Goal: Task Accomplishment & Management: Manage account settings

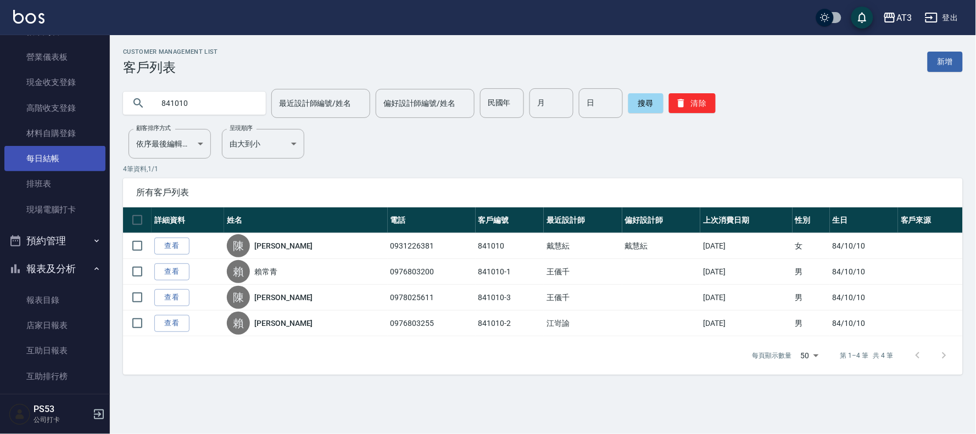
scroll to position [8, 0]
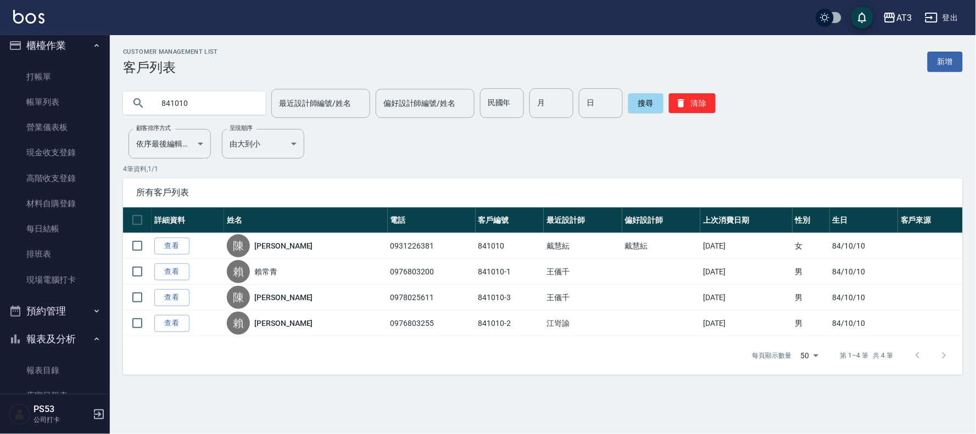
click at [59, 337] on button "報表及分析" at bounding box center [54, 339] width 101 height 29
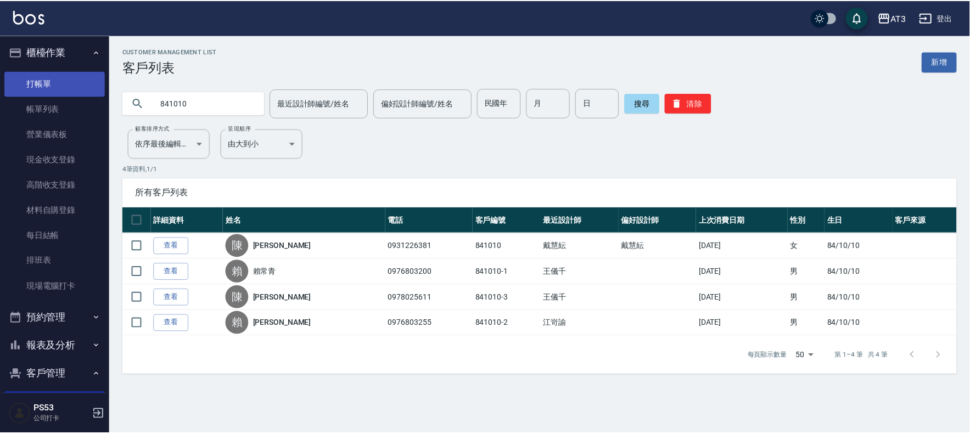
scroll to position [0, 0]
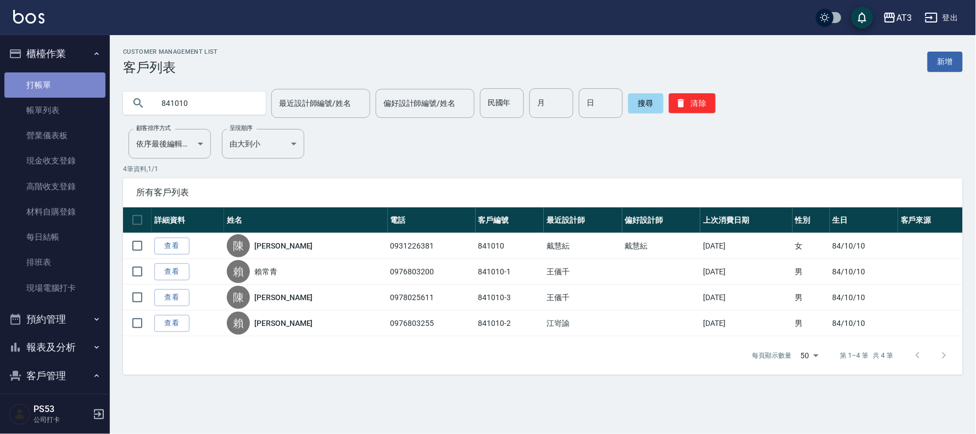
click at [77, 91] on link "打帳單" at bounding box center [54, 84] width 101 height 25
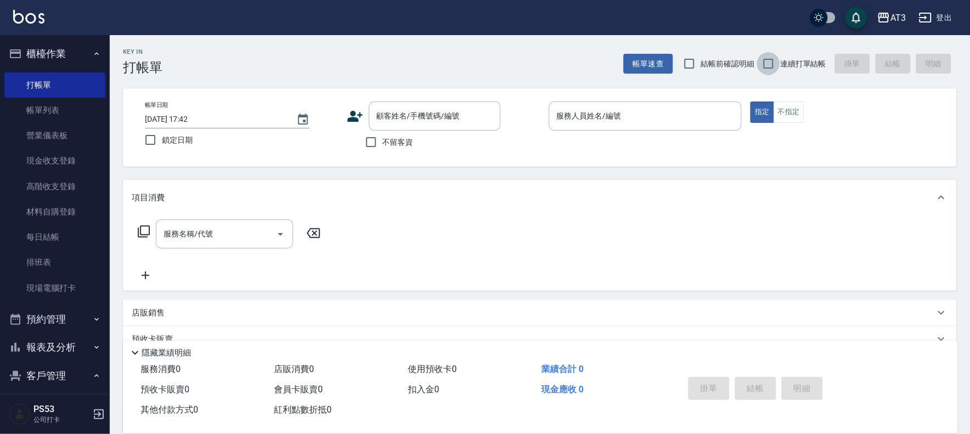
drag, startPoint x: 769, startPoint y: 63, endPoint x: 519, endPoint y: 111, distance: 254.6
click at [768, 63] on input "連續打單結帳" at bounding box center [768, 63] width 23 height 23
checkbox input "true"
click at [347, 118] on icon at bounding box center [355, 116] width 16 height 16
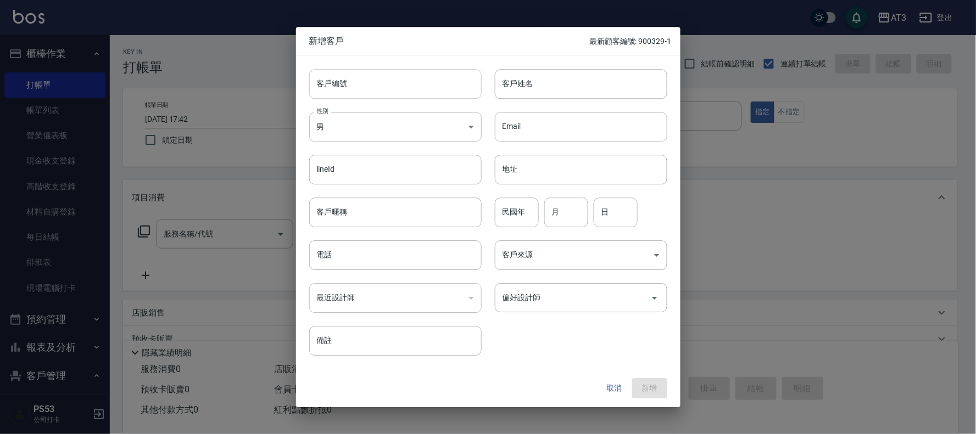
click at [409, 84] on input "客戶編號" at bounding box center [395, 84] width 172 height 30
type input "840424-2"
type input "[PERSON_NAME]"
type input "84"
type input "4"
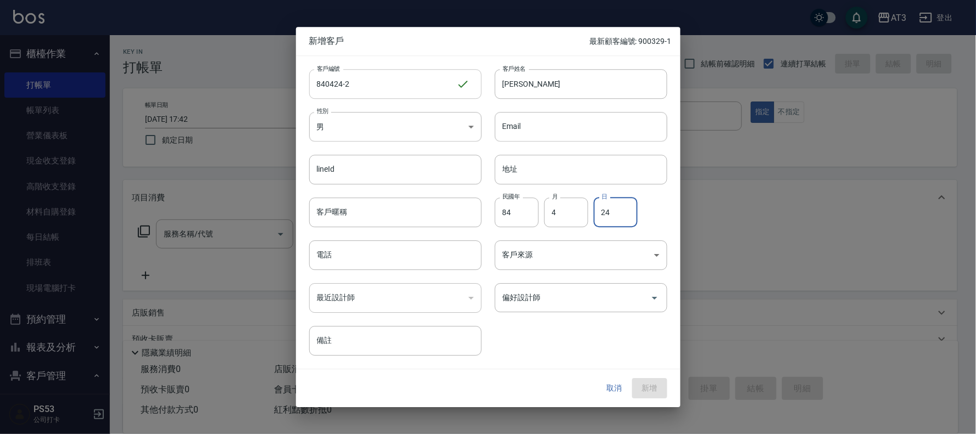
type input "24"
click at [402, 254] on input "電話" at bounding box center [395, 256] width 172 height 30
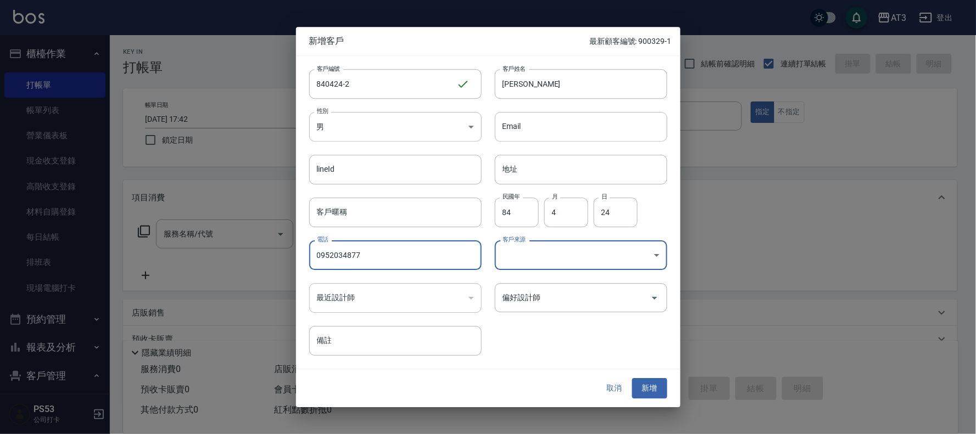
type input "0952034877"
click at [646, 386] on button "新增" at bounding box center [649, 389] width 35 height 20
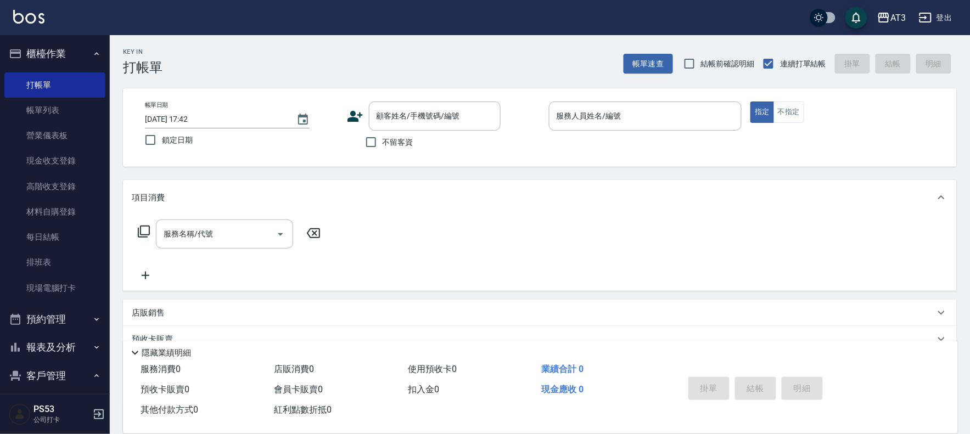
click at [351, 114] on icon at bounding box center [355, 116] width 15 height 11
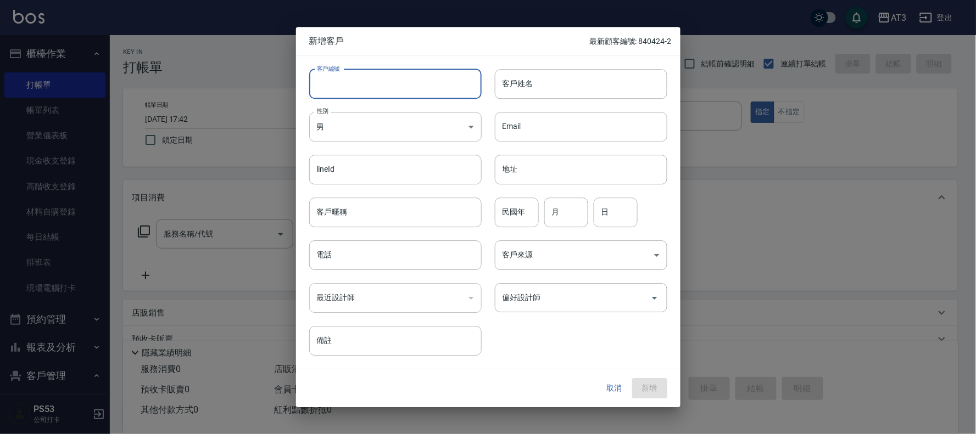
click at [414, 91] on input "客戶編號" at bounding box center [395, 84] width 172 height 30
type input "991028"
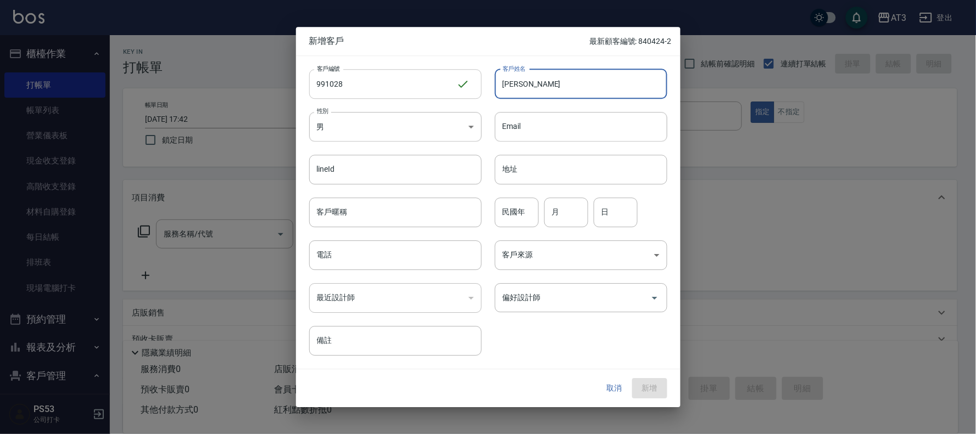
type input "[PERSON_NAME]"
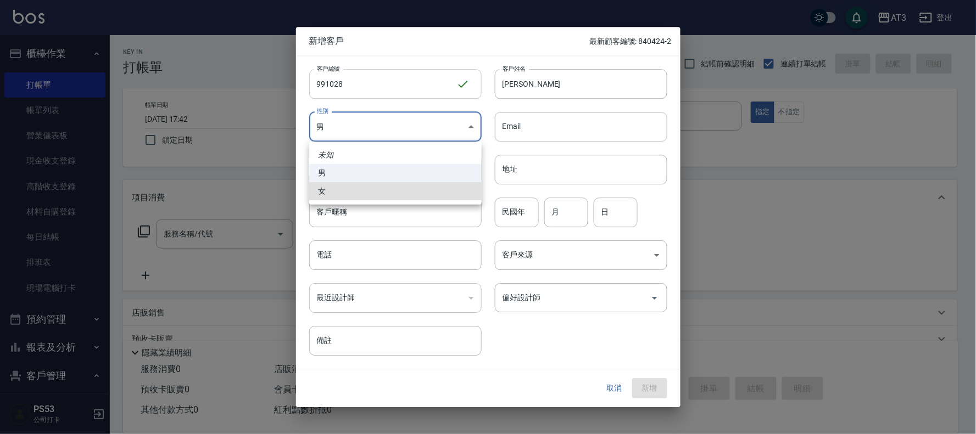
type input "[DEMOGRAPHIC_DATA]"
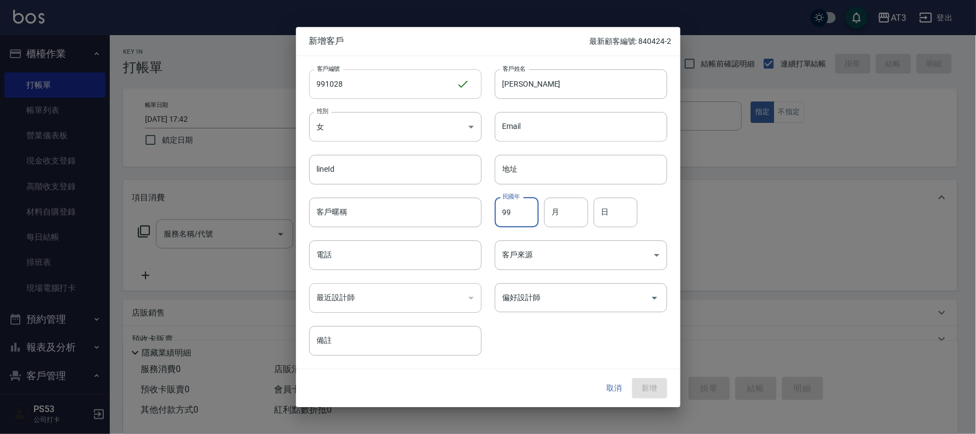
type input "99"
type input "10"
type input "28"
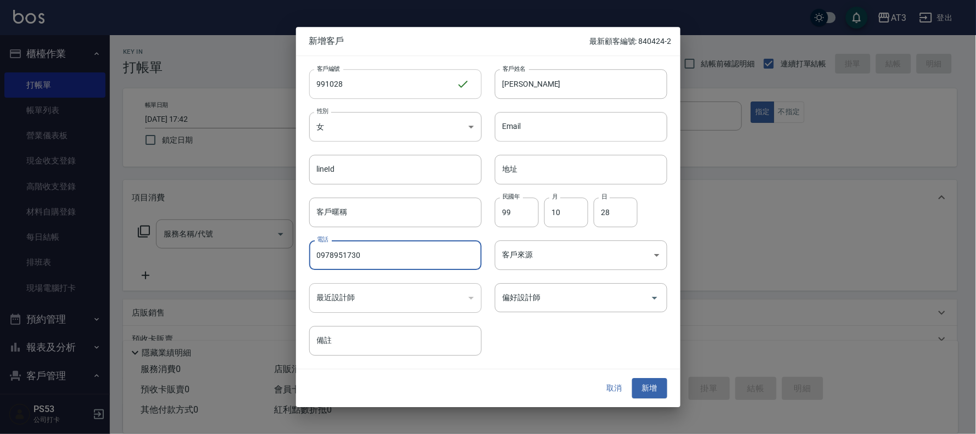
type input "0978951730"
click at [632, 379] on button "新增" at bounding box center [649, 389] width 35 height 20
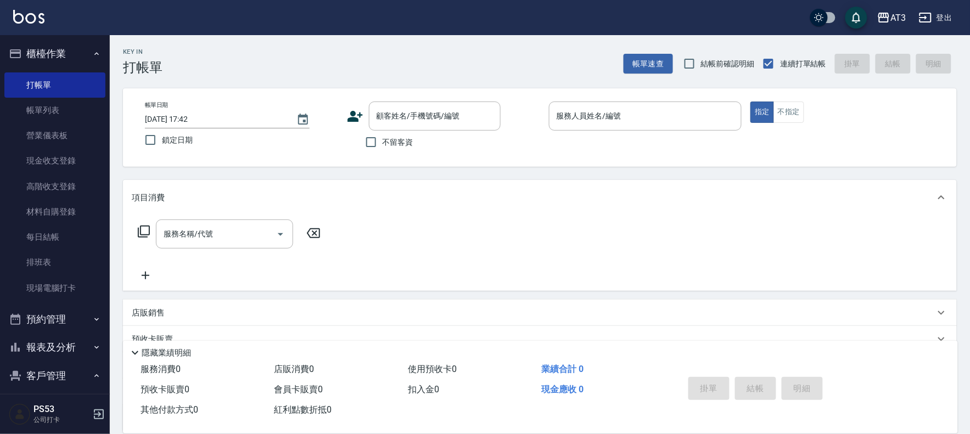
click at [354, 114] on icon at bounding box center [355, 116] width 15 height 11
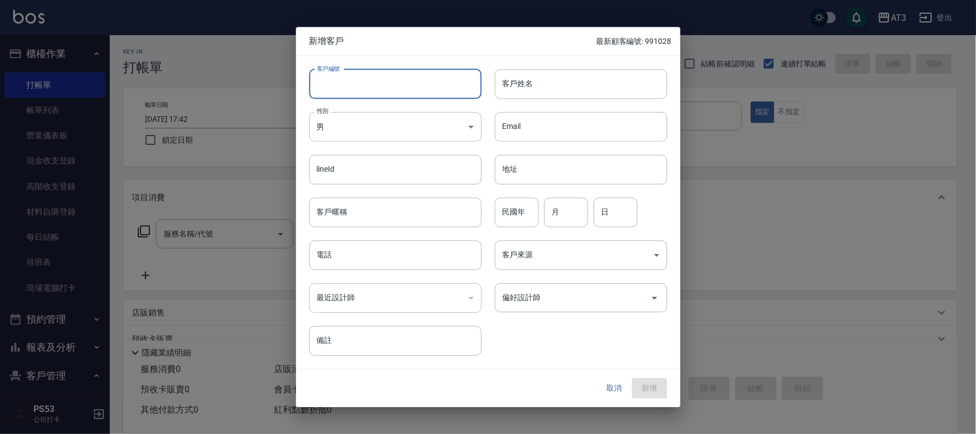
click at [405, 94] on input "客戶編號" at bounding box center [395, 84] width 172 height 30
type input "691222"
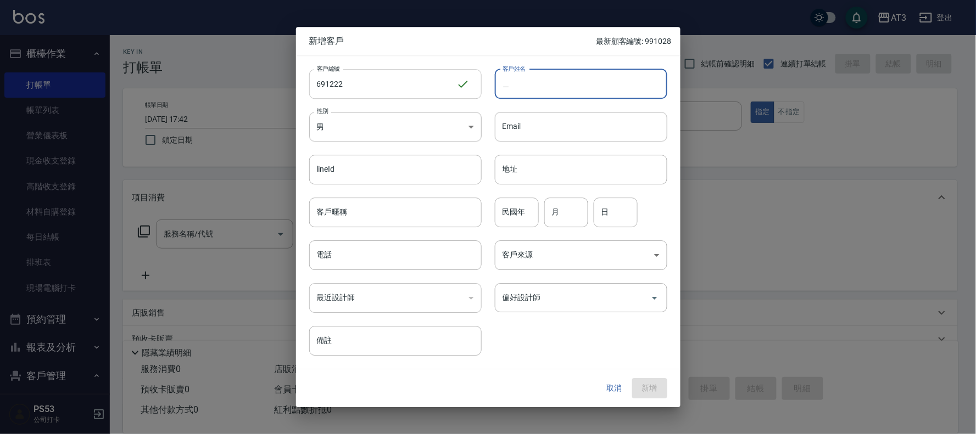
type input "之"
type input "[PERSON_NAME]"
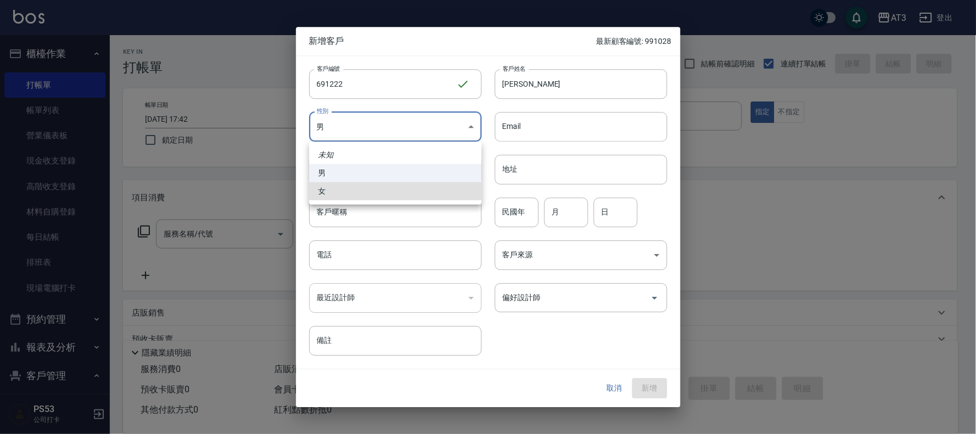
type input "[DEMOGRAPHIC_DATA]"
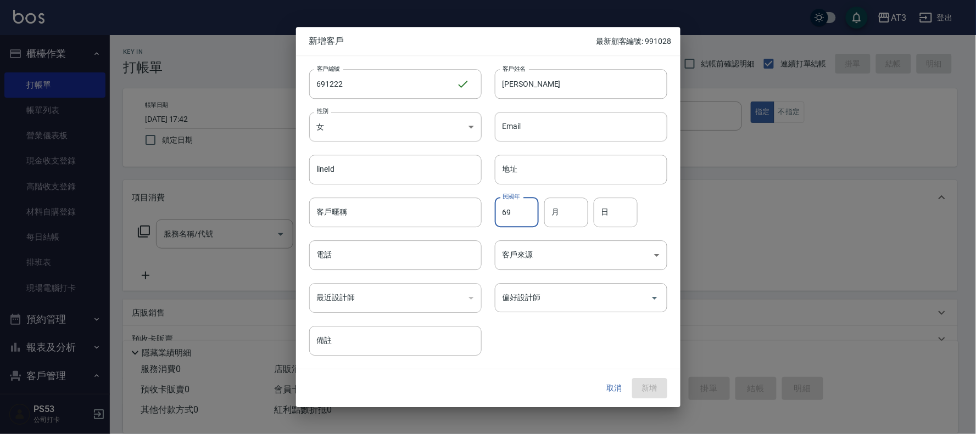
type input "69"
type input "12"
type input "22"
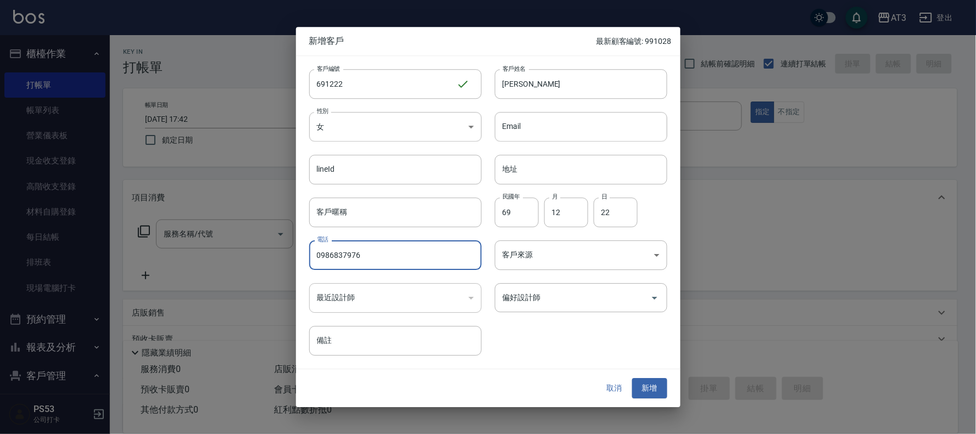
type input "0986837976"
click at [632, 379] on button "新增" at bounding box center [649, 389] width 35 height 20
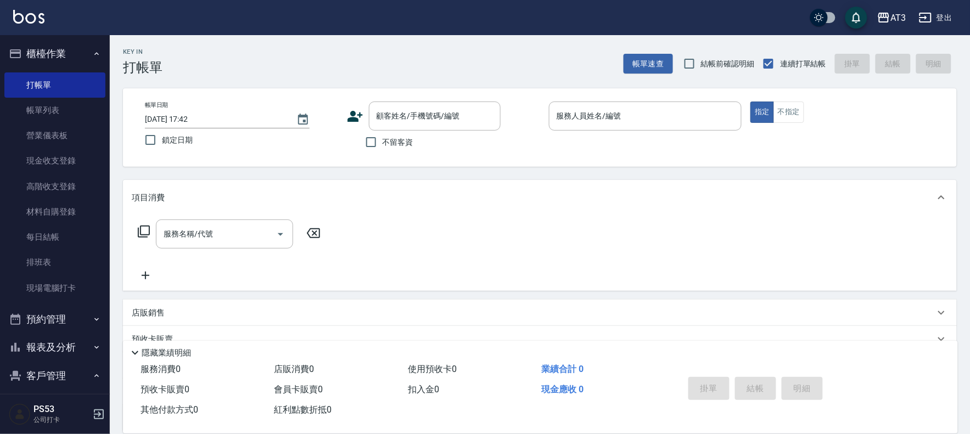
click at [348, 116] on icon at bounding box center [355, 116] width 16 height 16
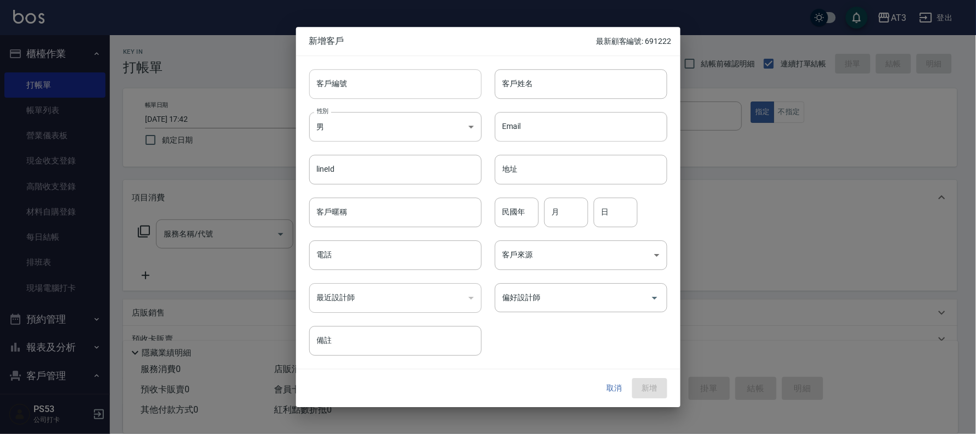
click at [415, 92] on input "客戶編號" at bounding box center [395, 84] width 172 height 30
click at [610, 388] on button "取消" at bounding box center [614, 389] width 35 height 20
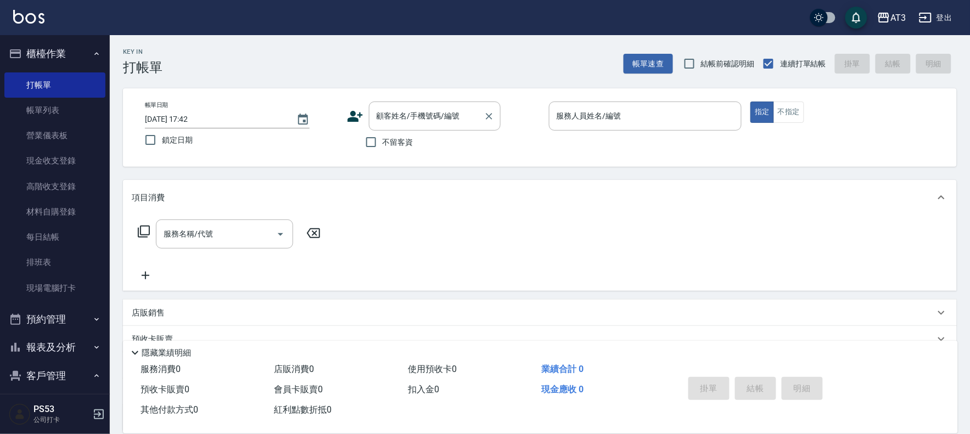
click at [432, 116] on div "顧客姓名/手機號碼/編號 顧客姓名/手機號碼/編號" at bounding box center [435, 116] width 132 height 29
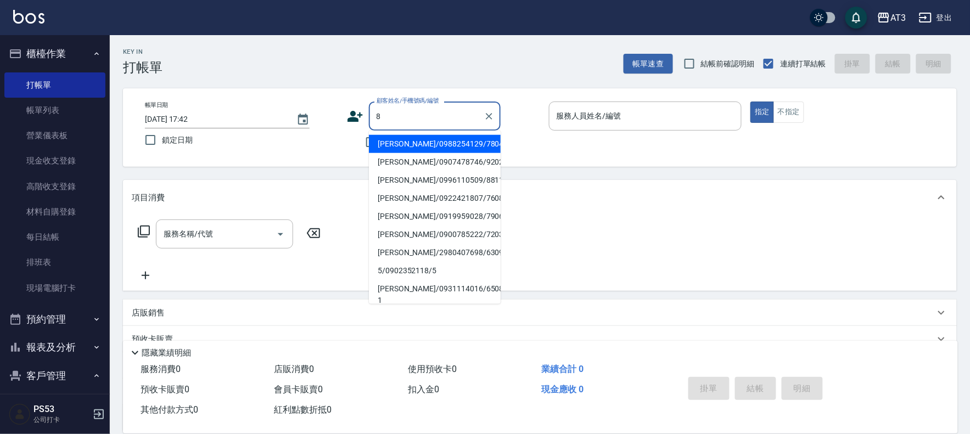
type input "8"
type input "[PERSON_NAME]/0988254129/780427"
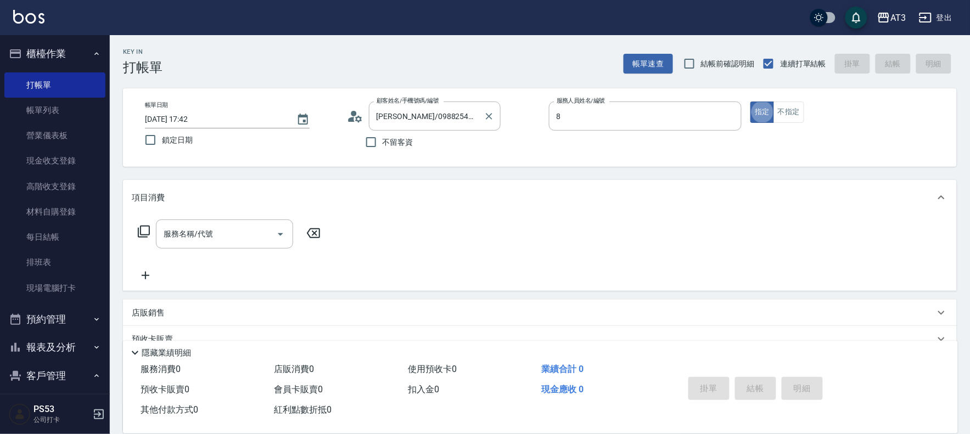
type input "岢諭-8"
type button "true"
type input "巧巧/8_巧巧/8"
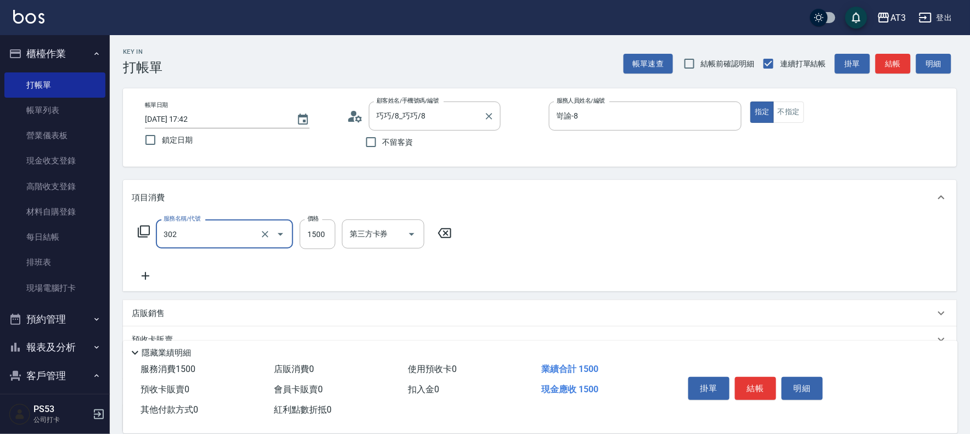
type input "設計燙髮(302)"
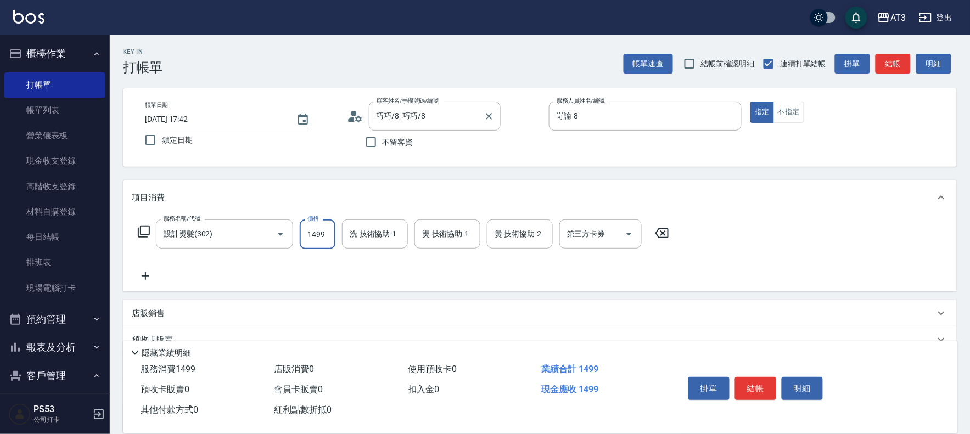
type input "1499"
type input "岢諭-8"
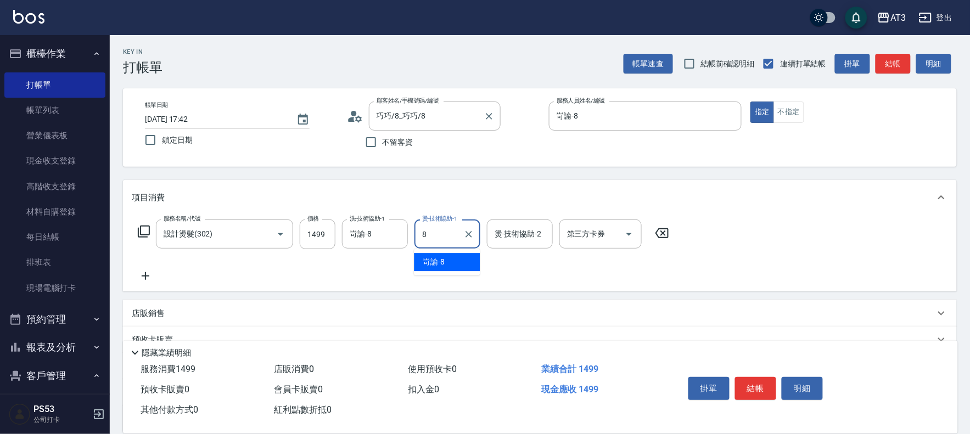
type input "岢諭-8"
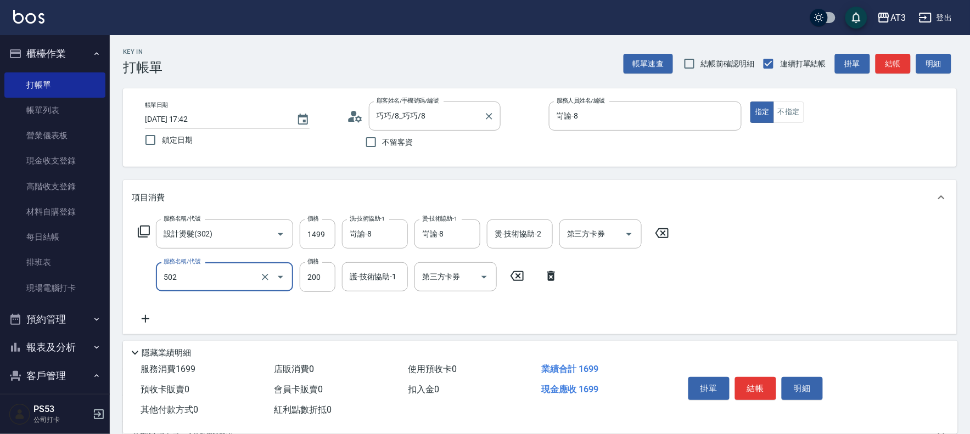
type input "自備護髮(502)"
type input "500"
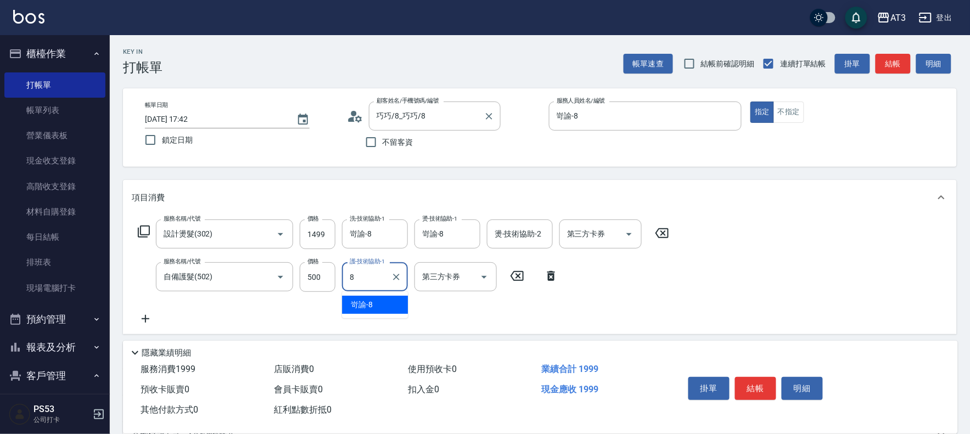
type input "岢諭-8"
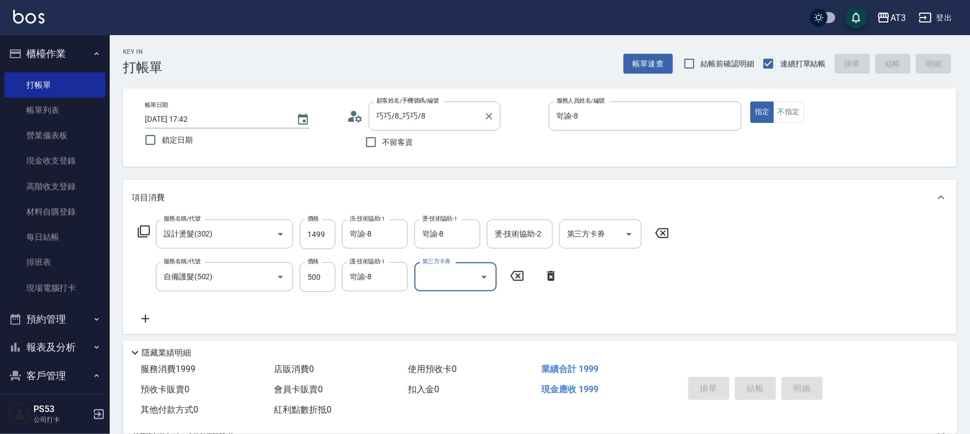
type input "[DATE] 17:47"
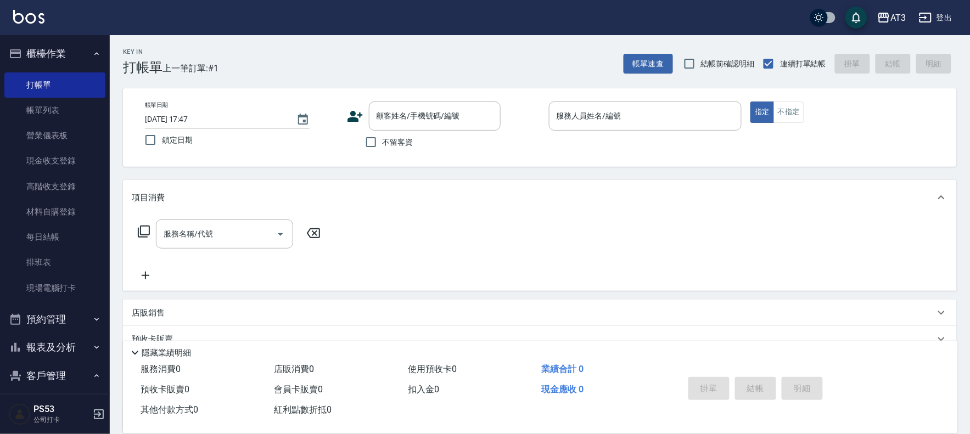
click at [354, 121] on icon at bounding box center [355, 116] width 15 height 11
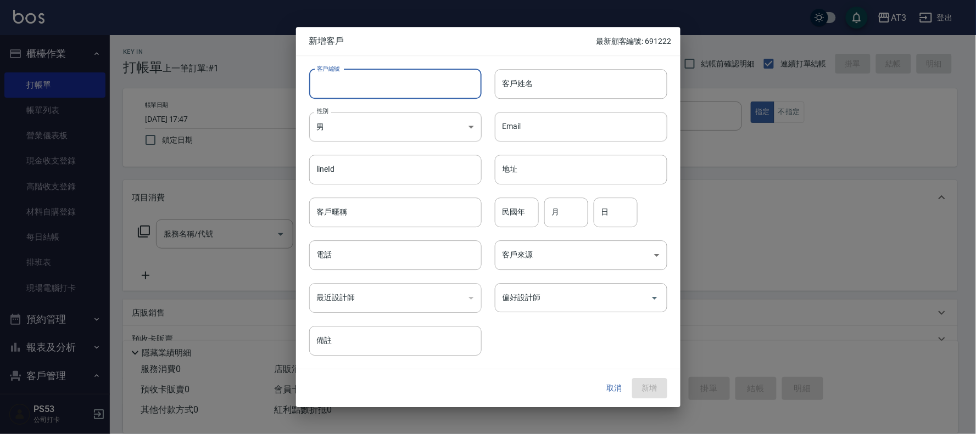
click at [398, 84] on input "客戶編號" at bounding box center [395, 84] width 172 height 30
type input "710704"
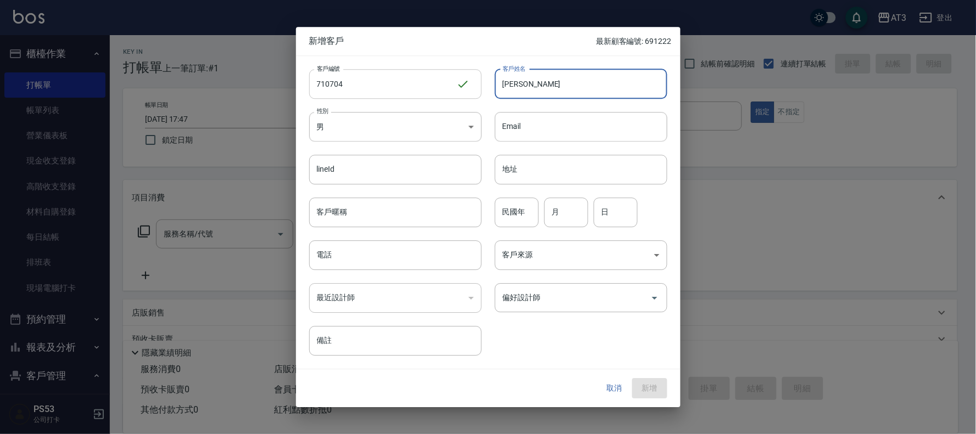
type input "[PERSON_NAME]"
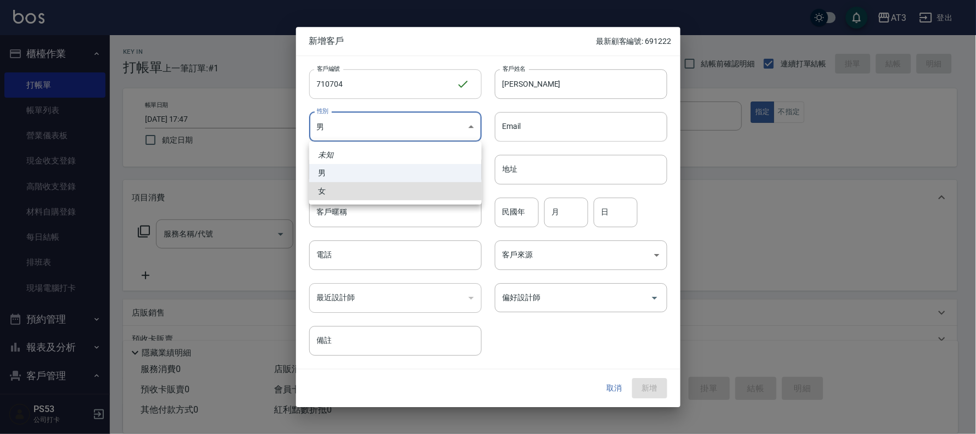
type input "[DEMOGRAPHIC_DATA]"
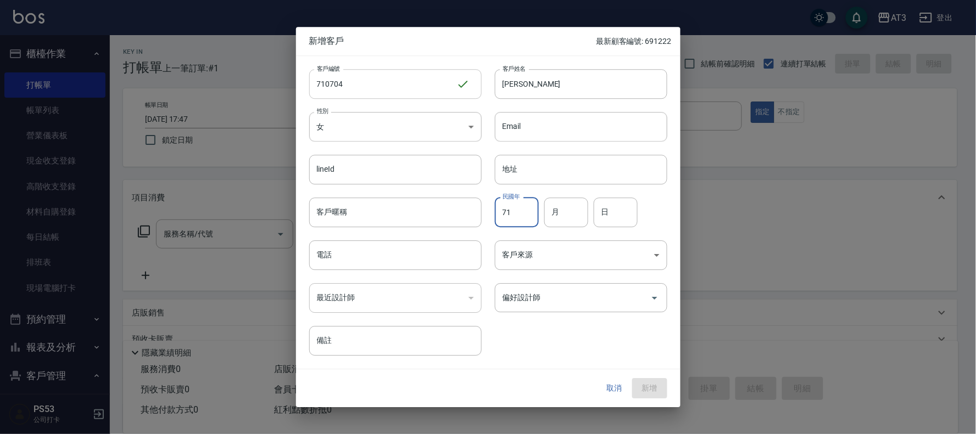
type input "71"
type input "7"
type input "4"
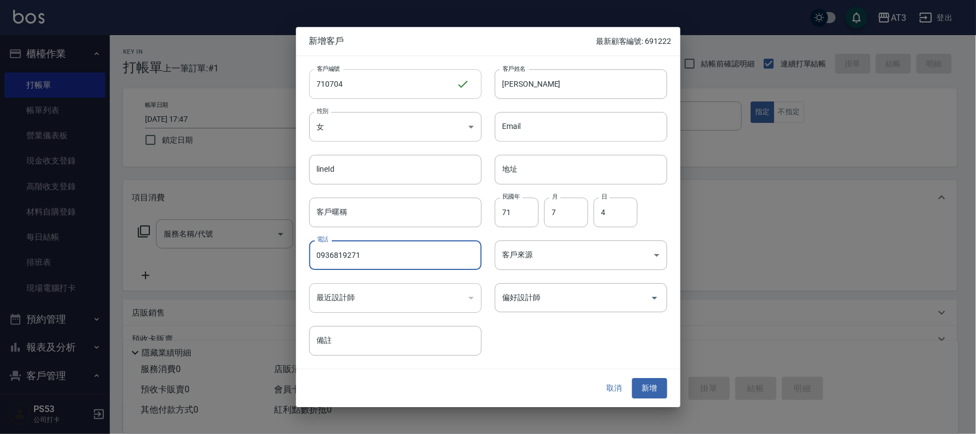
type input "0936819271"
click at [632, 379] on button "新增" at bounding box center [649, 389] width 35 height 20
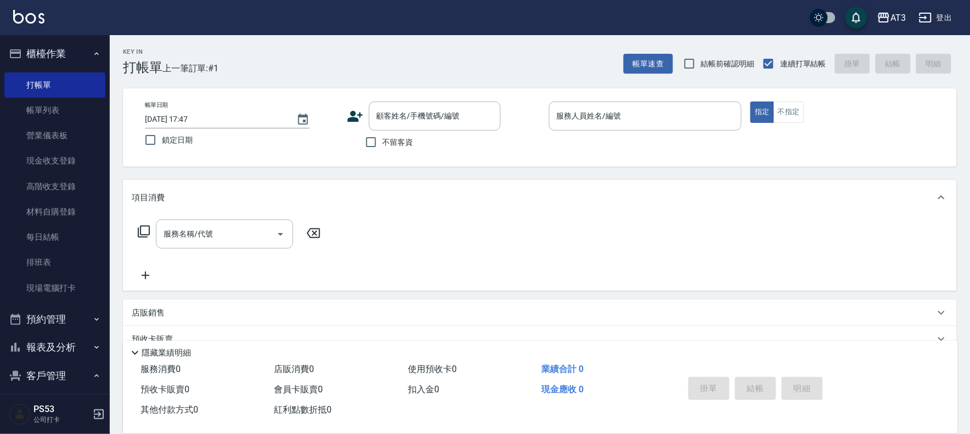
click at [350, 119] on icon at bounding box center [355, 116] width 15 height 11
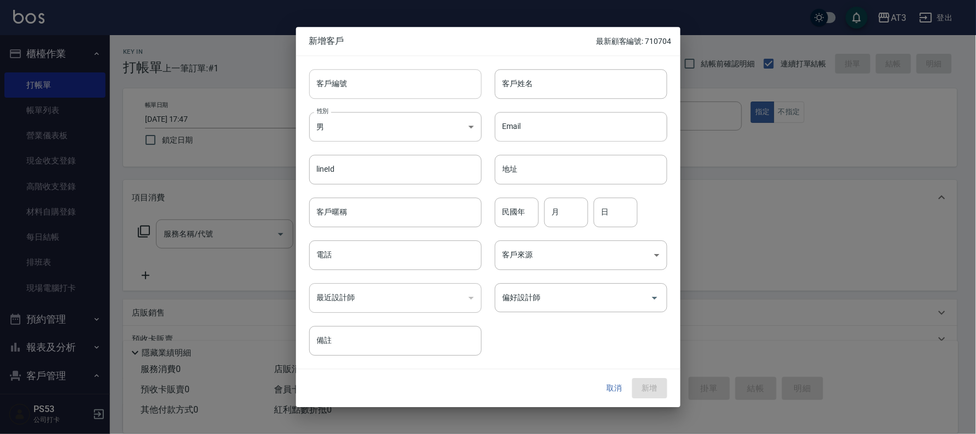
click at [377, 85] on input "客戶編號" at bounding box center [395, 84] width 172 height 30
type input "750209"
type input "[PERSON_NAME]"
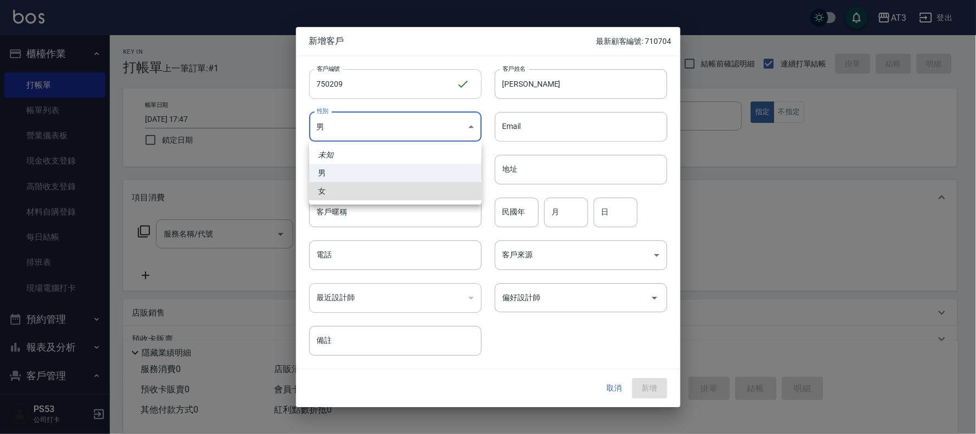
type input "[DEMOGRAPHIC_DATA]"
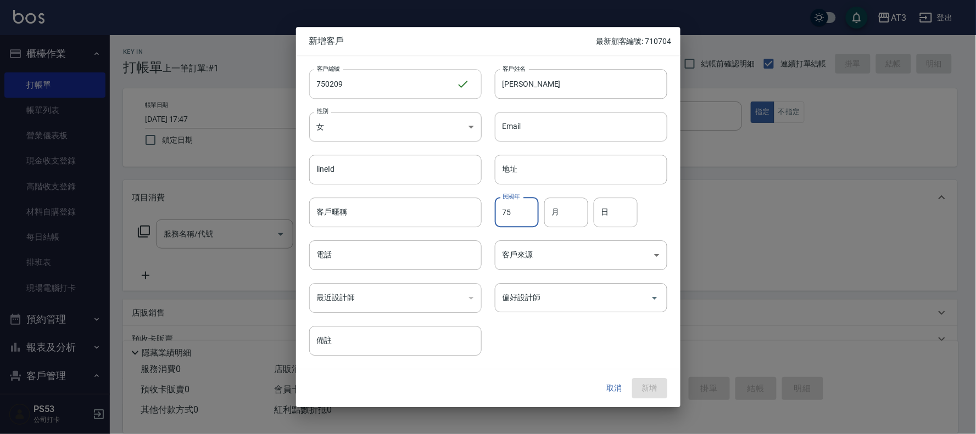
type input "75"
type input "2"
type input "9"
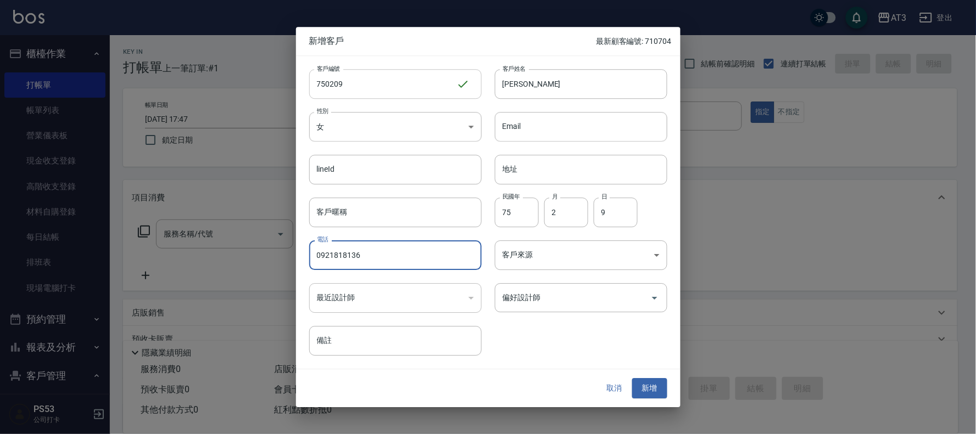
type input "0921818136"
click at [632, 379] on button "新增" at bounding box center [649, 389] width 35 height 20
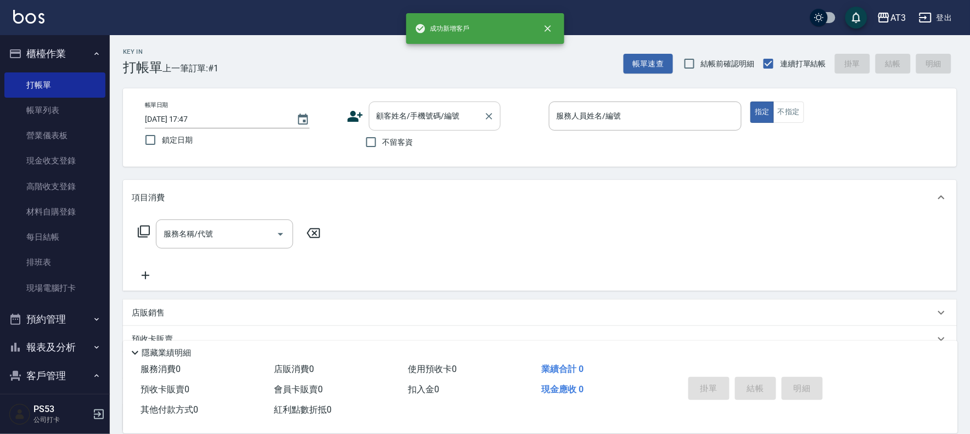
drag, startPoint x: 388, startPoint y: 103, endPoint x: 374, endPoint y: 103, distance: 14.3
click at [388, 103] on div "顧客姓名/手機號碼/編號" at bounding box center [435, 116] width 132 height 29
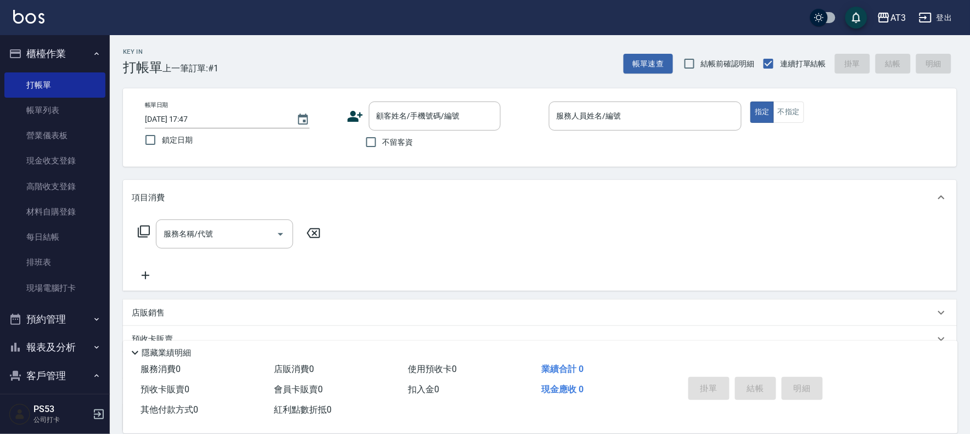
click at [358, 112] on icon at bounding box center [355, 116] width 16 height 16
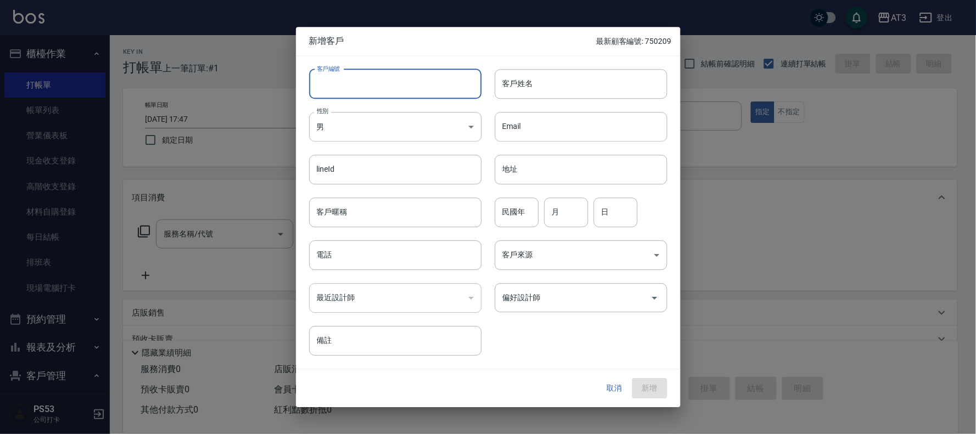
click at [412, 77] on input "客戶編號" at bounding box center [395, 84] width 172 height 30
type input "910813"
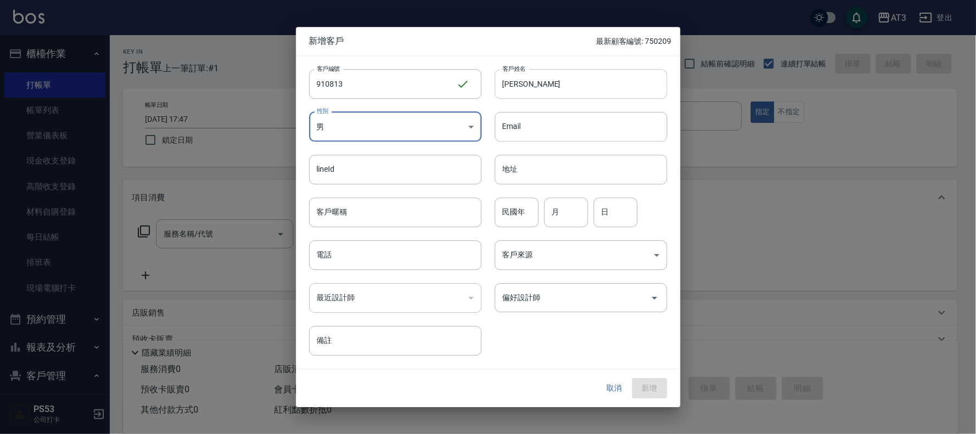
click at [518, 85] on input "[PERSON_NAME]" at bounding box center [581, 84] width 172 height 30
type input "[PERSON_NAME]"
click at [526, 209] on input "民國年" at bounding box center [517, 213] width 44 height 30
type input "91"
type input "8"
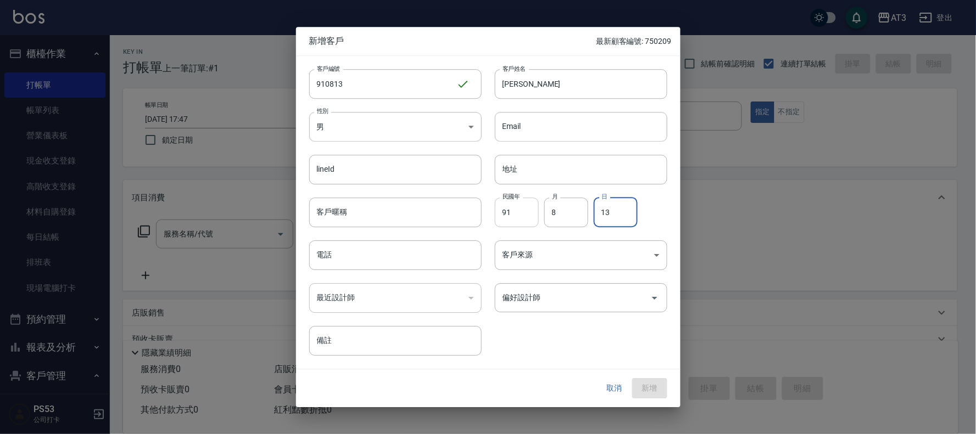
type input "13"
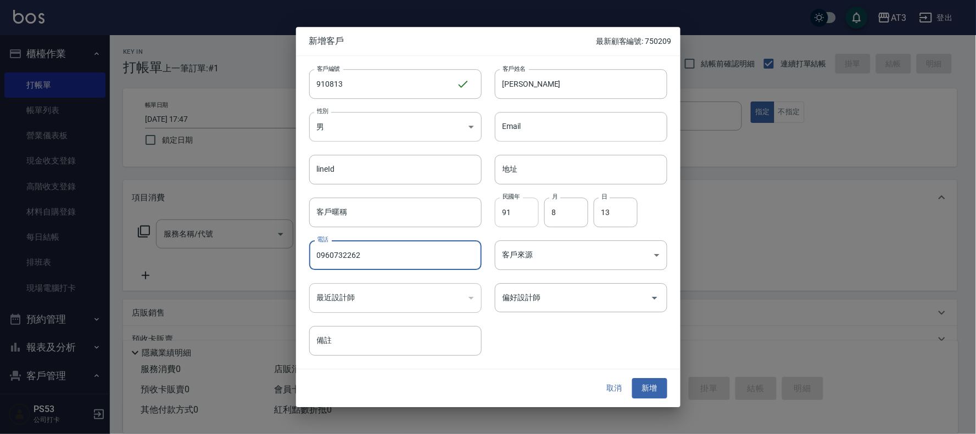
type input "0960732262"
click at [632, 379] on button "新增" at bounding box center [649, 389] width 35 height 20
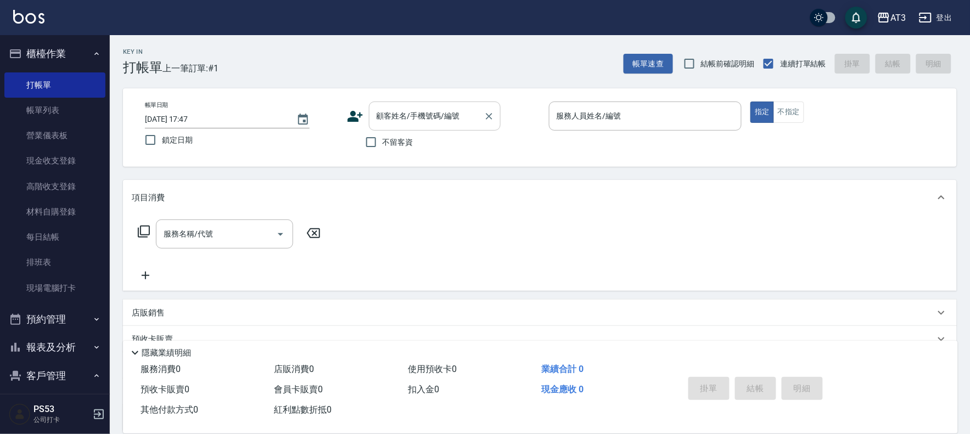
click at [409, 112] on div "顧客姓名/手機號碼/編號 顧客姓名/手機號碼/編號" at bounding box center [435, 116] width 132 height 29
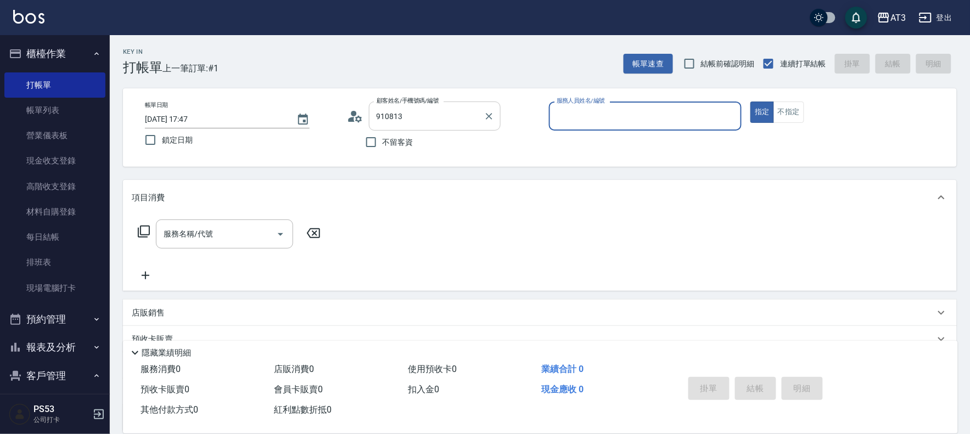
type input "[PERSON_NAME]/0960732262/910813"
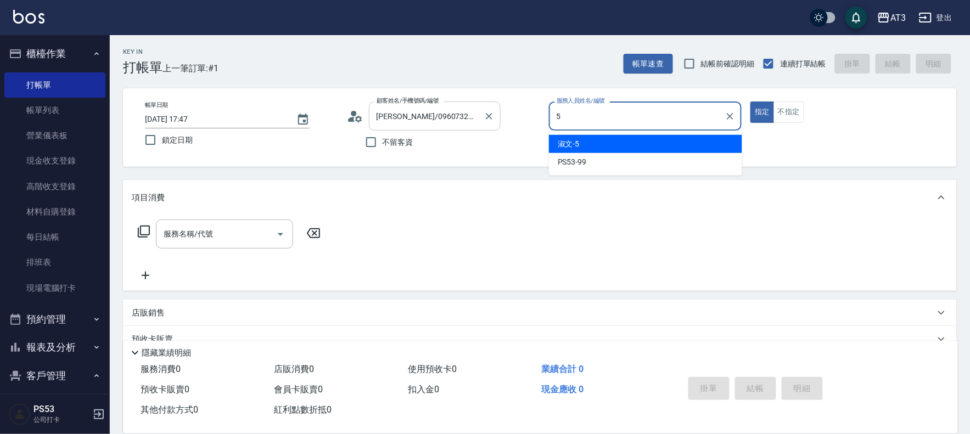
type input "淑文-5"
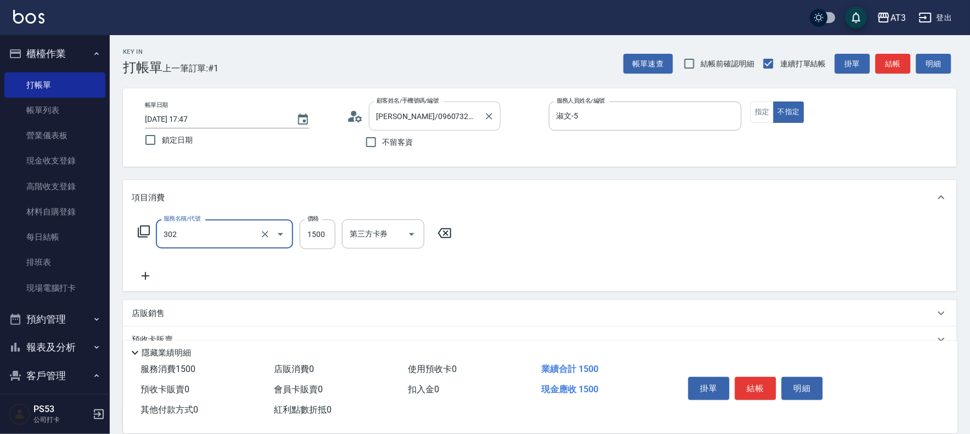
type input "設計燙髮(302)"
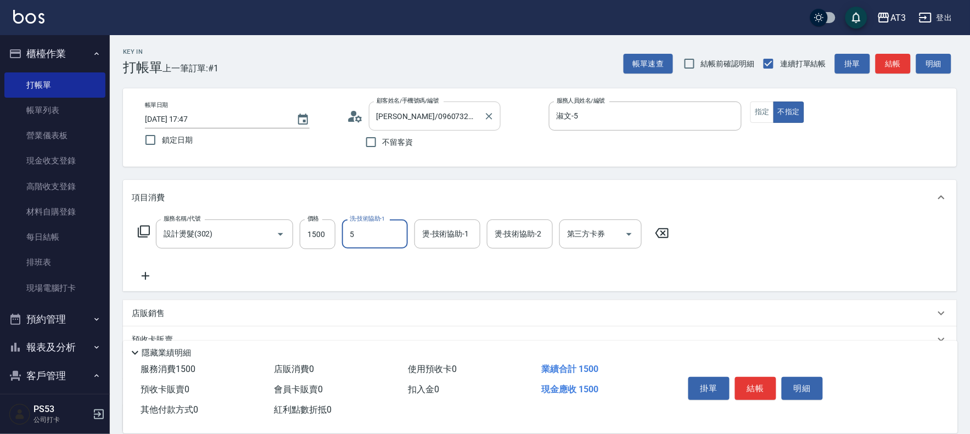
type input "淑文-5"
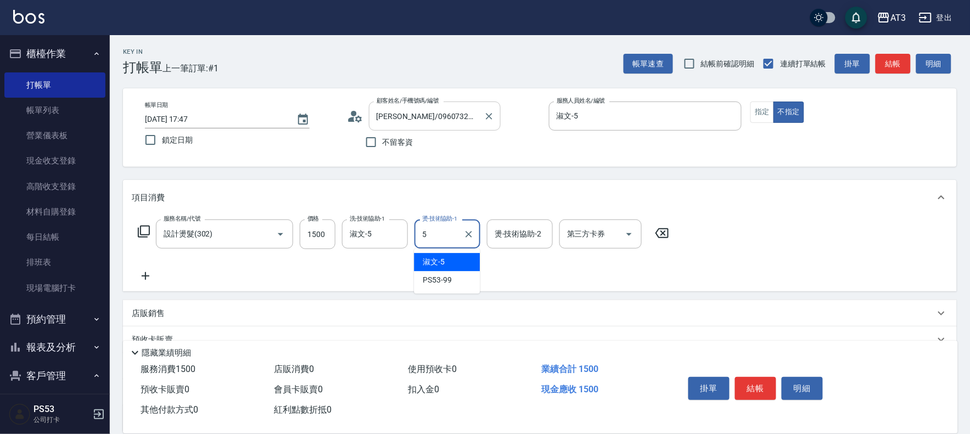
type input "淑文-5"
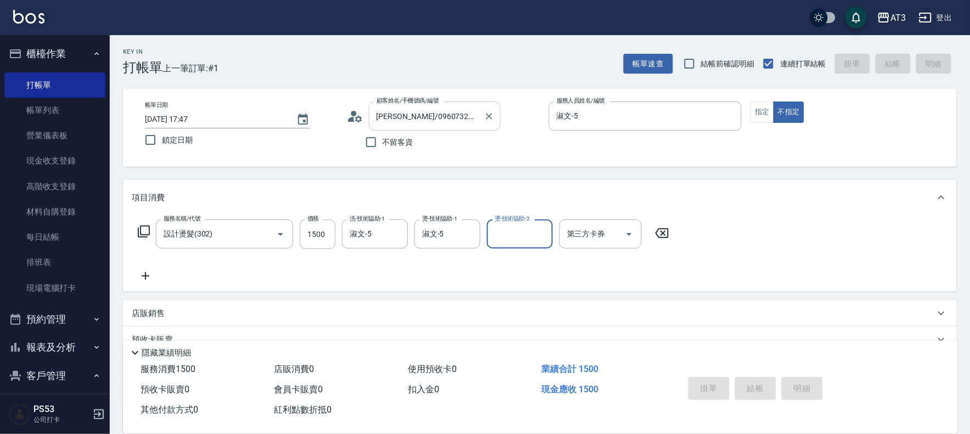
type input "[DATE] 17:50"
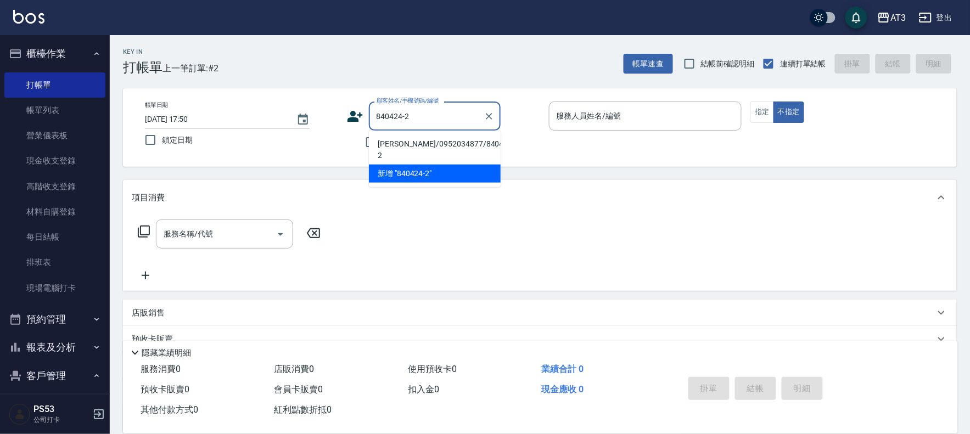
type input "[PERSON_NAME]/0952034877/840424-2"
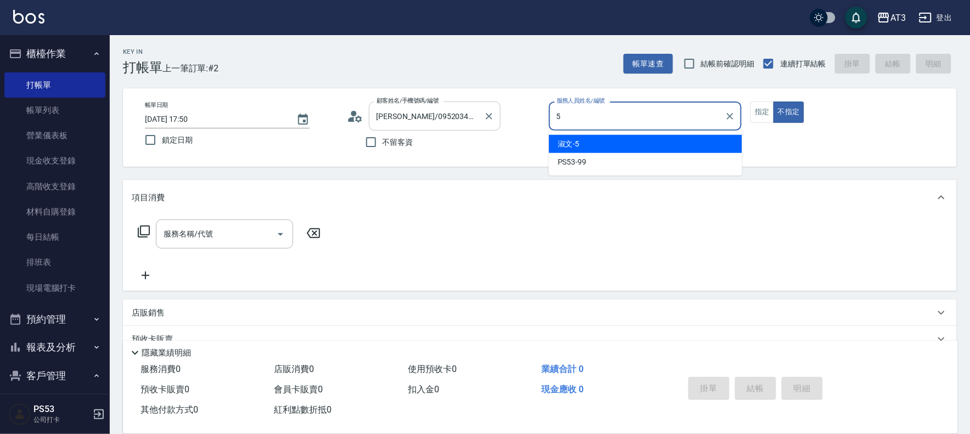
type input "淑文-5"
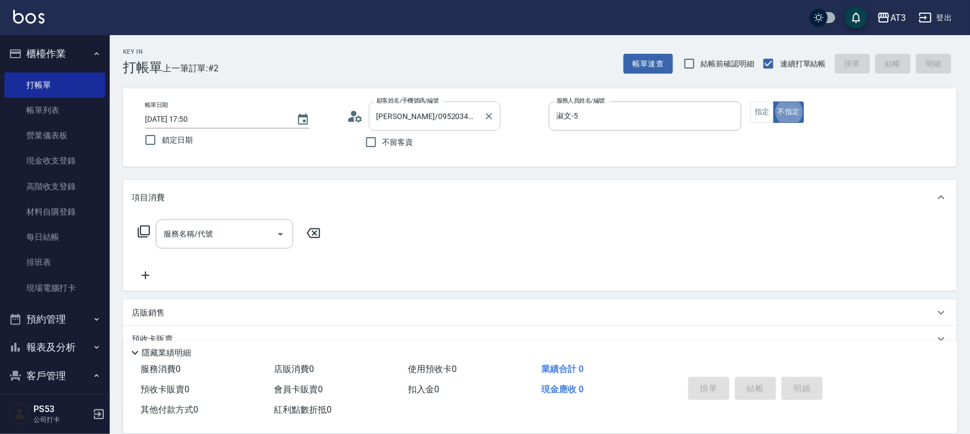
type button "false"
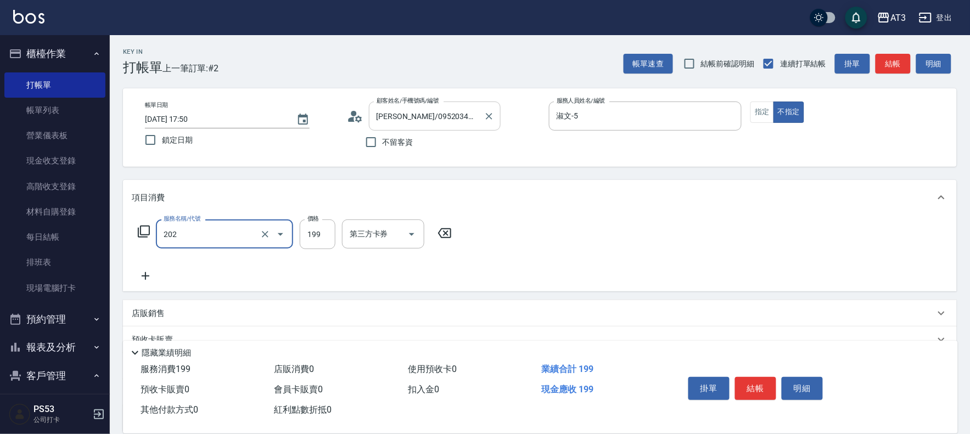
type input "不指定單剪(202)"
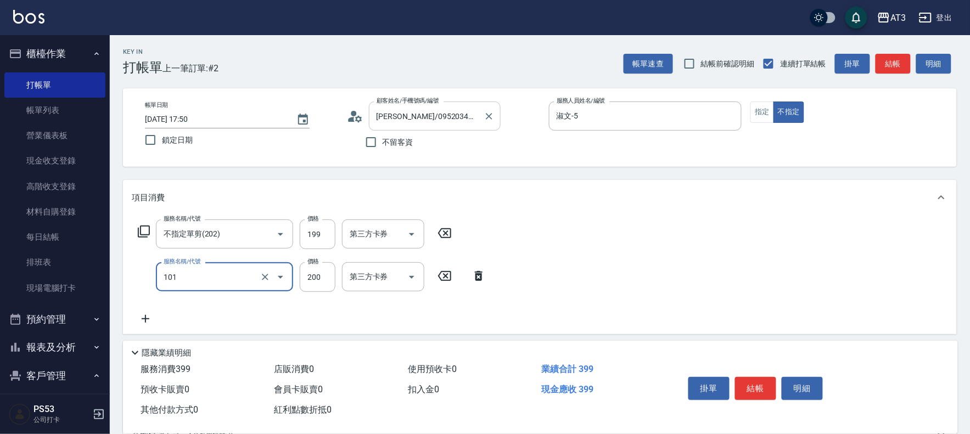
type input "洗髮(101)"
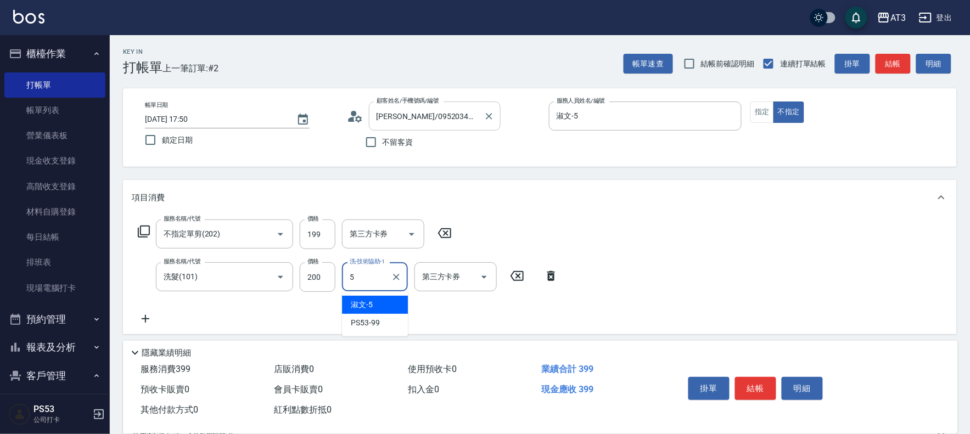
type input "淑文-5"
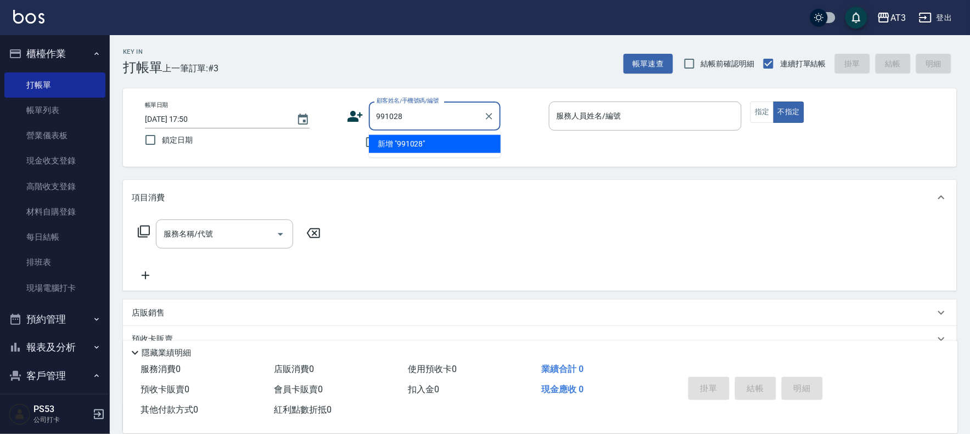
type input "991028"
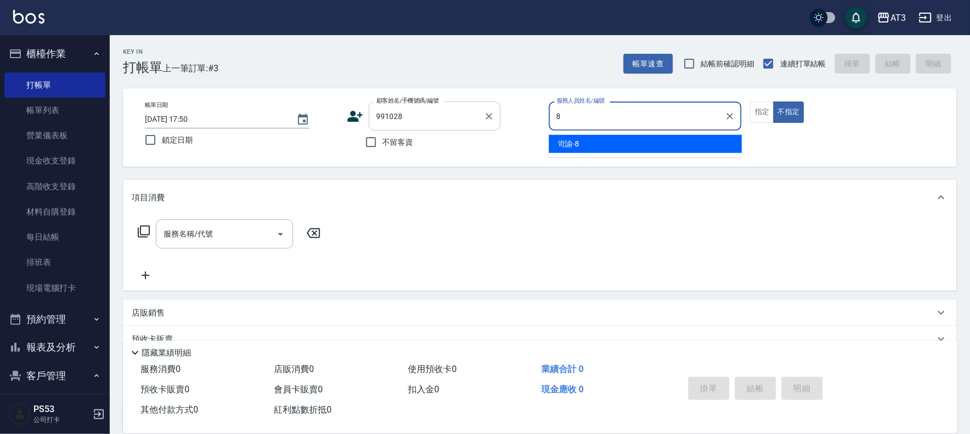
type input "岢諭-8"
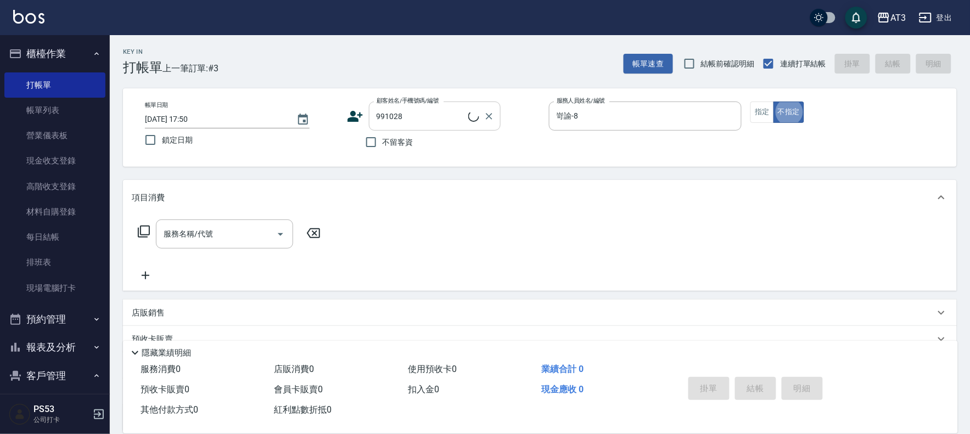
type input "[PERSON_NAME]/0978951730/991028"
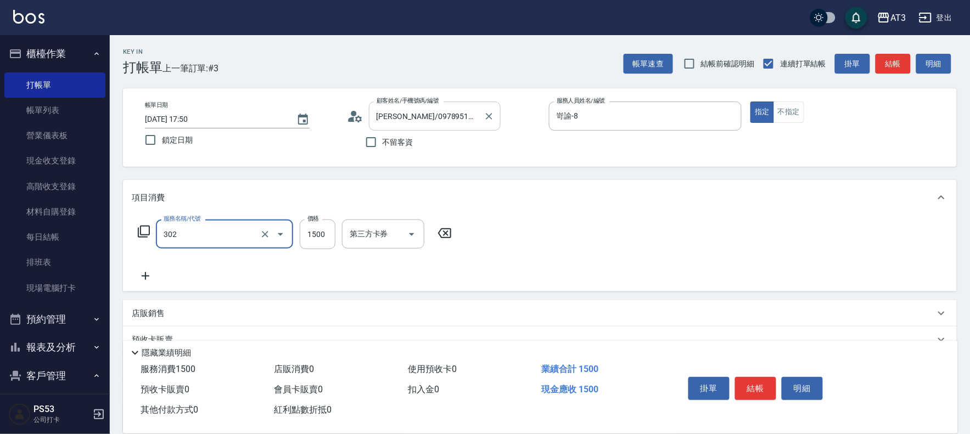
type input "設計燙髮(302)"
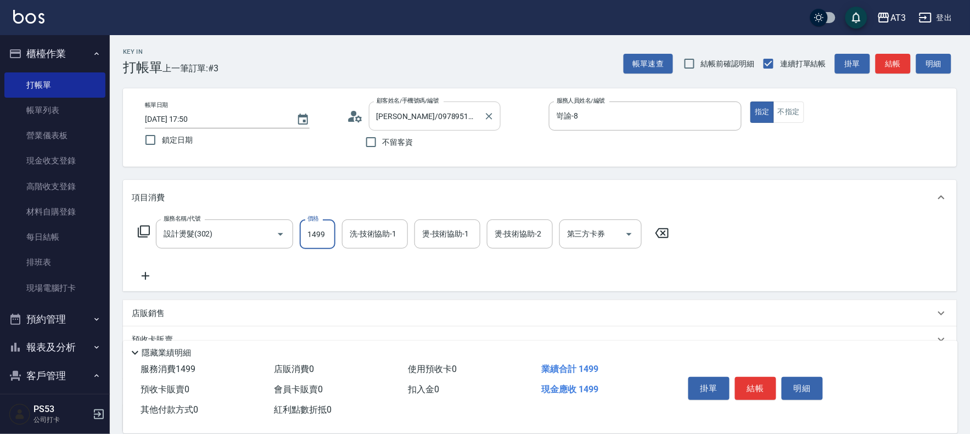
type input "1499"
type input "岢諭-8"
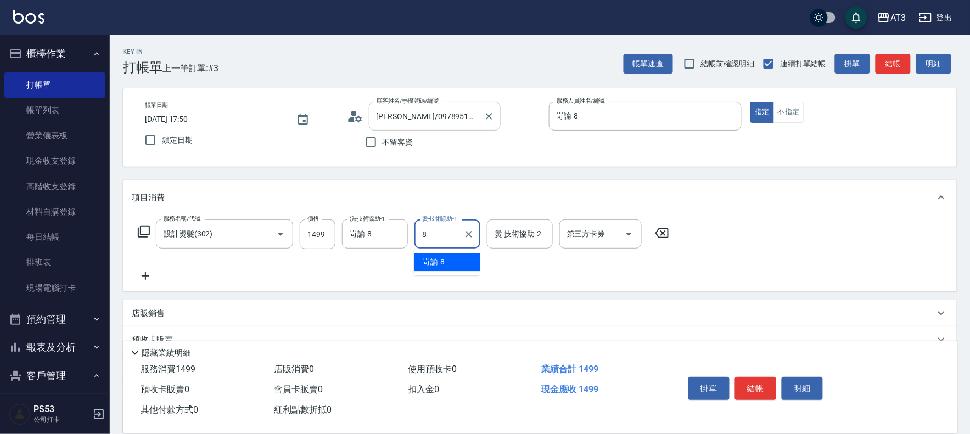
type input "岢諭-8"
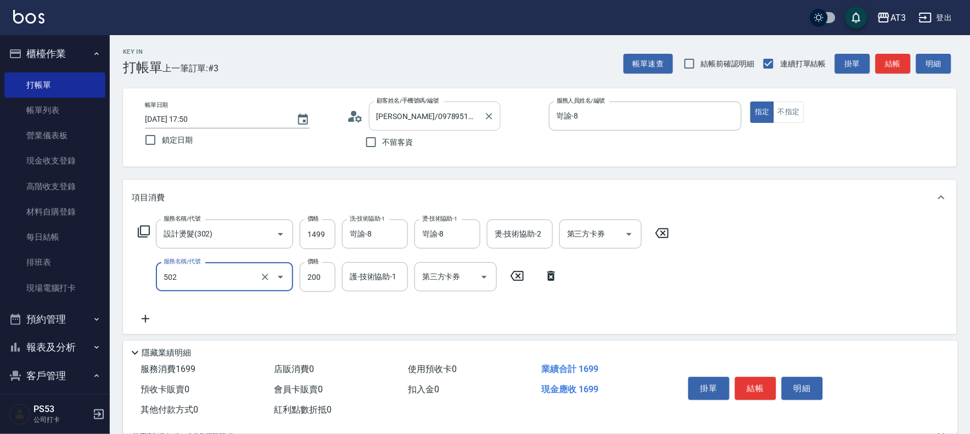
type input "自備護髮(502)"
type input "400"
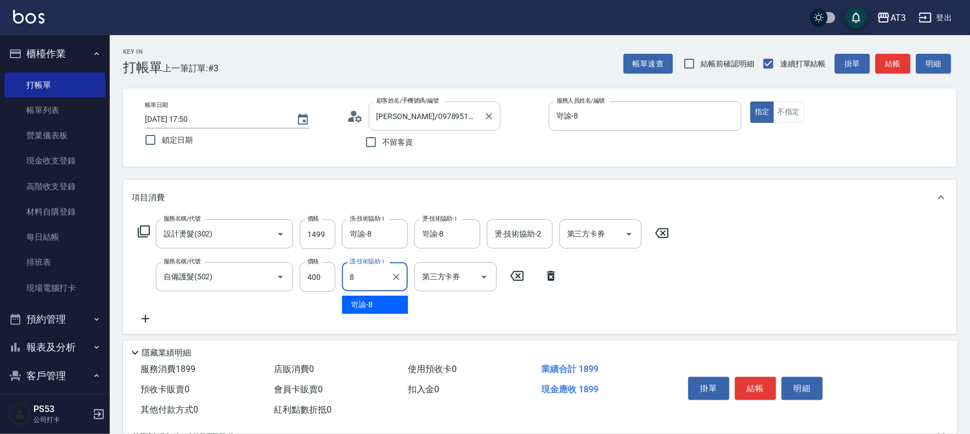
type input "岢諭-8"
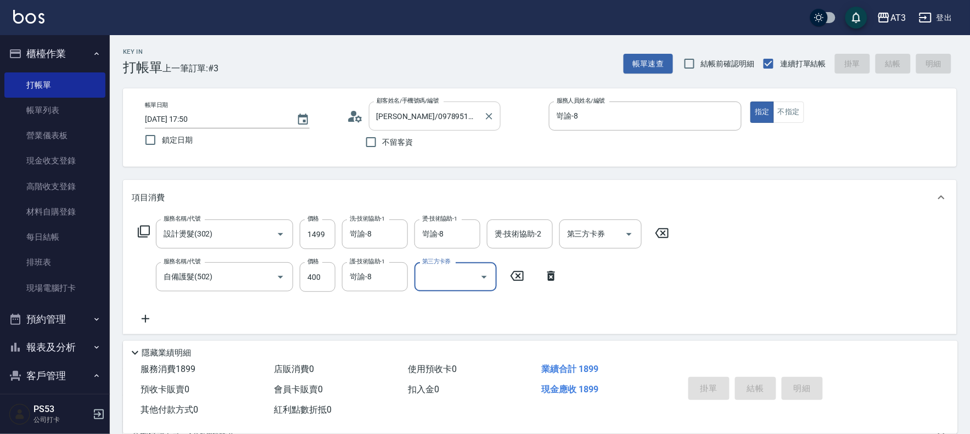
type input "[DATE] 17:51"
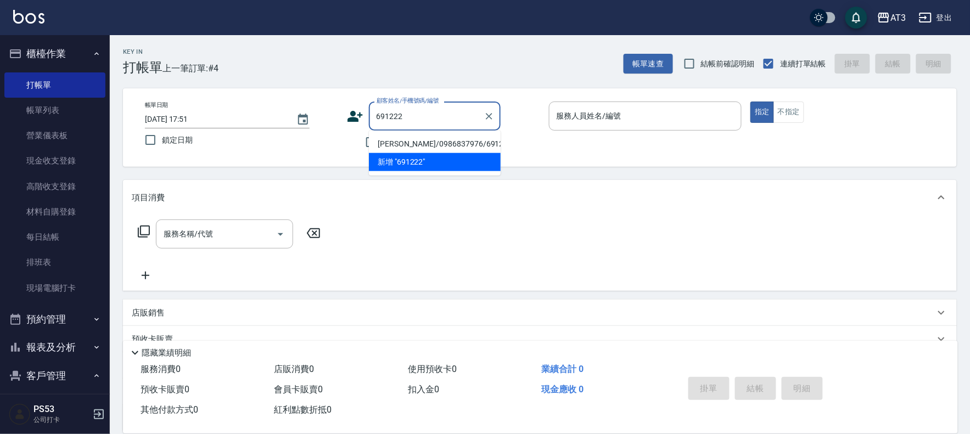
type input "[PERSON_NAME]/0986837976/691222"
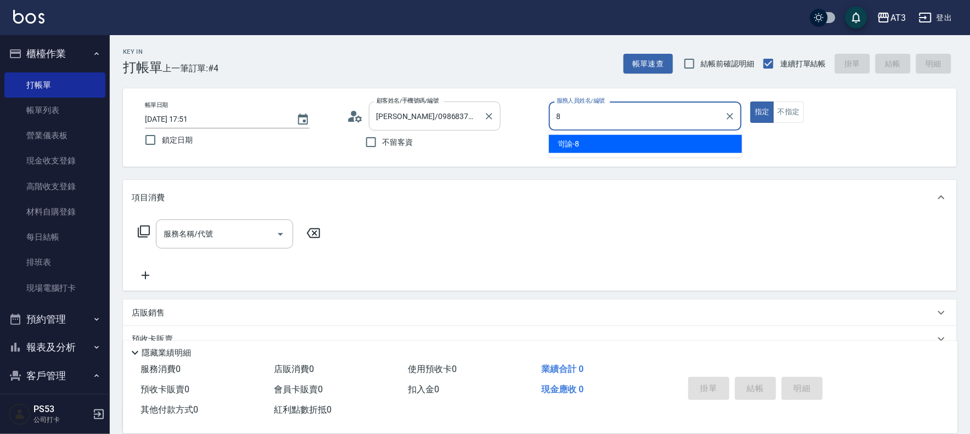
type input "岢諭-8"
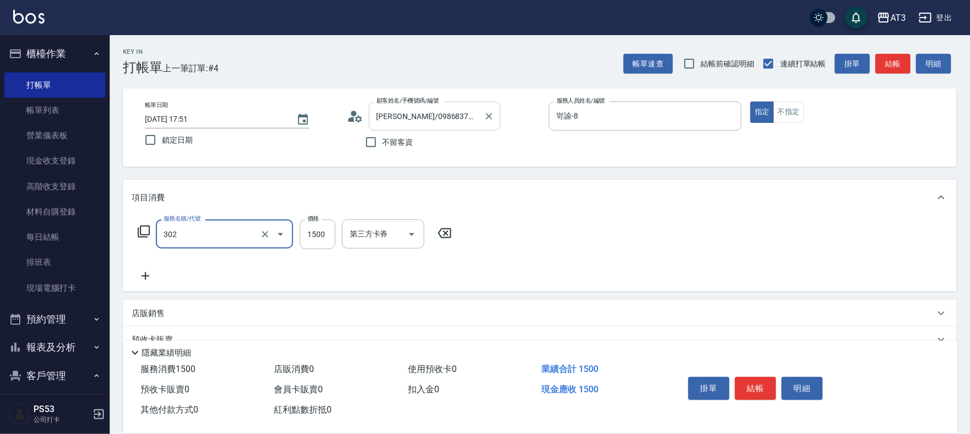
type input "設計燙髮(302)"
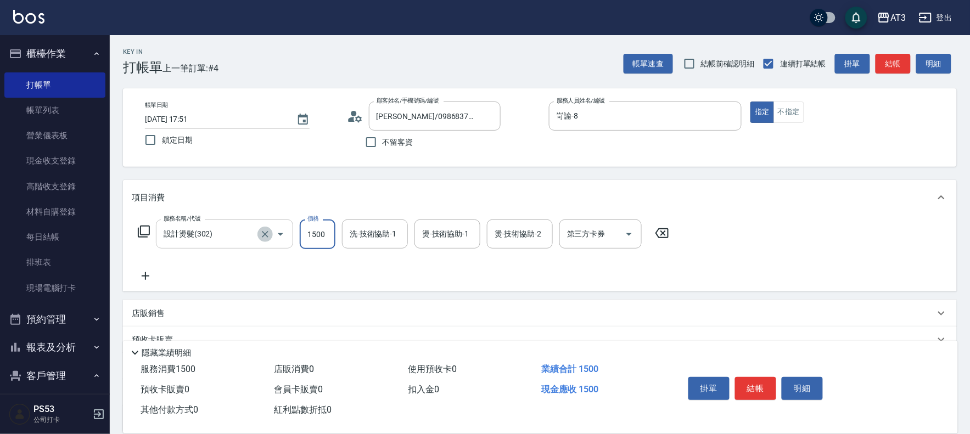
click at [269, 231] on icon "Clear" at bounding box center [265, 234] width 11 height 11
type input "設計染髮(404)"
type input "1100"
type input "岢諭-8"
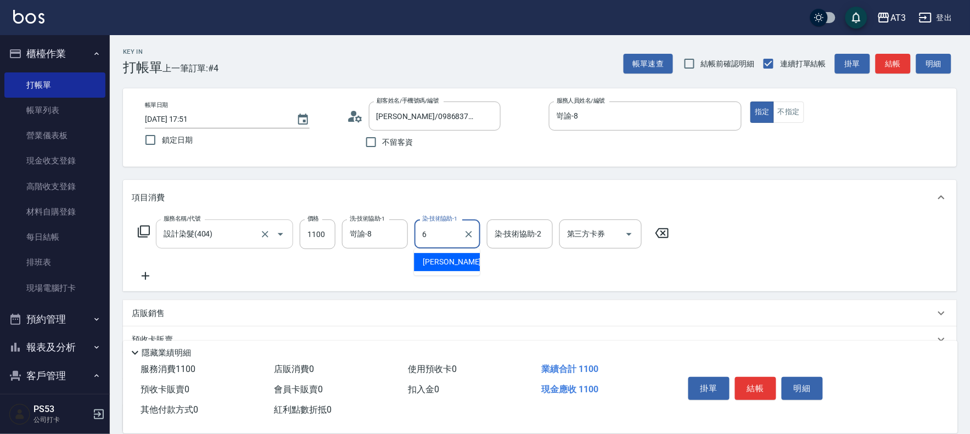
type input "詩雅-6"
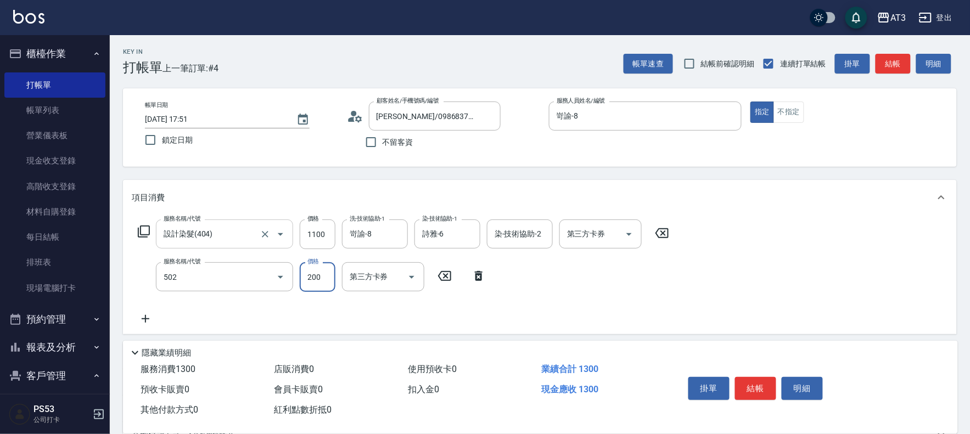
type input "自備護髮(502)"
type input "400"
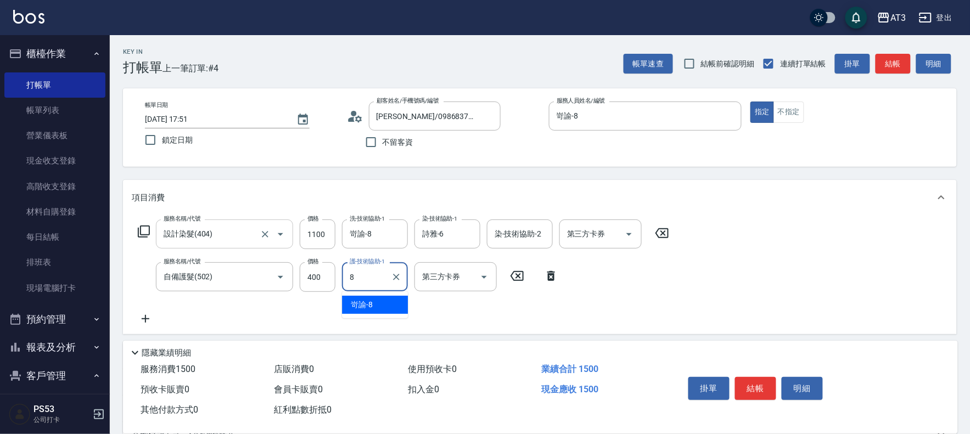
type input "岢諭-8"
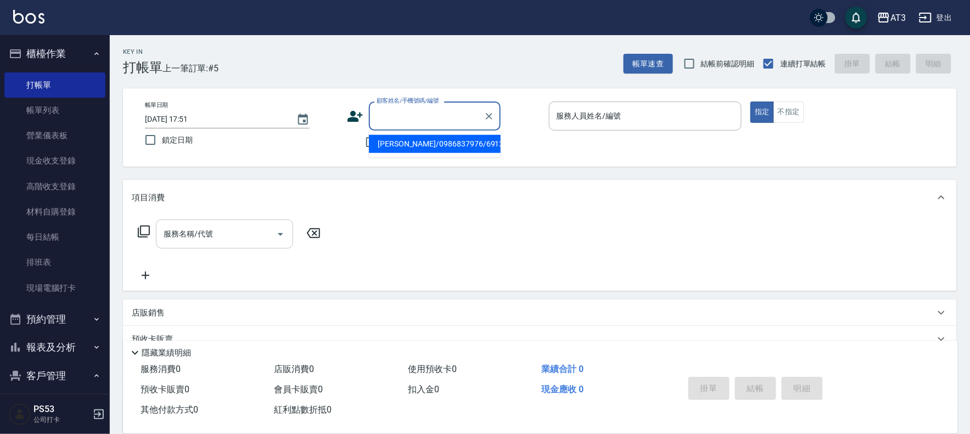
click at [403, 118] on input "顧客姓名/手機號碼/編號" at bounding box center [426, 116] width 105 height 19
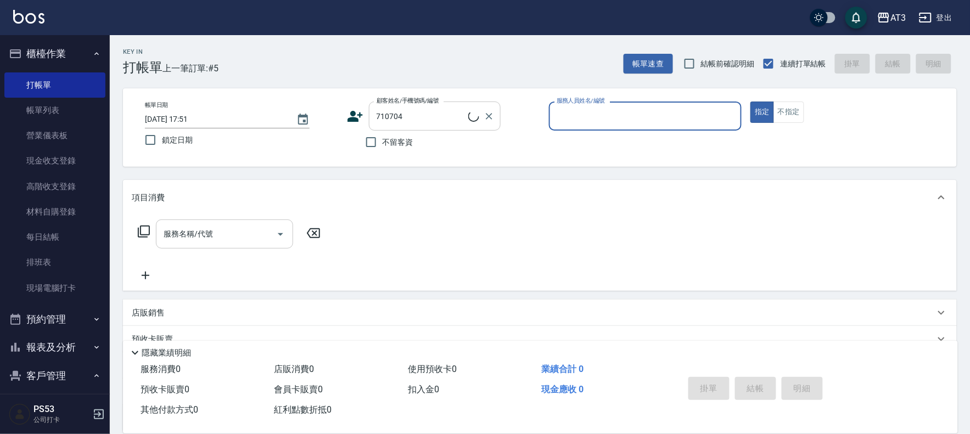
type input "[PERSON_NAME]/0936819271/710704"
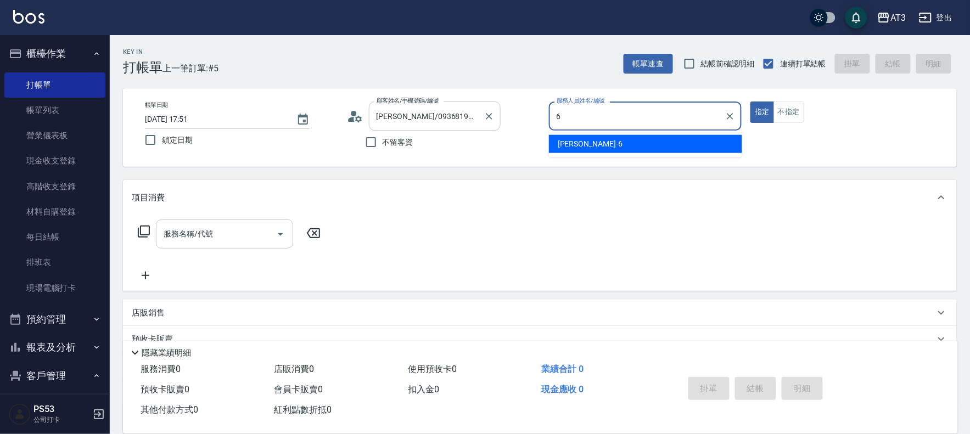
type input "詩雅-6"
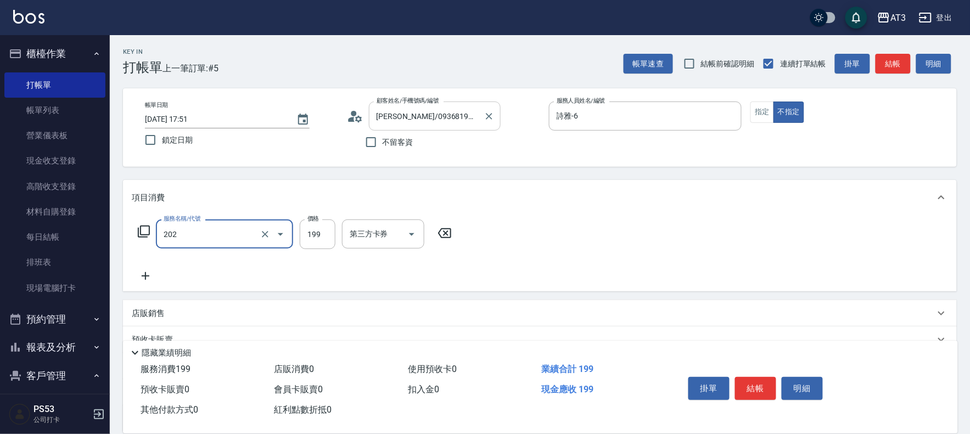
type input "不指定單剪(202)"
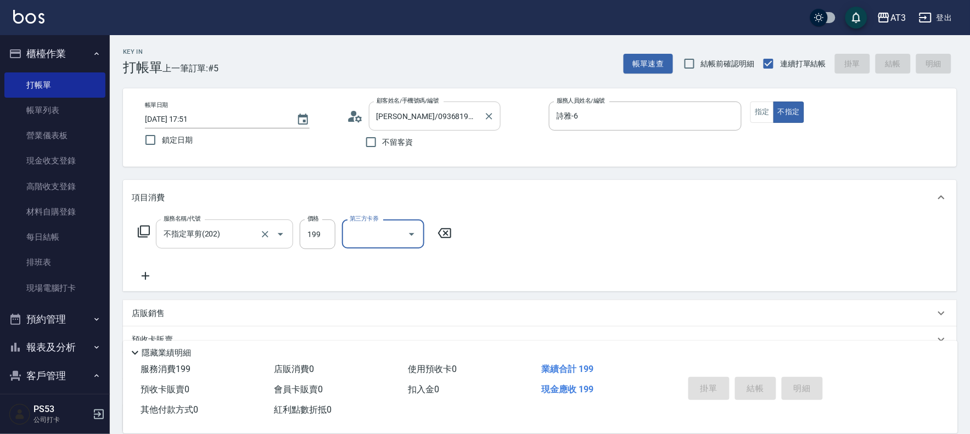
type input "[DATE] 17:52"
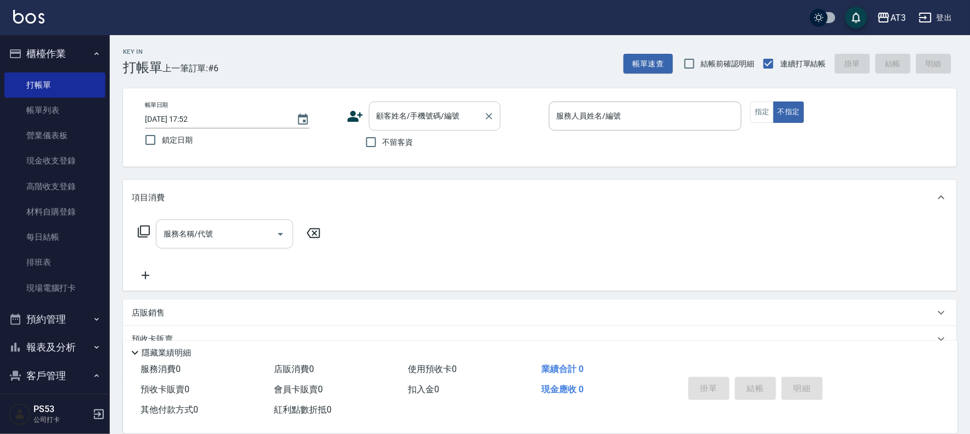
click at [449, 108] on input "顧客姓名/手機號碼/編號" at bounding box center [426, 116] width 105 height 19
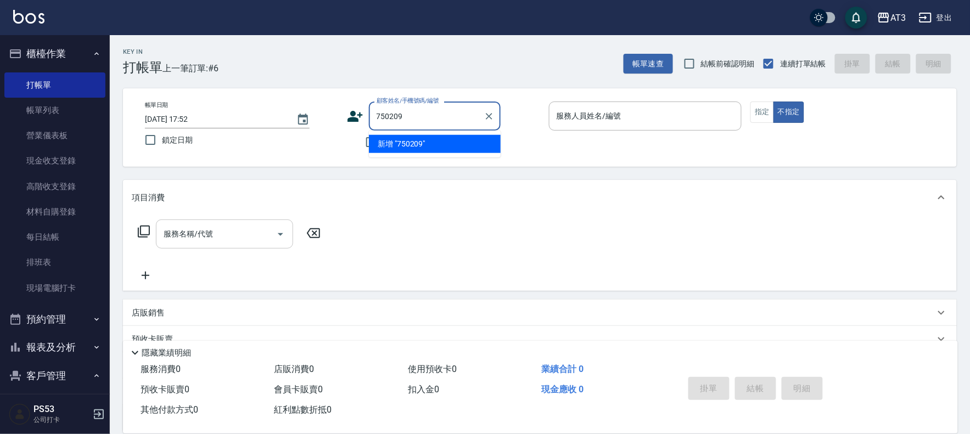
type input "750209"
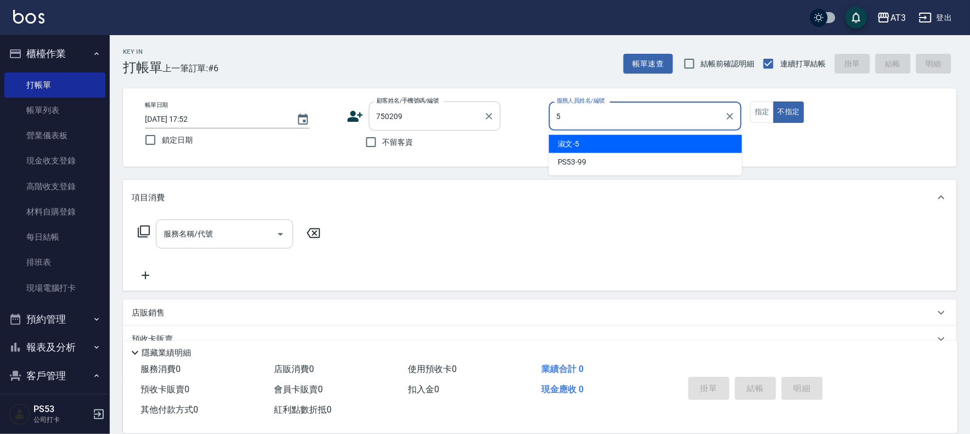
type input "淑文-5"
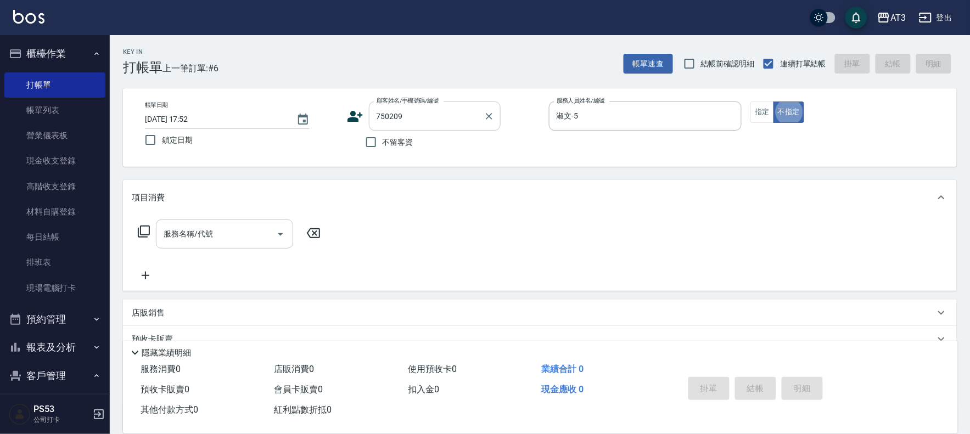
type input "[PERSON_NAME]/0921818136/750209"
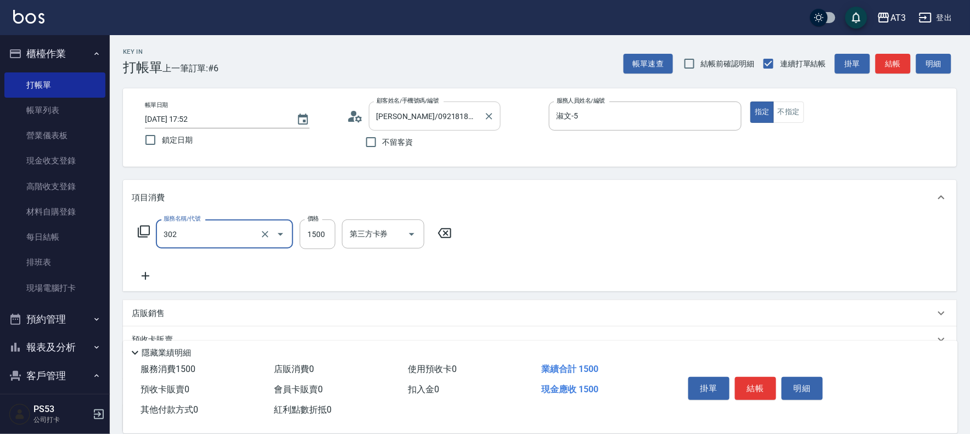
type input "設計燙髮(302)"
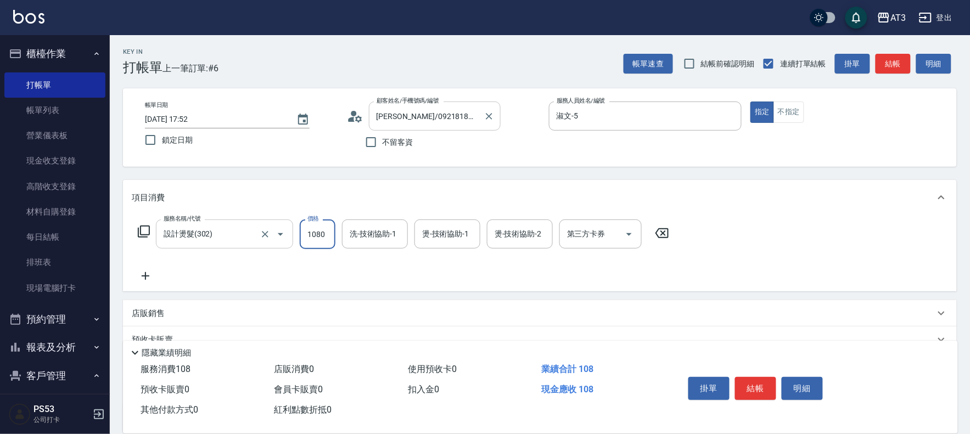
type input "1080"
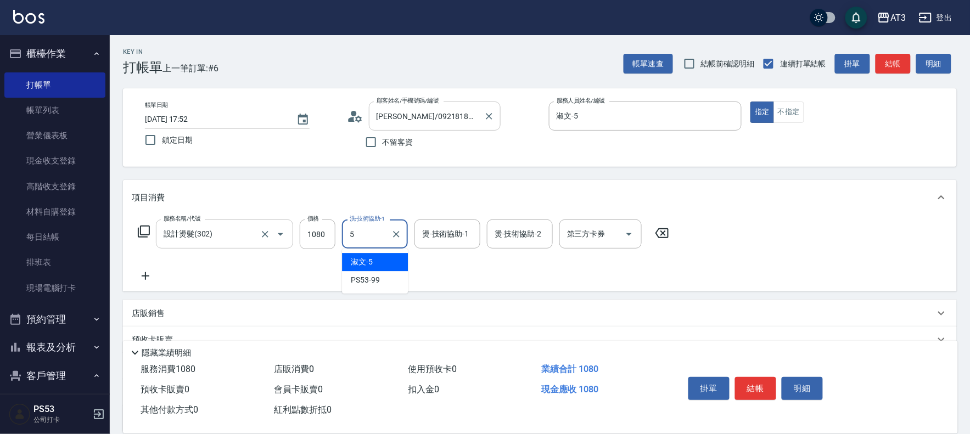
type input "淑文-5"
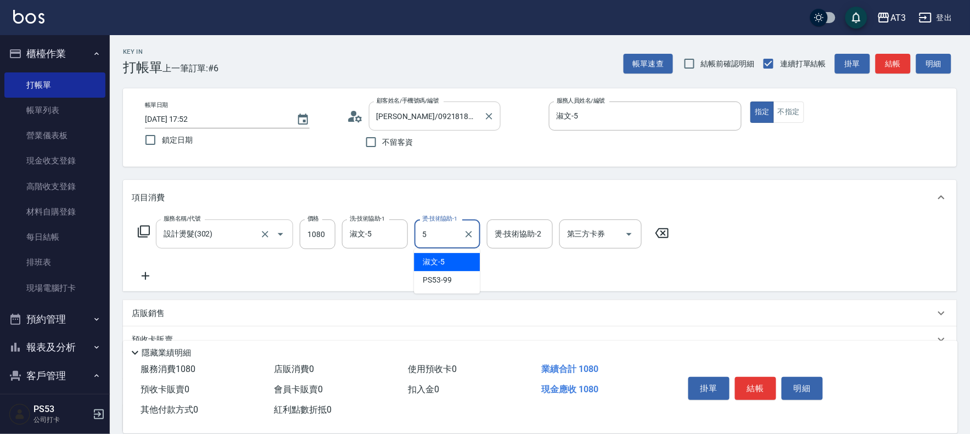
type input "淑文-5"
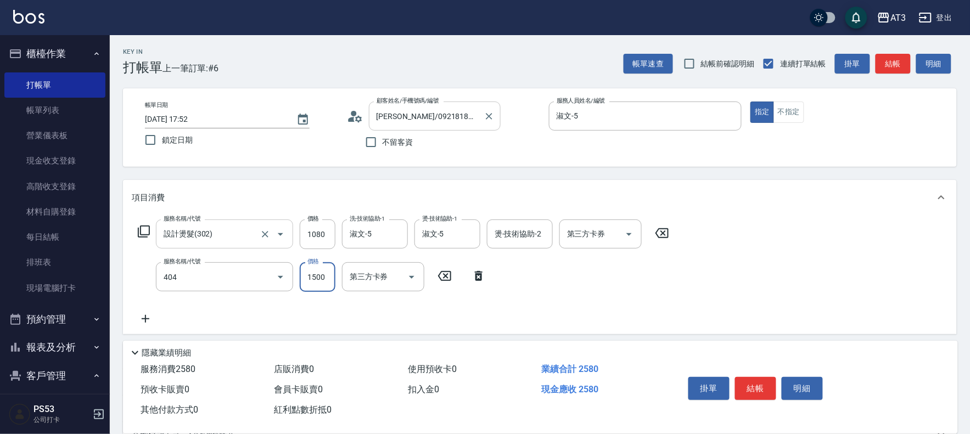
type input "設計染髮(404)"
type input "1299"
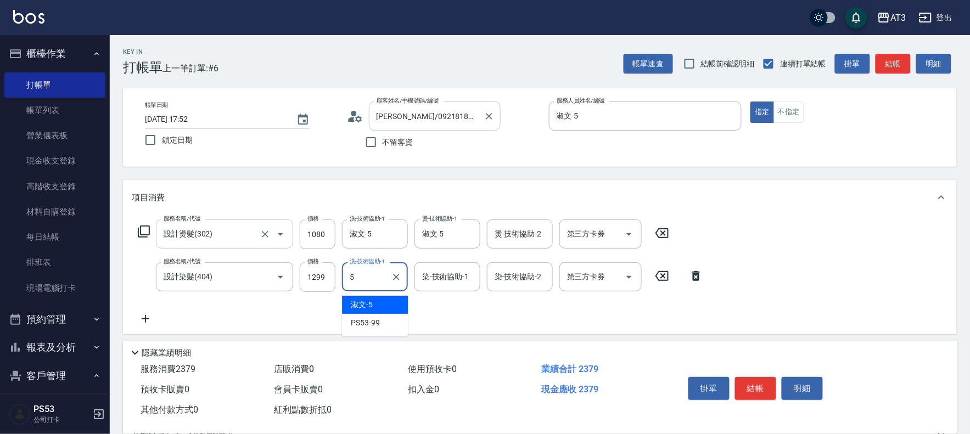
type input "淑文-5"
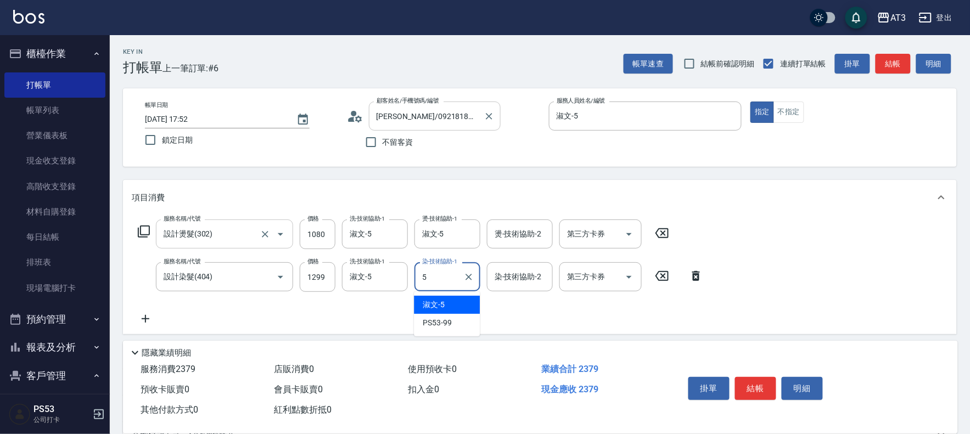
type input "淑文-5"
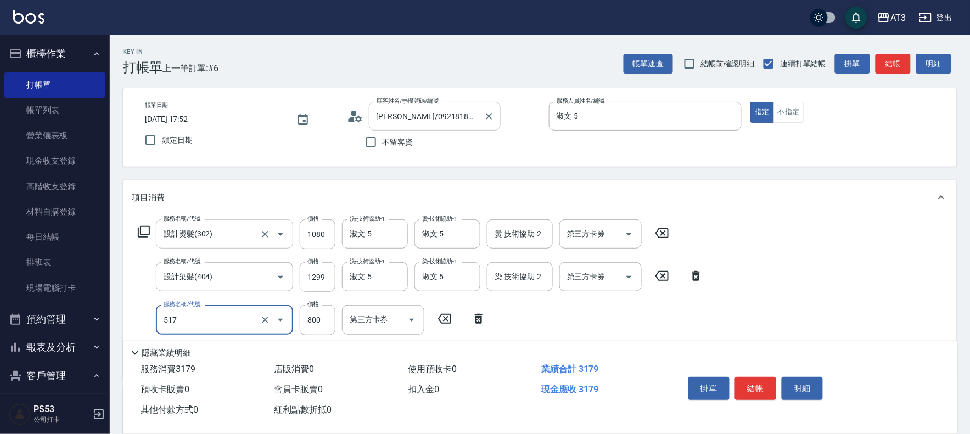
type input "C2花漾深層護髮/新(517)"
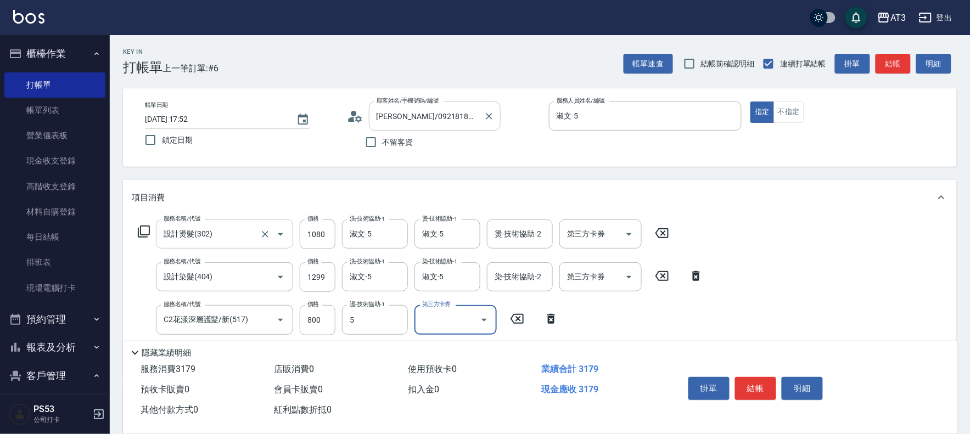
type input "淑文-5"
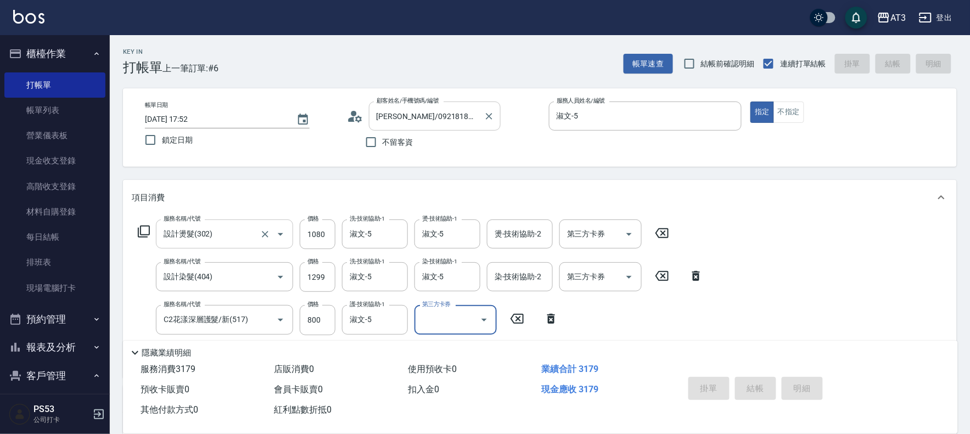
type input "[DATE] 17:53"
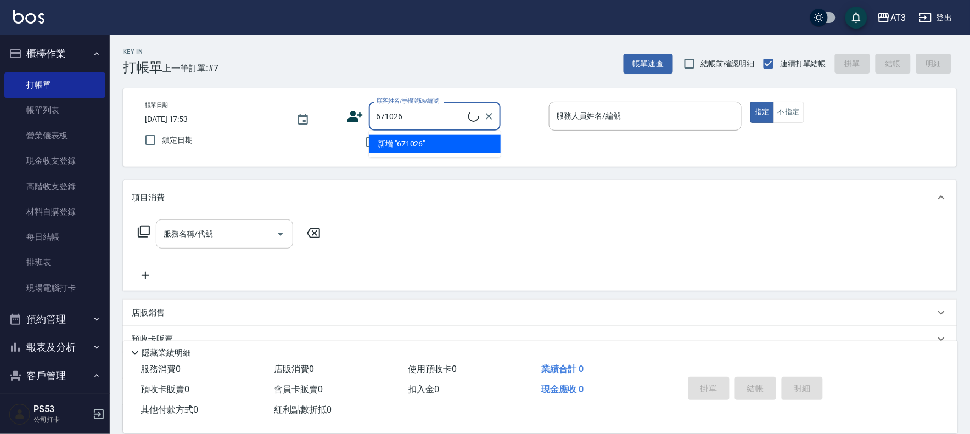
type input "[PERSON_NAME]/0912245208/671026"
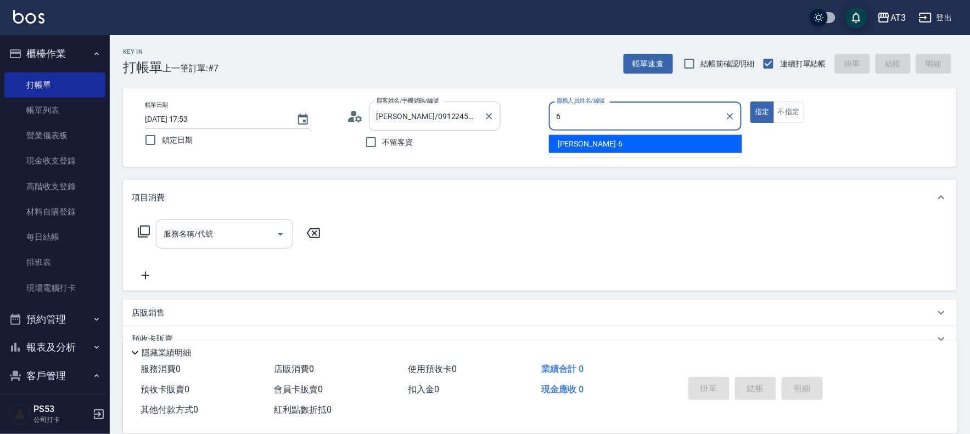
type input "詩雅-6"
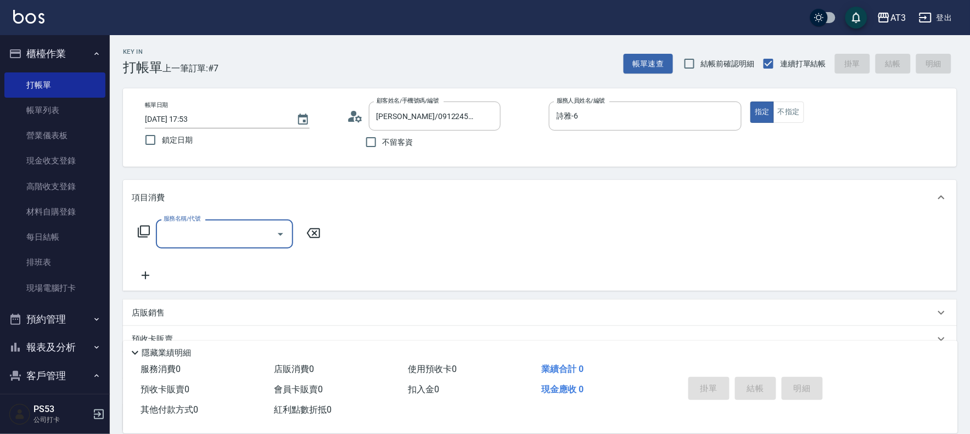
click at [806, 113] on div "指定 不指定" at bounding box center [847, 112] width 193 height 21
click at [789, 116] on button "不指定" at bounding box center [789, 112] width 31 height 21
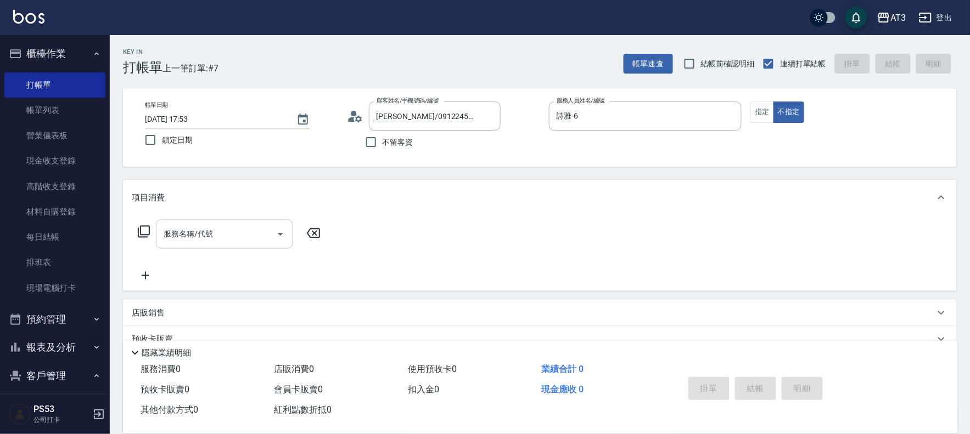
click at [194, 232] on div "服務名稱/代號 服務名稱/代號" at bounding box center [224, 234] width 137 height 29
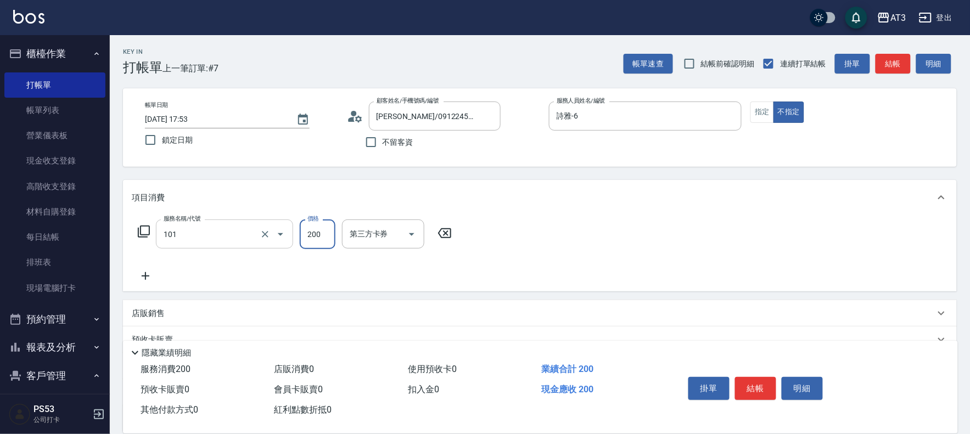
type input "洗髮(101)"
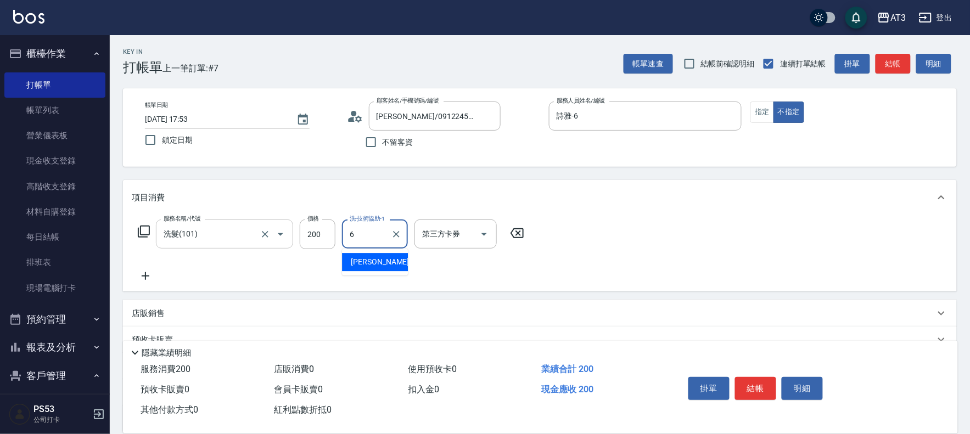
type input "詩雅-6"
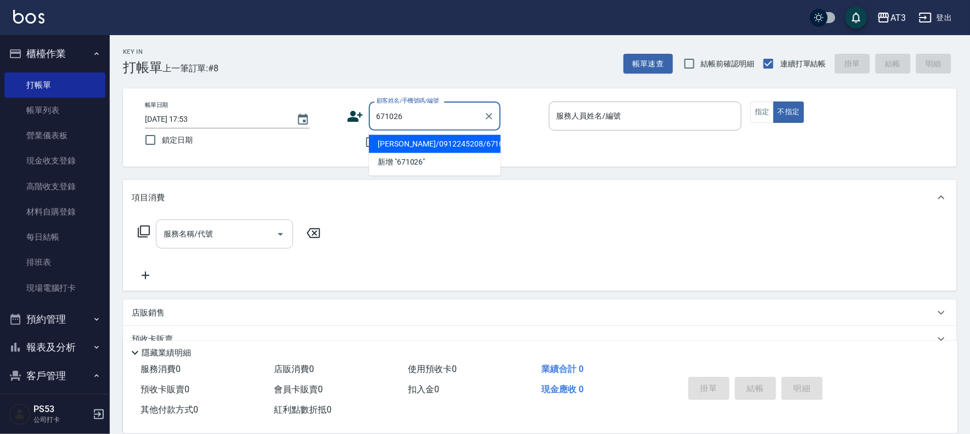
type input "[PERSON_NAME]/0912245208/671026"
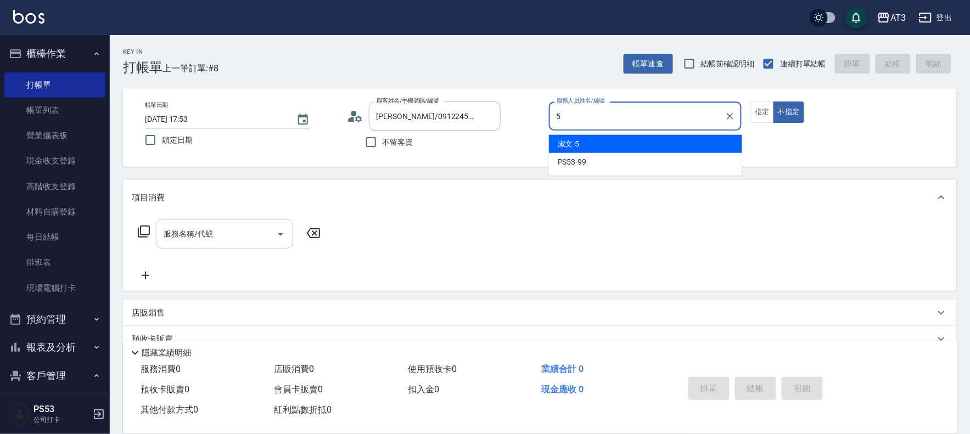
type input "淑文-5"
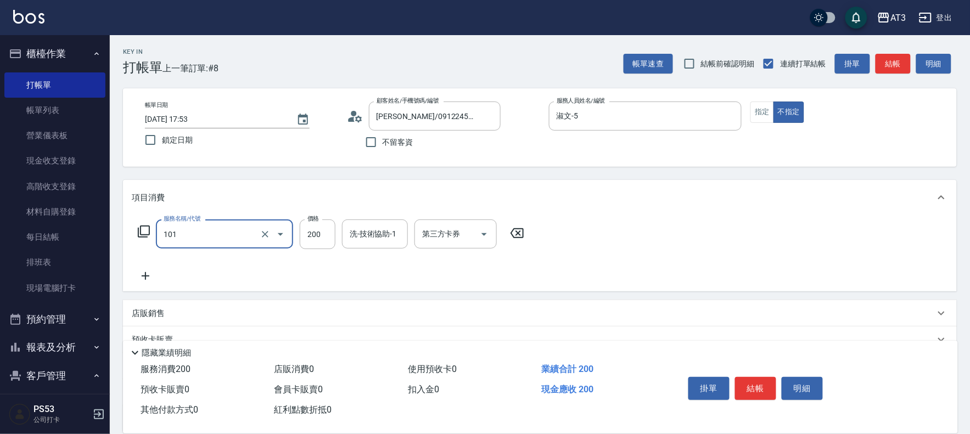
type input "洗髮(101)"
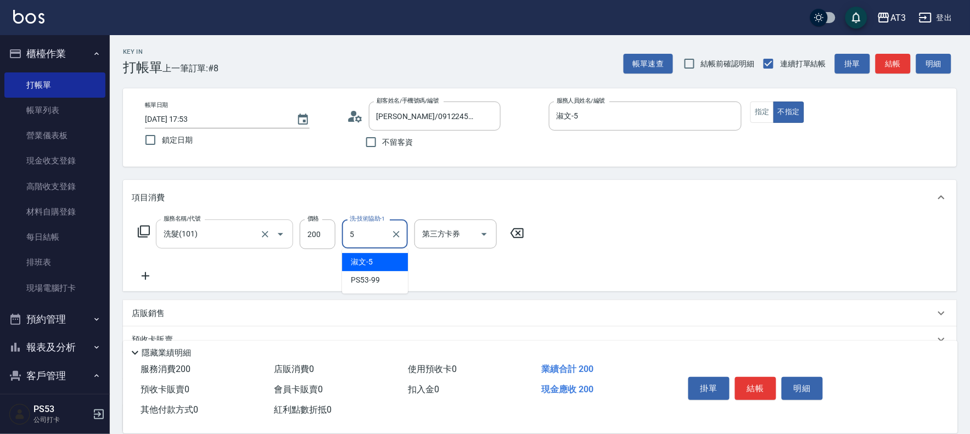
type input "淑文-5"
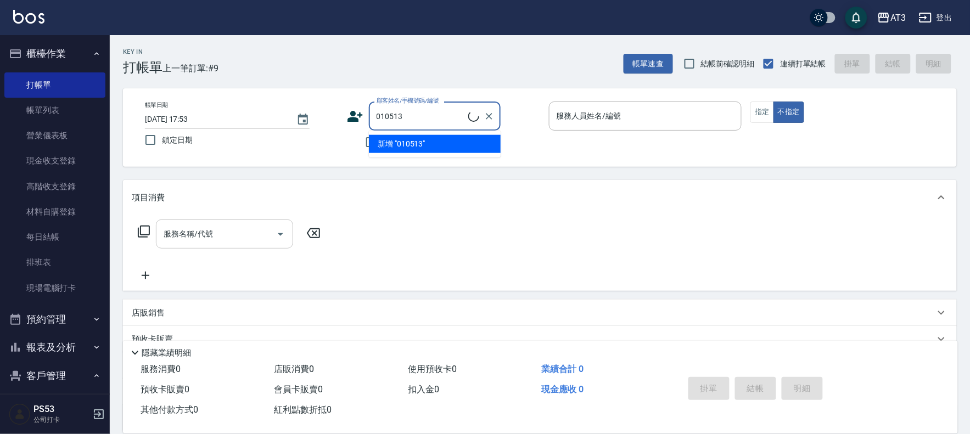
type input "[PERSON_NAME]/0928226483/010513"
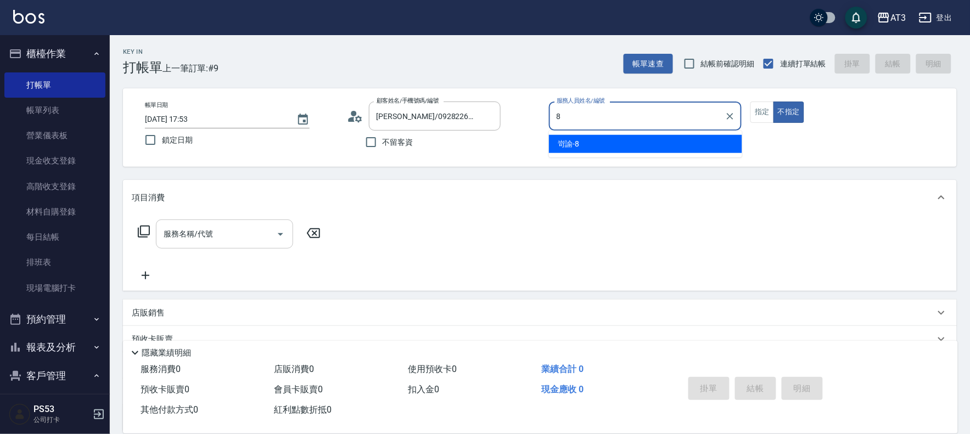
type input "岢諭-8"
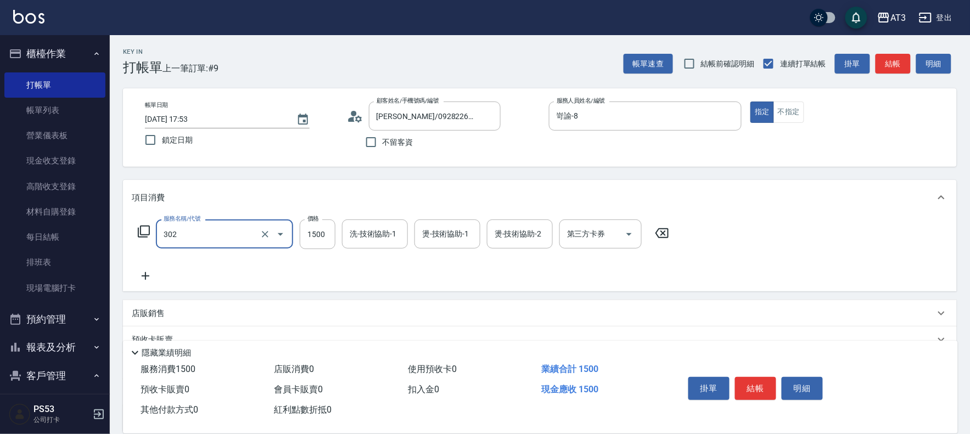
type input "設計燙髮(302)"
type input "3000"
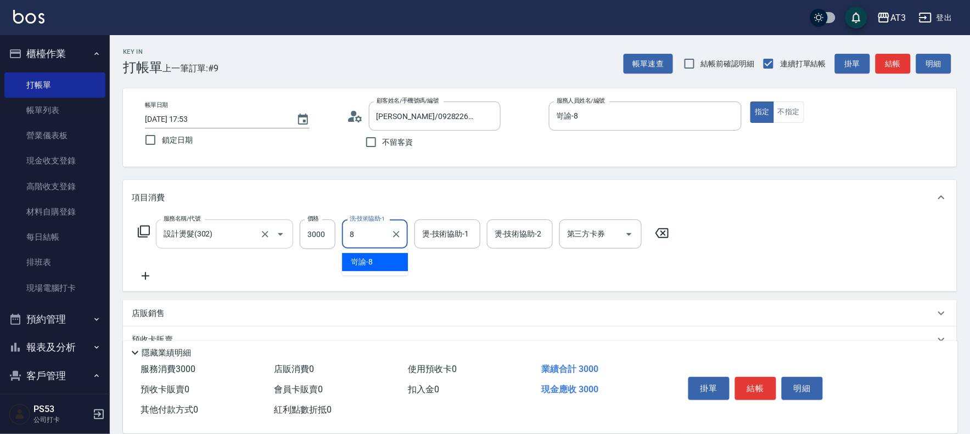
type input "8"
type input "岢諭-8"
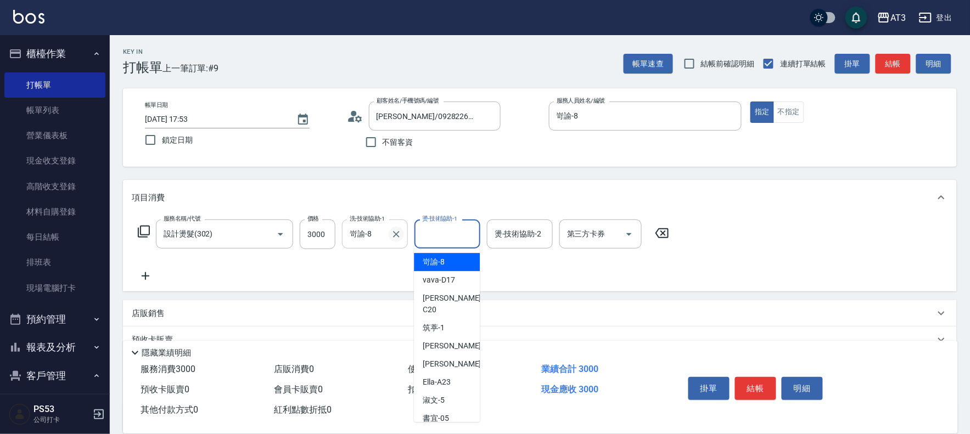
click at [396, 236] on icon "Clear" at bounding box center [396, 234] width 11 height 11
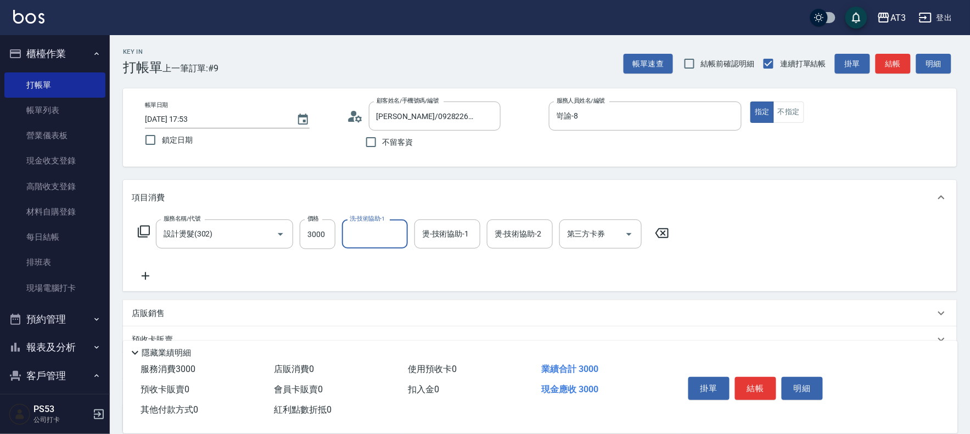
click at [377, 235] on input "洗-技術協助-1" at bounding box center [375, 234] width 56 height 19
type input "詩雅-6"
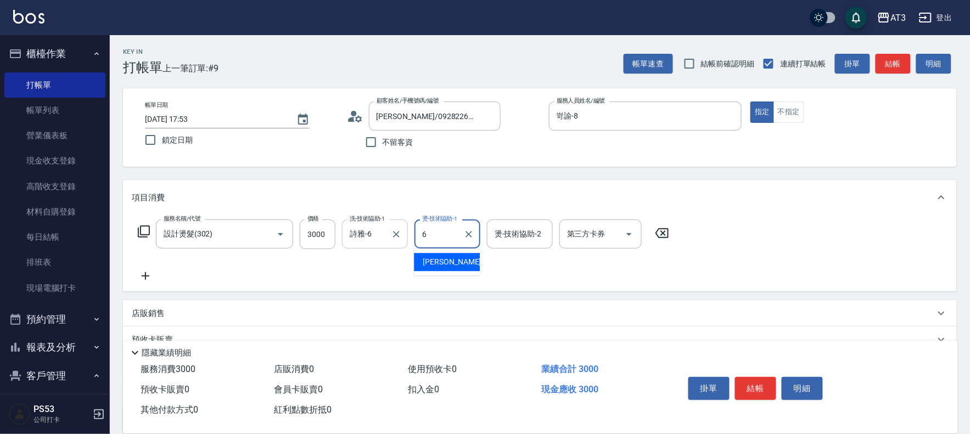
type input "詩雅-6"
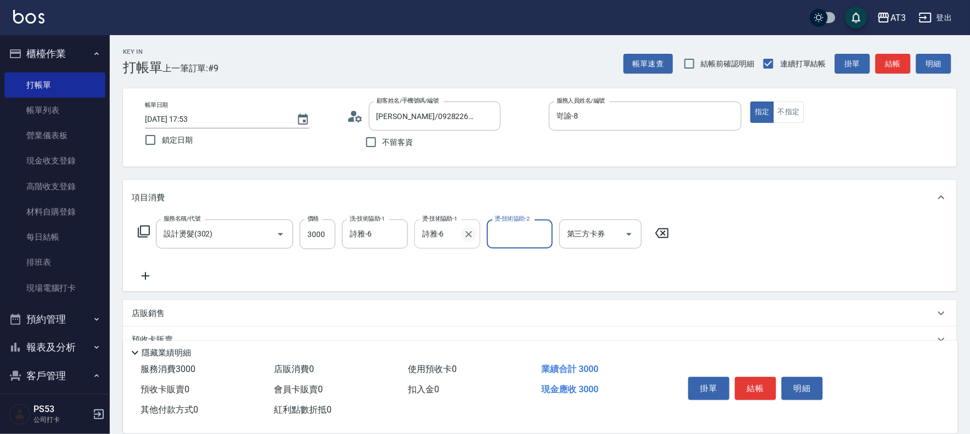
click at [471, 234] on icon "Clear" at bounding box center [469, 234] width 11 height 11
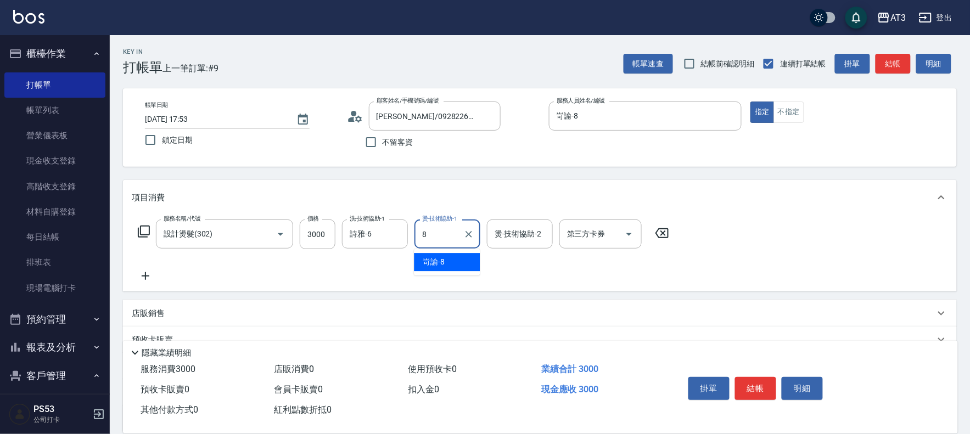
type input "岢諭-8"
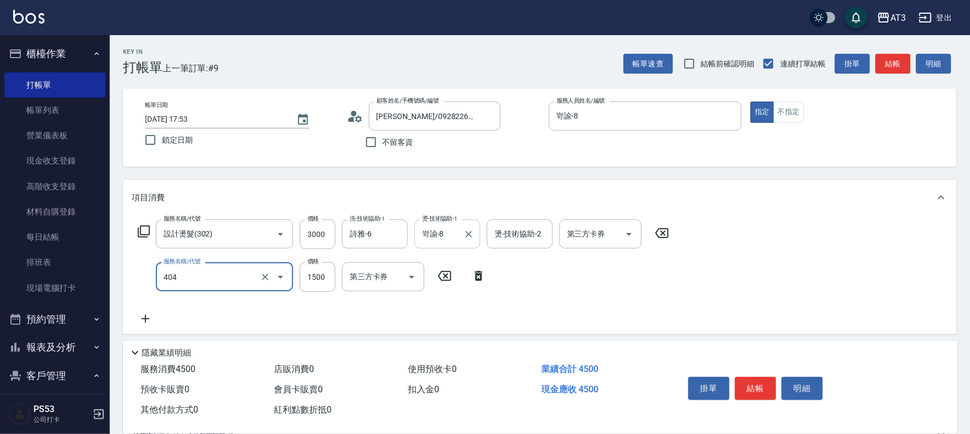
type input "設計染髮(404)"
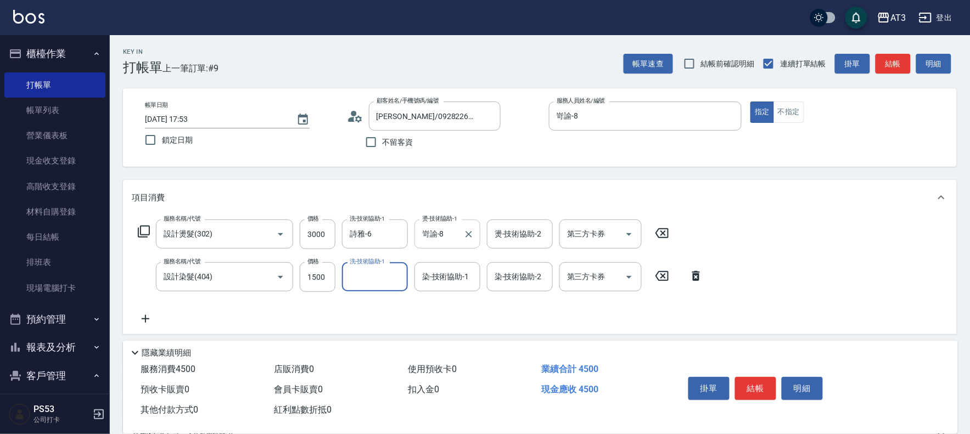
type input "8"
type input "淑文-5"
type input "岢諭-8"
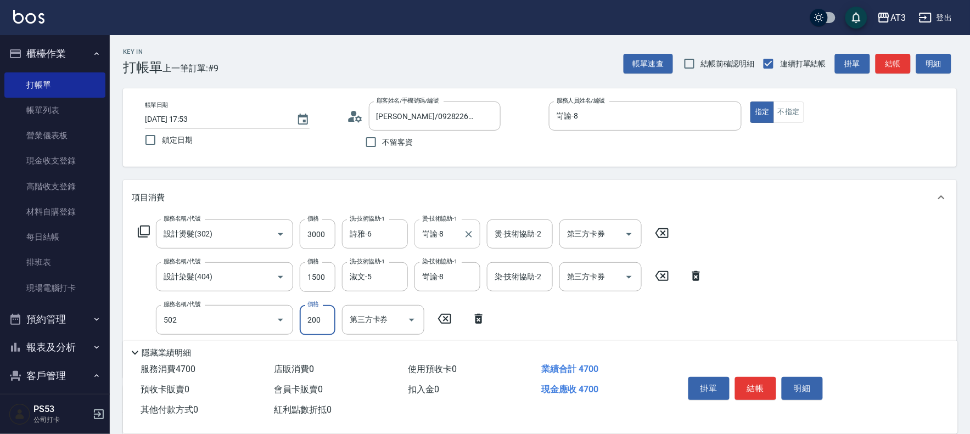
type input "自備護髮(502)"
type input "500"
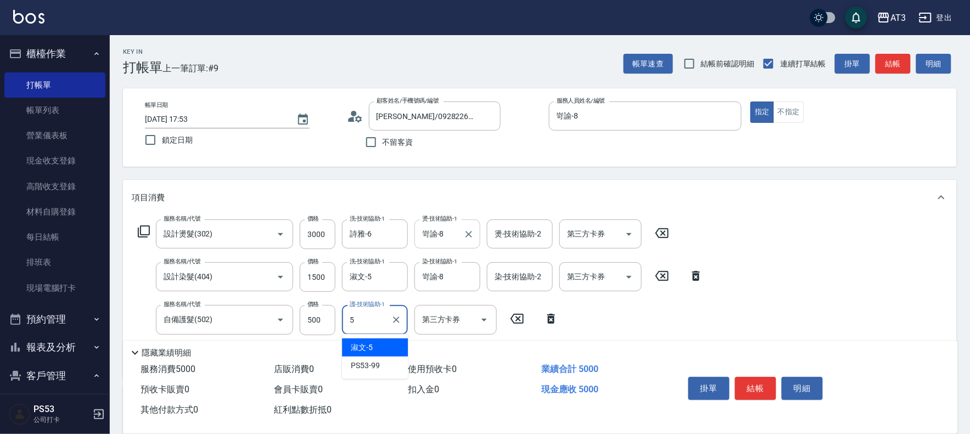
type input "淑文-5"
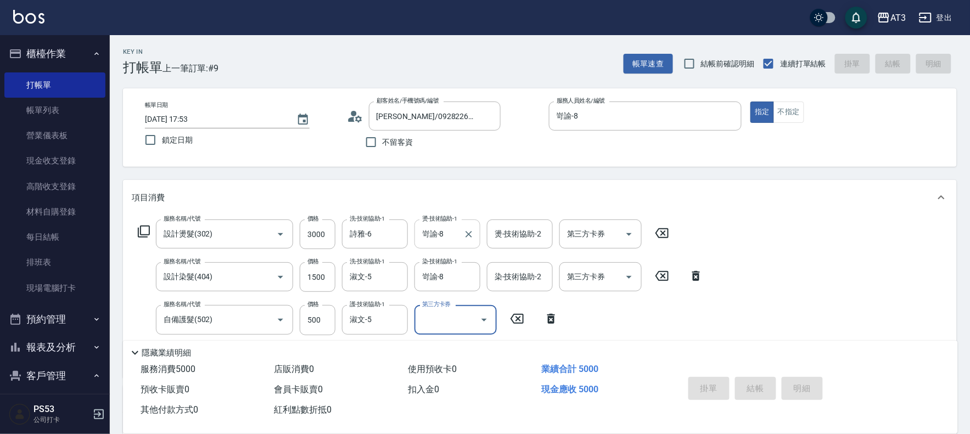
type input "[DATE] 17:54"
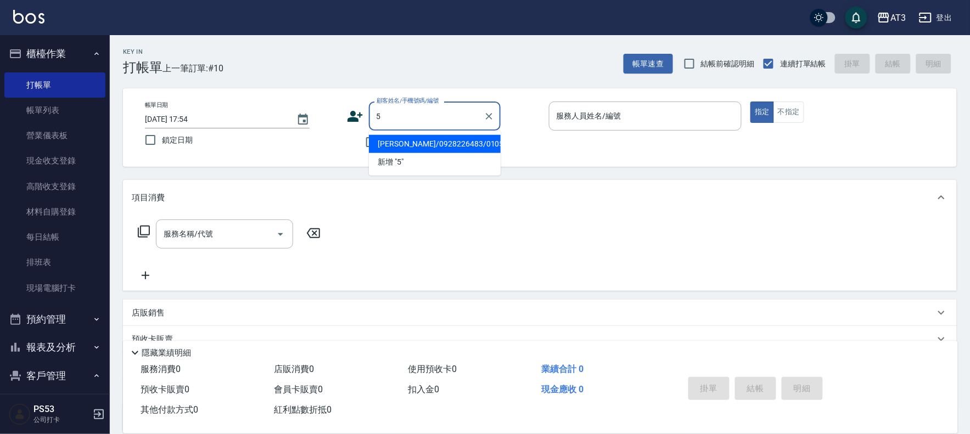
type input "5"
type input "[PERSON_NAME]/0928226483/010513"
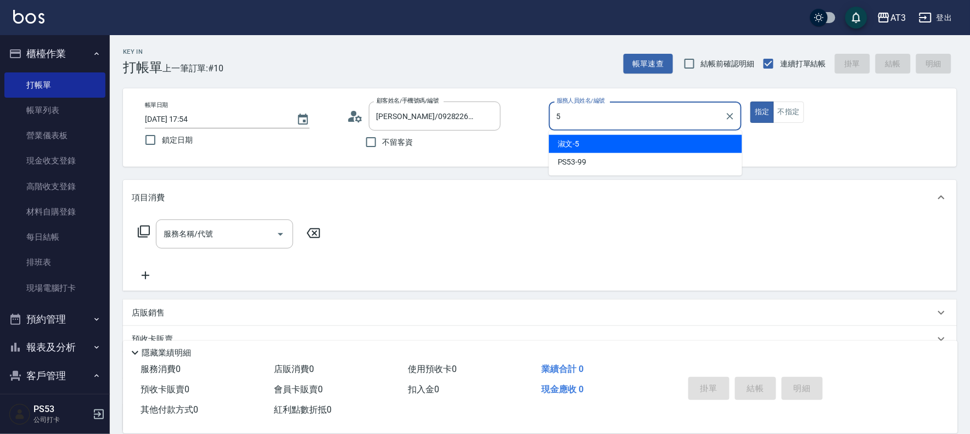
type input "淑文-5"
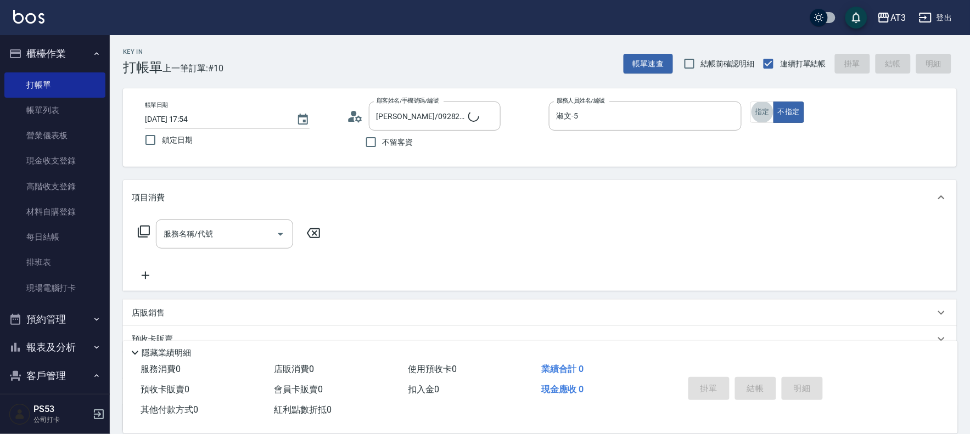
type input "5/0902352118/5"
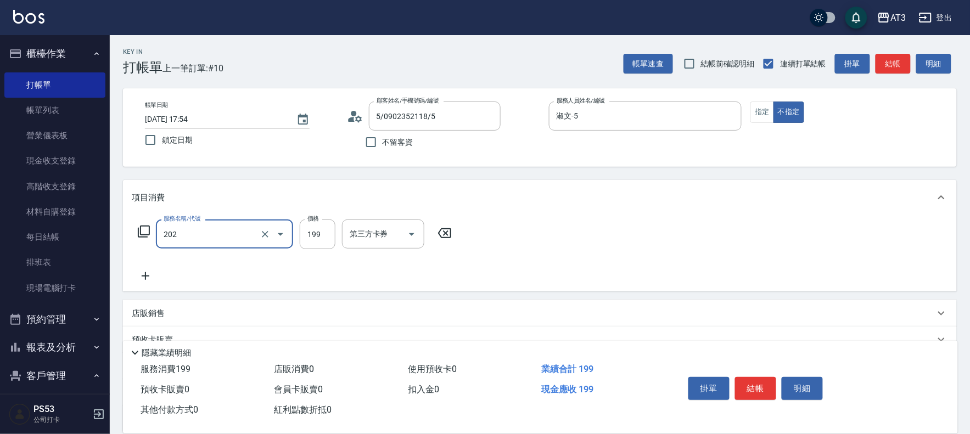
type input "不指定單剪(202)"
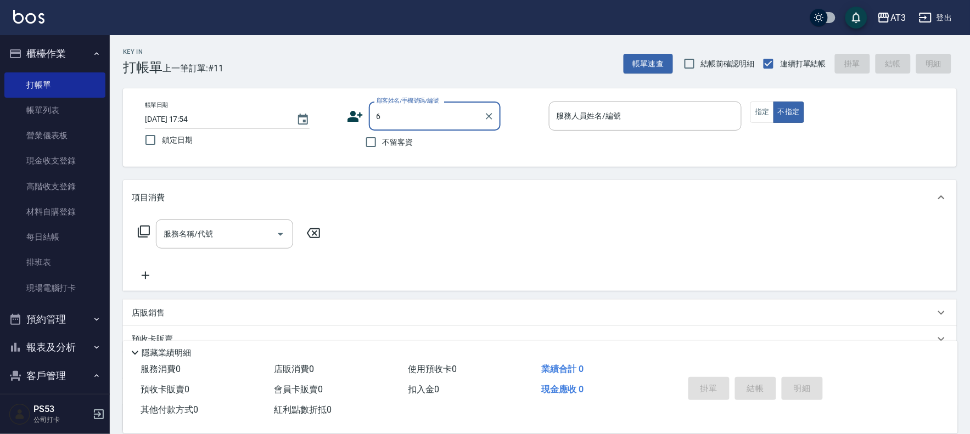
type input "6"
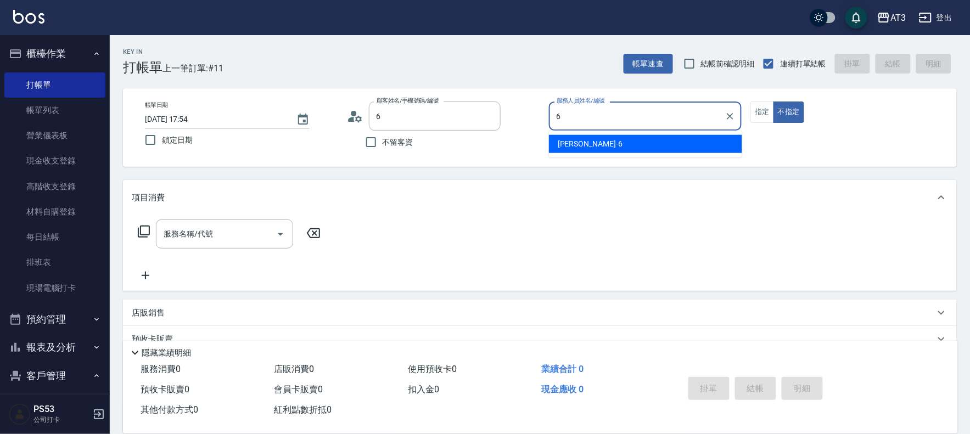
type input "[PERSON_NAME]/0928226483/010513"
type input "詩雅-6"
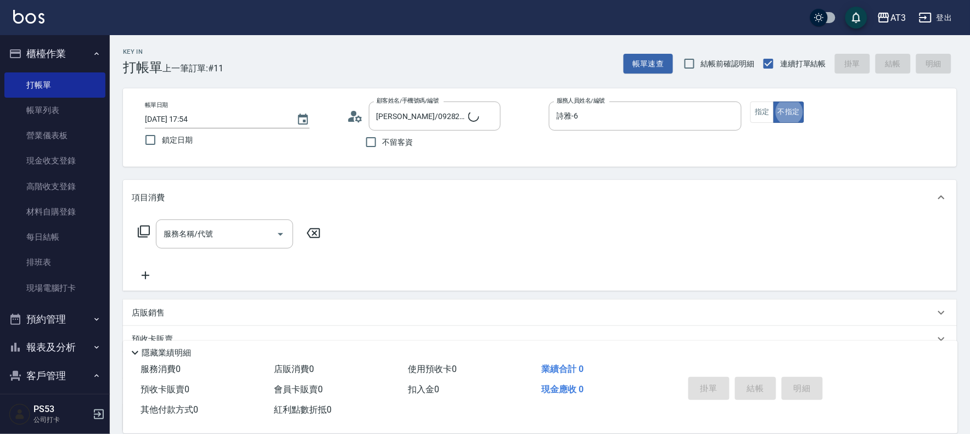
type input "6/30_辣椒/6"
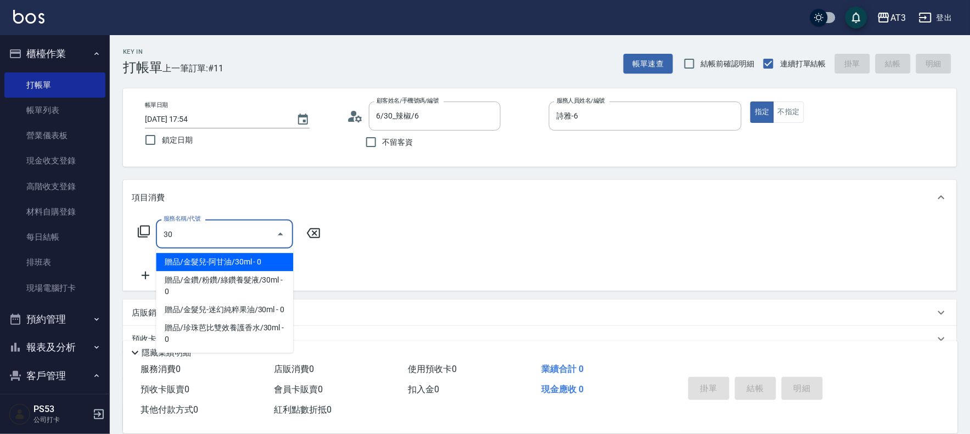
type input "3"
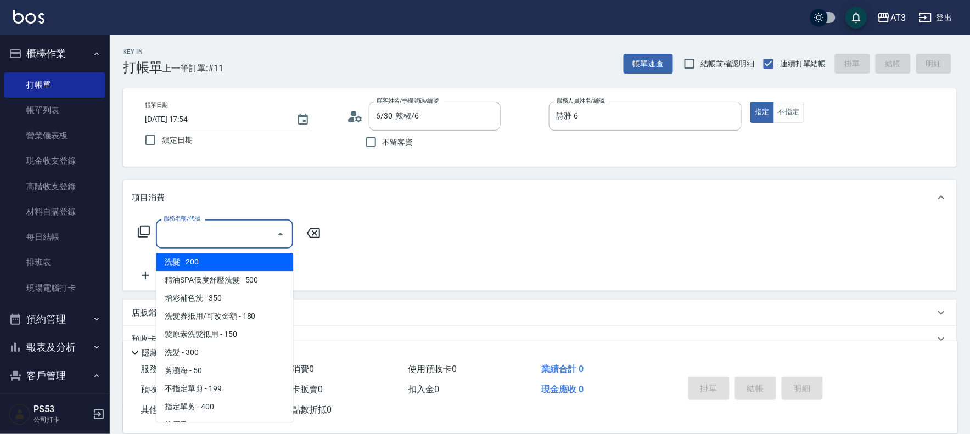
click at [141, 236] on icon at bounding box center [143, 231] width 13 height 13
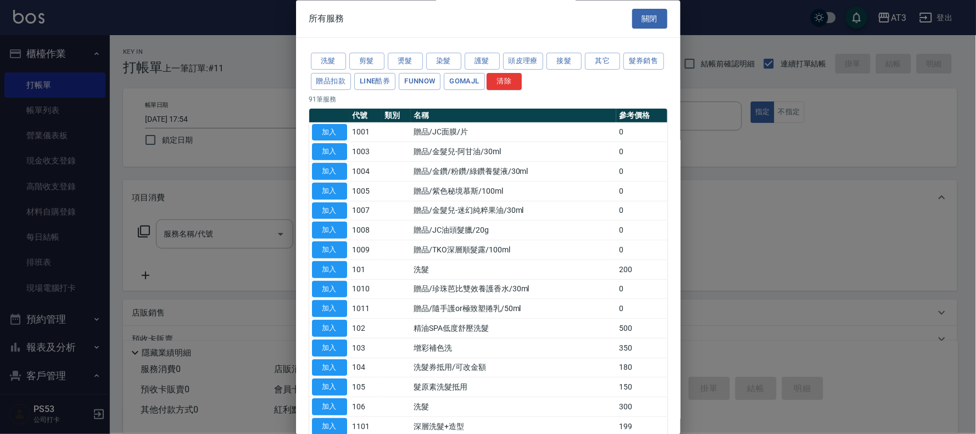
click at [425, 61] on div "洗髮 剪髮 燙髮 染髮 護髮 頭皮理療 接髮 其它 髮券銷售 贈品扣款 LINE酷券 FUNNOW GOMAJL 清除" at bounding box center [488, 72] width 358 height 41
click at [419, 62] on button "燙髮" at bounding box center [405, 61] width 35 height 17
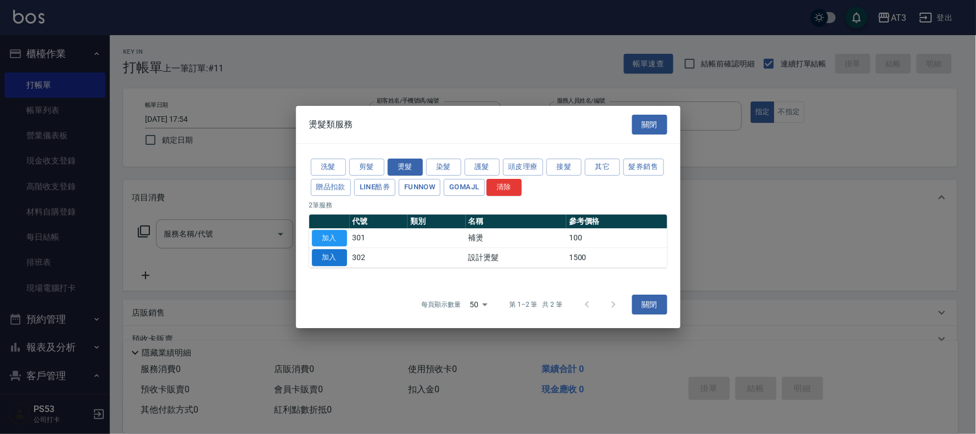
click at [343, 257] on button "加入" at bounding box center [329, 257] width 35 height 17
type input "設計燙髮(302)"
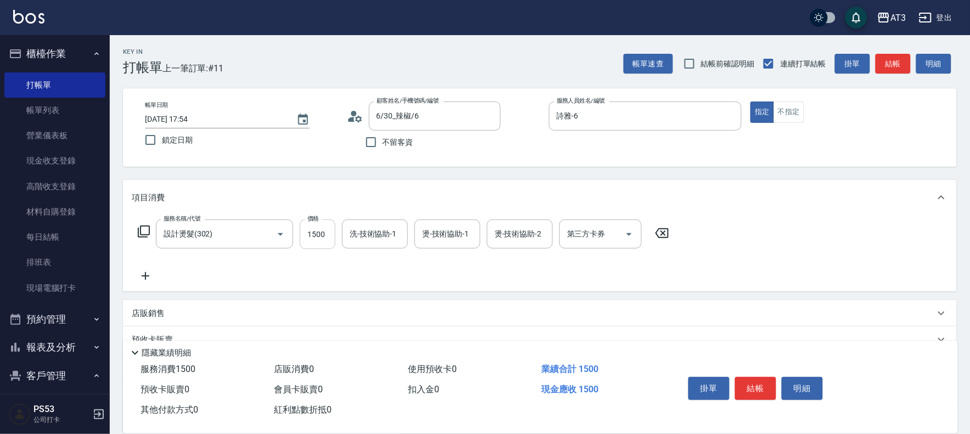
click at [323, 239] on input "1500" at bounding box center [318, 235] width 36 height 30
type input "500"
type input "詩雅-6"
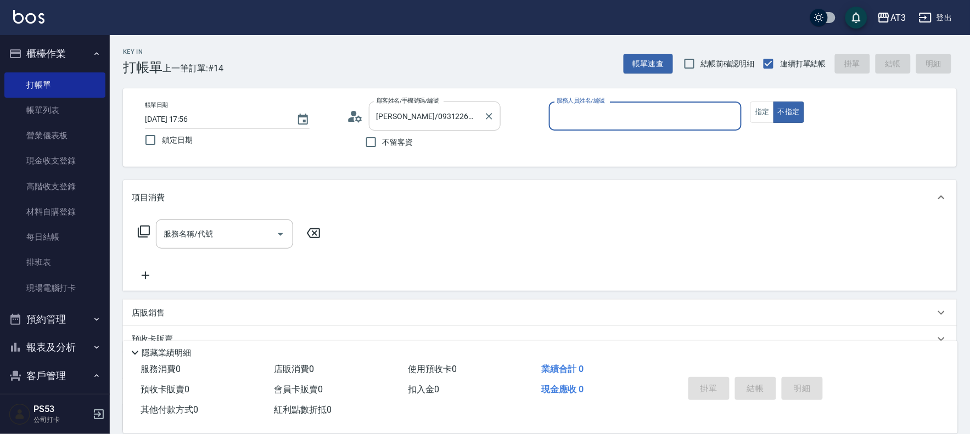
click at [483, 108] on div at bounding box center [489, 116] width 14 height 29
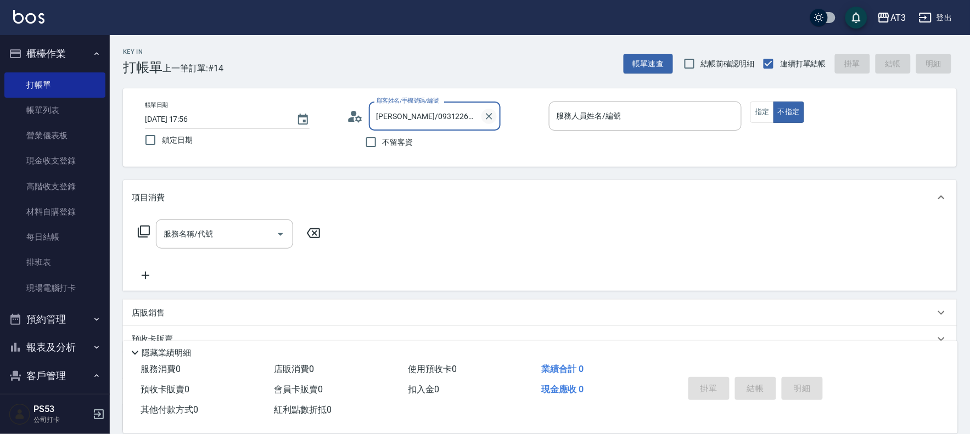
click at [492, 116] on icon "Clear" at bounding box center [489, 116] width 11 height 11
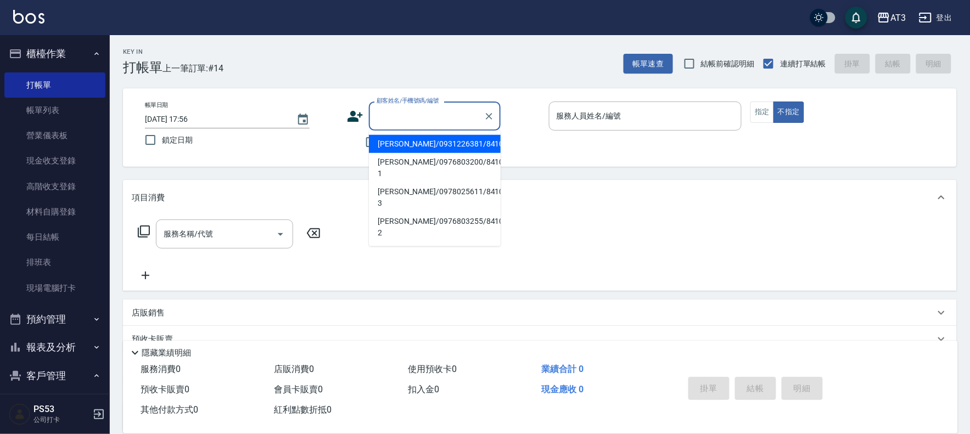
click at [442, 114] on input "顧客姓名/手機號碼/編號" at bounding box center [426, 116] width 105 height 19
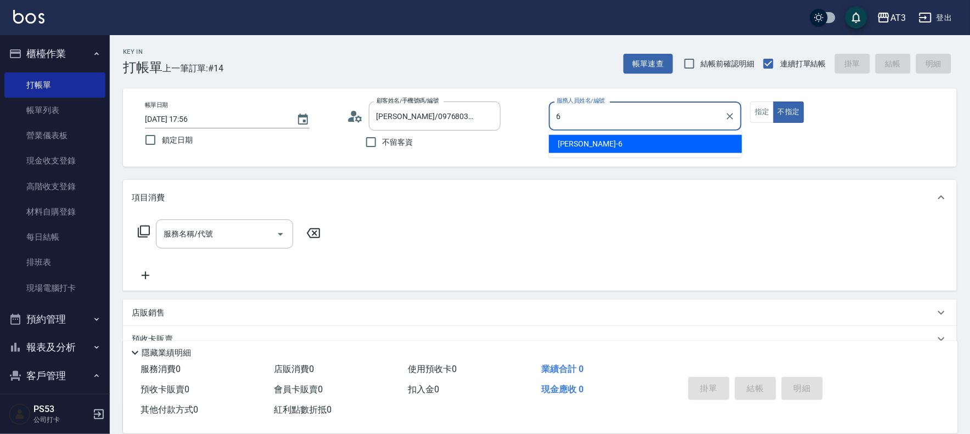
type input "6"
type button "false"
type input "詩雅-6"
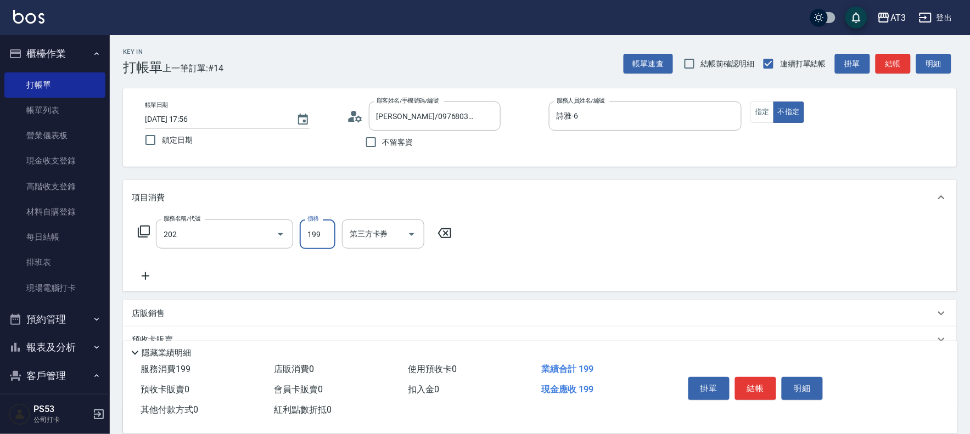
type input "不指定單剪(202)"
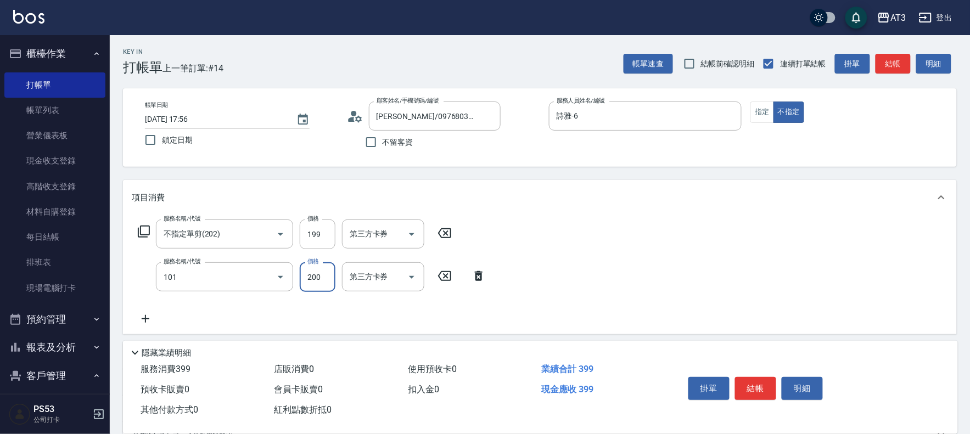
type input "洗髮(101)"
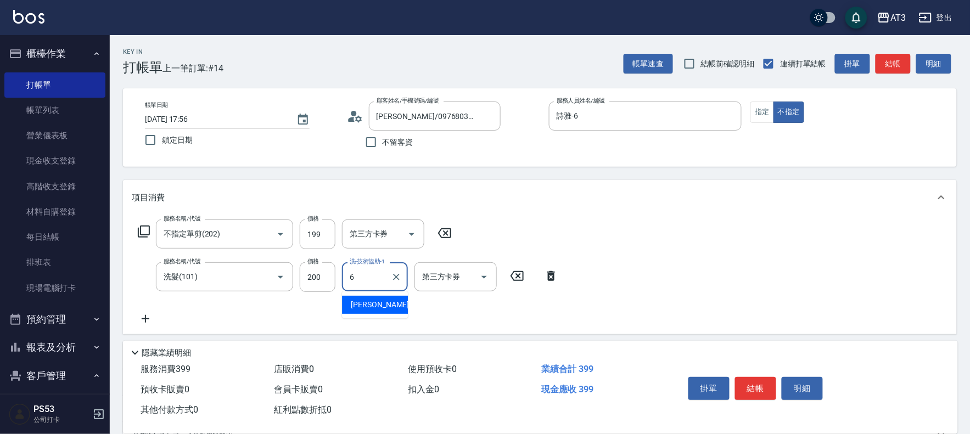
type input "詩雅-6"
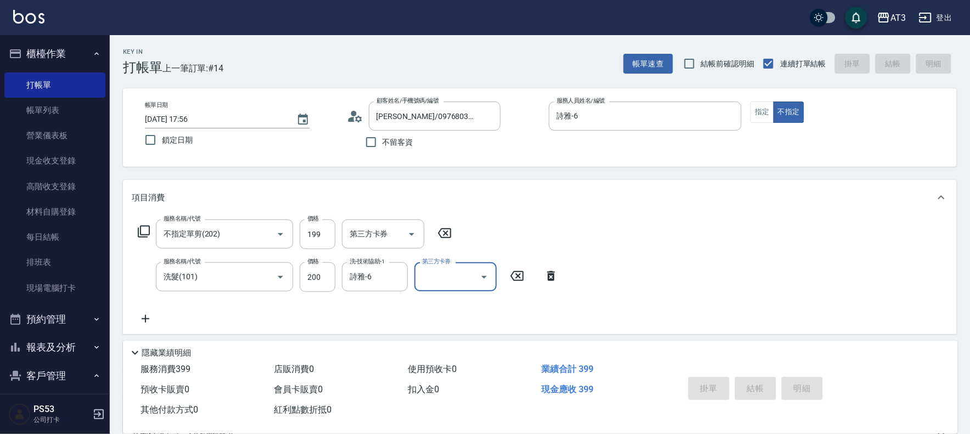
type input "[DATE] 17:57"
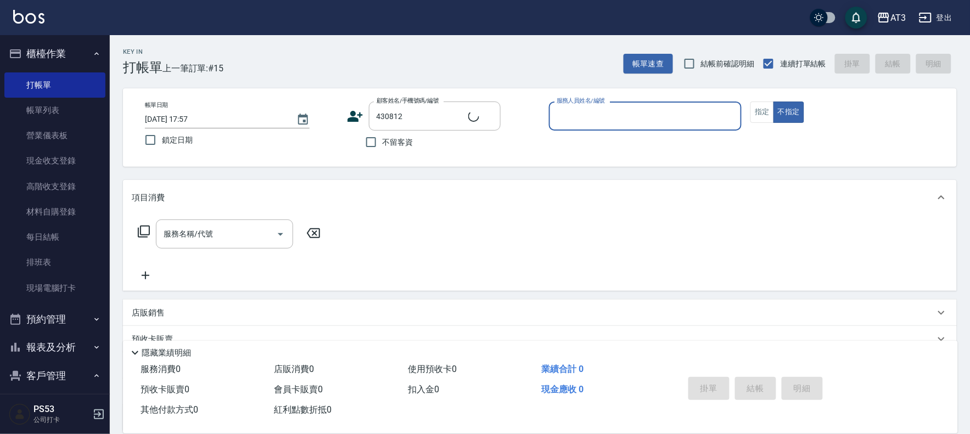
type input "[PERSON_NAME]/0965800327/430812"
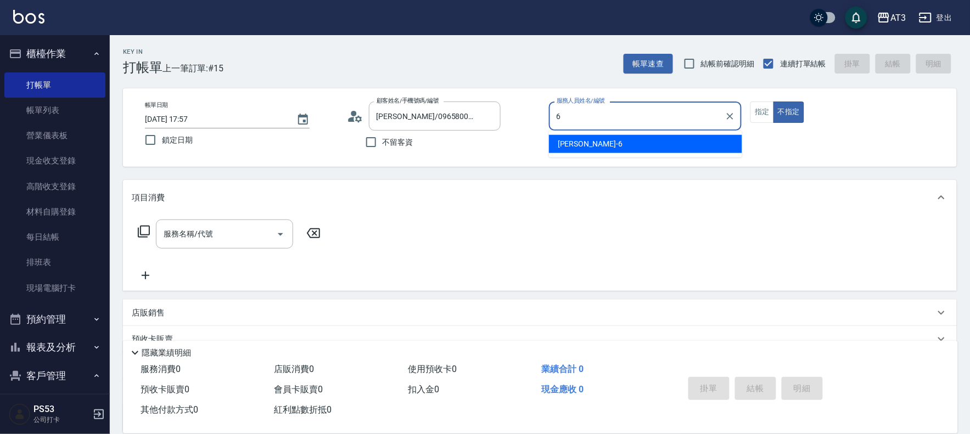
type input "詩雅-6"
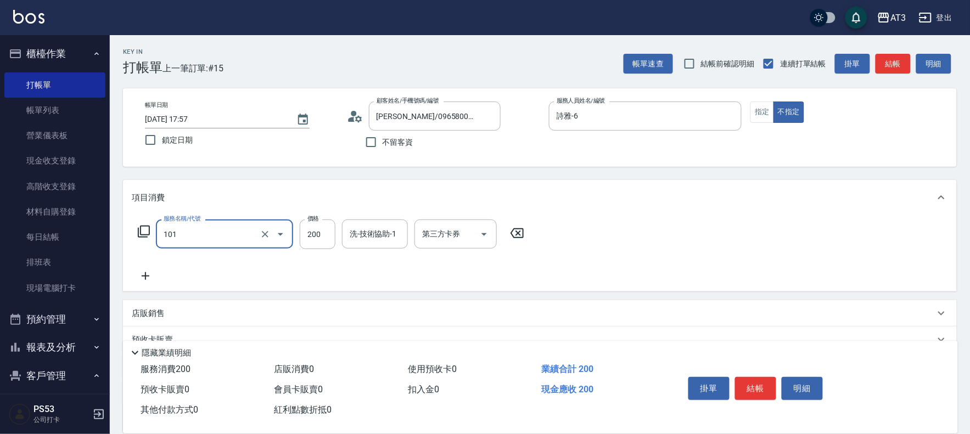
type input "洗髮(101)"
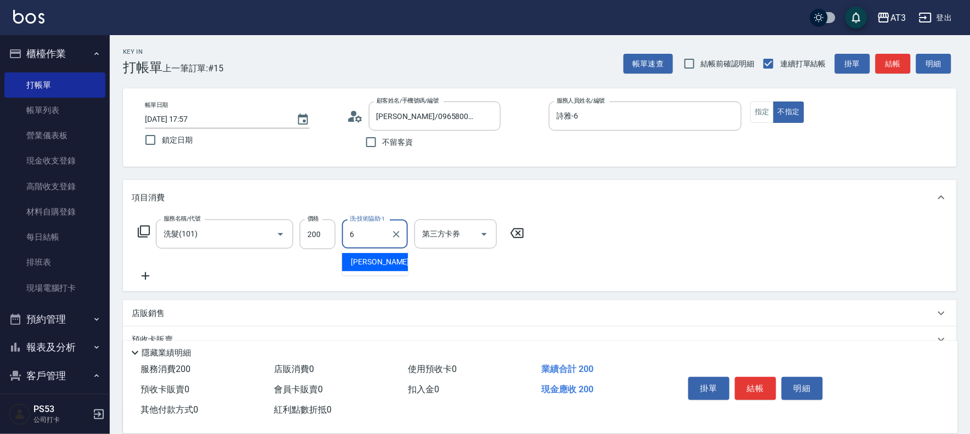
type input "詩雅-6"
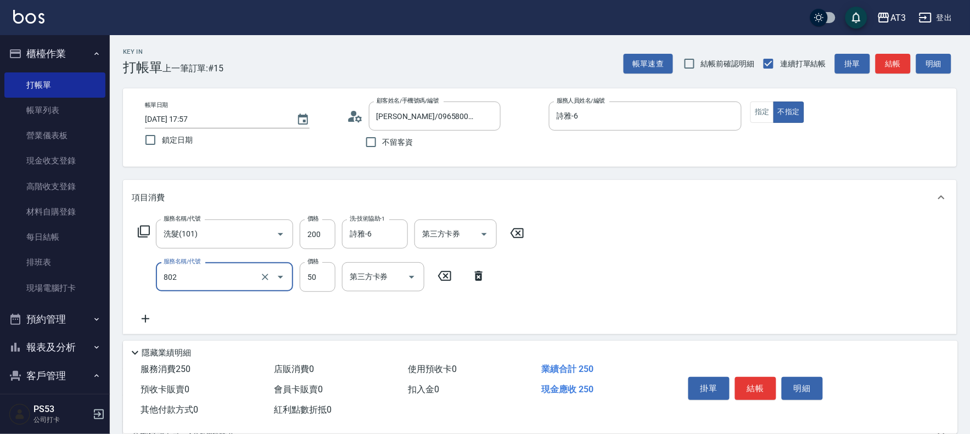
type input "潤絲/加精油(802)"
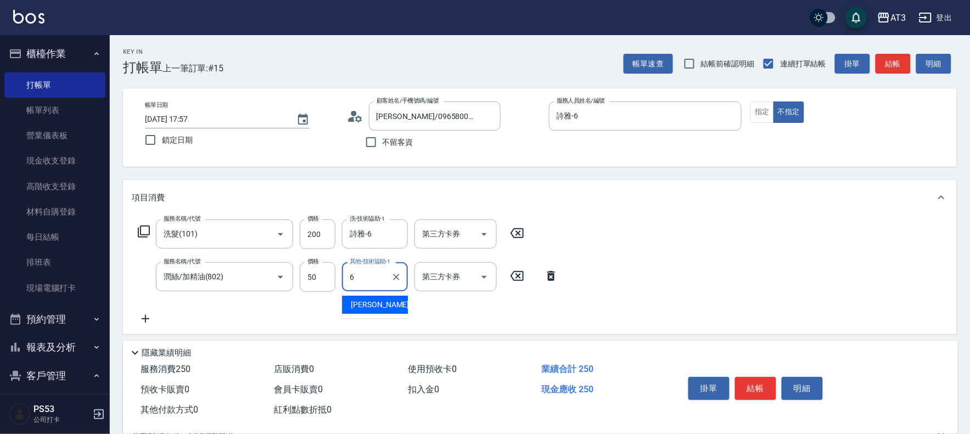
type input "詩雅-6"
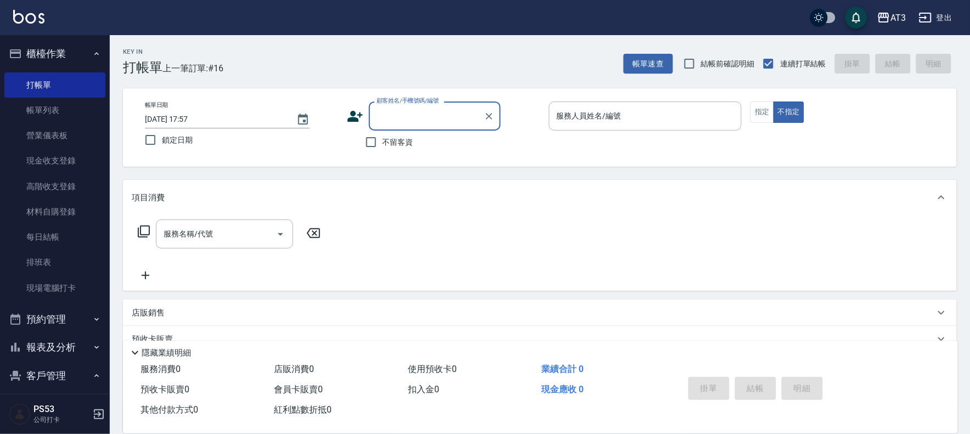
click at [52, 348] on button "報表及分析" at bounding box center [54, 347] width 101 height 29
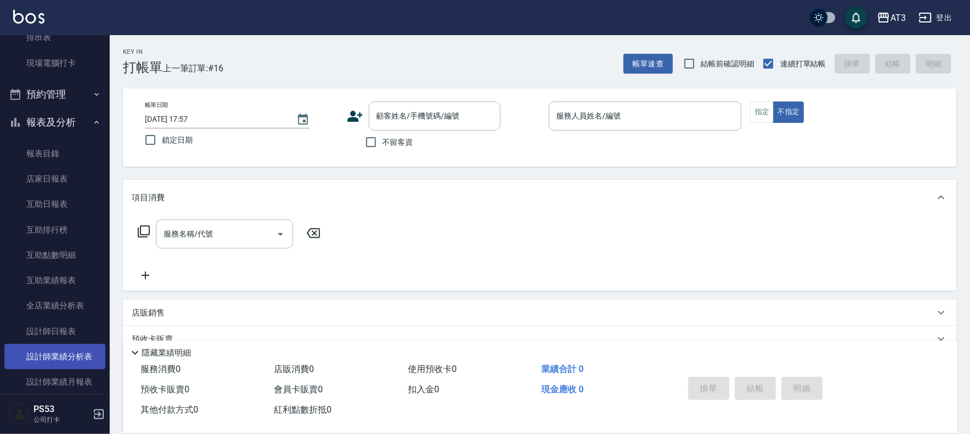
scroll to position [244, 0]
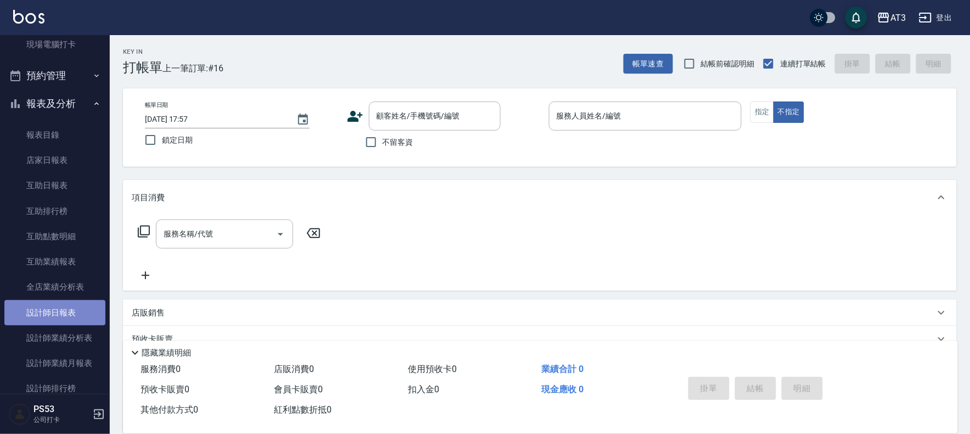
click at [79, 310] on link "設計師日報表" at bounding box center [54, 312] width 101 height 25
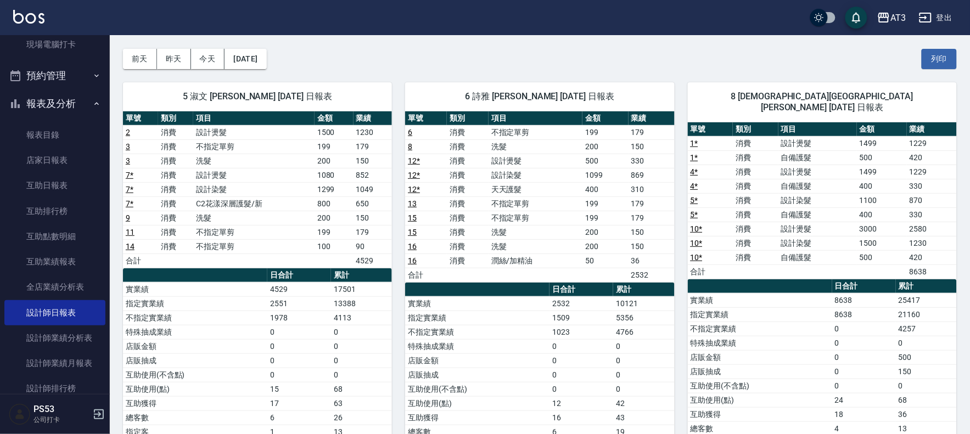
scroll to position [61, 0]
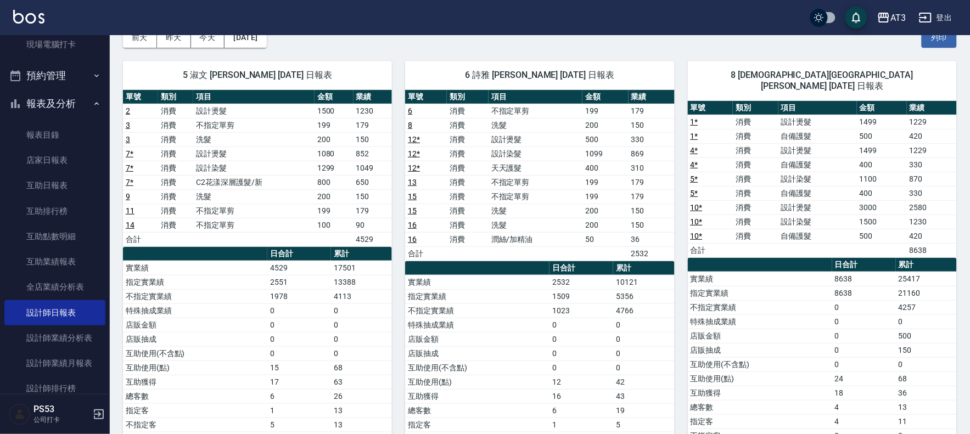
click at [68, 107] on button "報表及分析" at bounding box center [54, 104] width 101 height 29
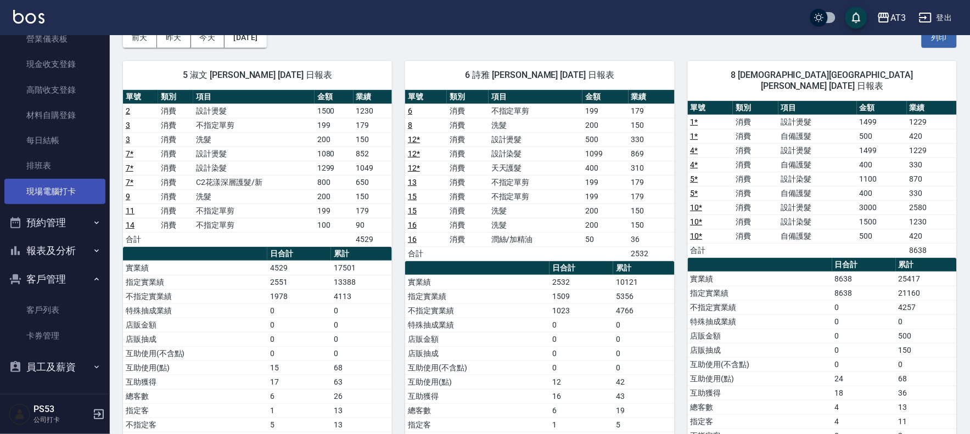
scroll to position [96, 0]
click at [73, 265] on ul "櫃檯作業 打帳單 帳單列表 營業儀表板 現金收支登錄 高階收支登錄 材料自購登錄 每日結帳 排班表 現場電腦打卡 預約管理 預約管理 單日預約紀錄 單週預約紀…" at bounding box center [54, 162] width 101 height 447
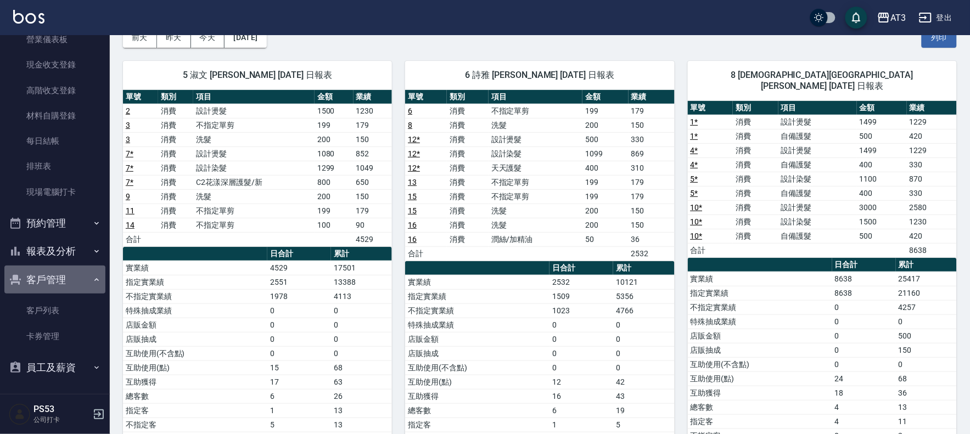
click at [66, 282] on button "客戶管理" at bounding box center [54, 280] width 101 height 29
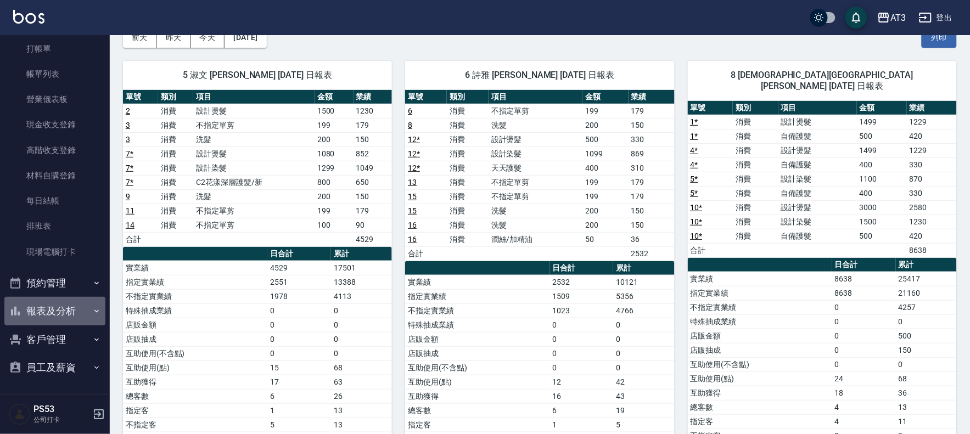
drag, startPoint x: 62, startPoint y: 316, endPoint x: 68, endPoint y: 313, distance: 6.9
click at [68, 316] on button "報表及分析" at bounding box center [54, 311] width 101 height 29
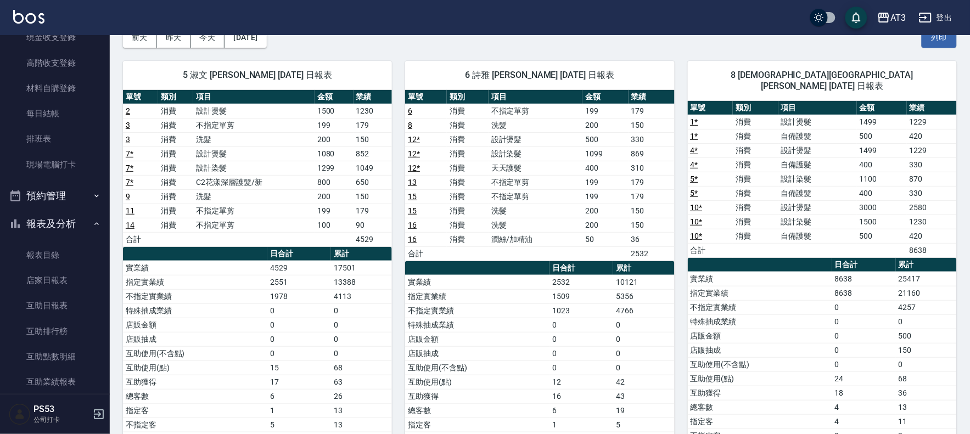
scroll to position [281, 0]
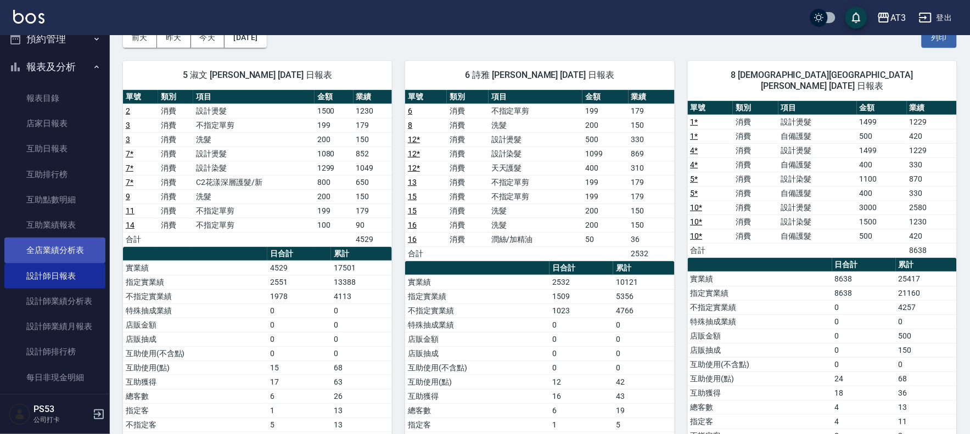
click at [78, 248] on link "全店業績分析表" at bounding box center [54, 250] width 101 height 25
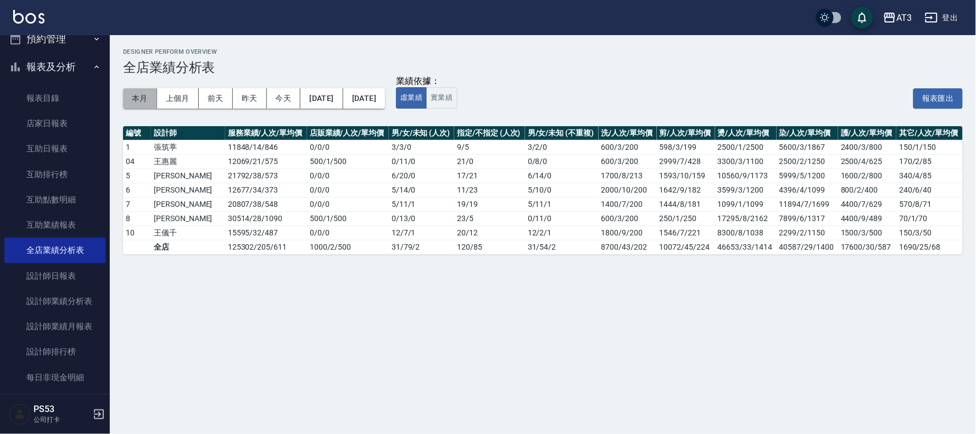
click at [138, 94] on button "本月" at bounding box center [140, 98] width 34 height 20
click at [79, 68] on button "報表及分析" at bounding box center [54, 67] width 101 height 29
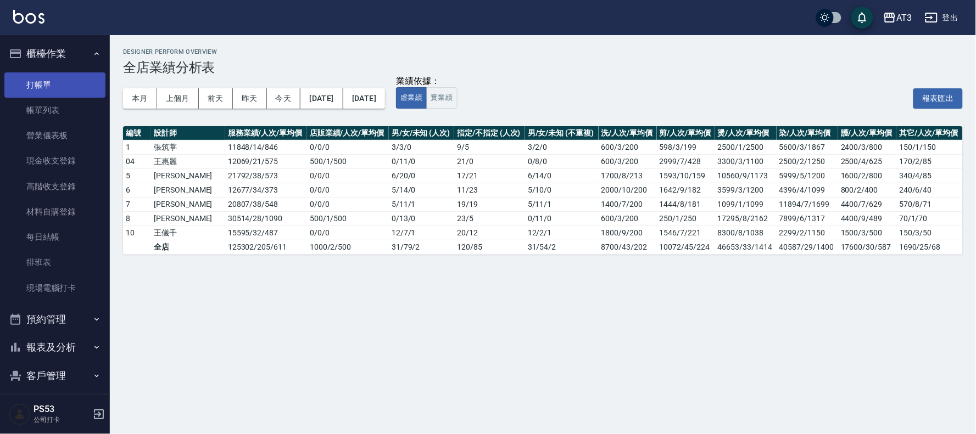
click at [81, 90] on link "打帳單" at bounding box center [54, 84] width 101 height 25
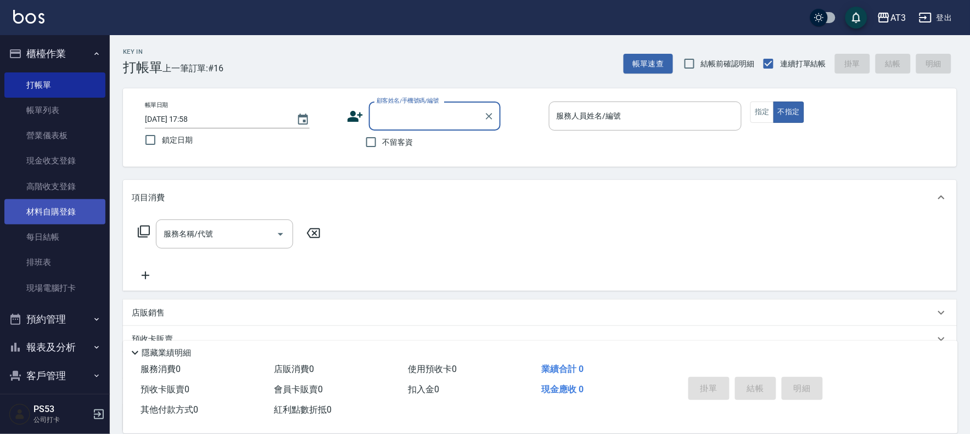
scroll to position [36, 0]
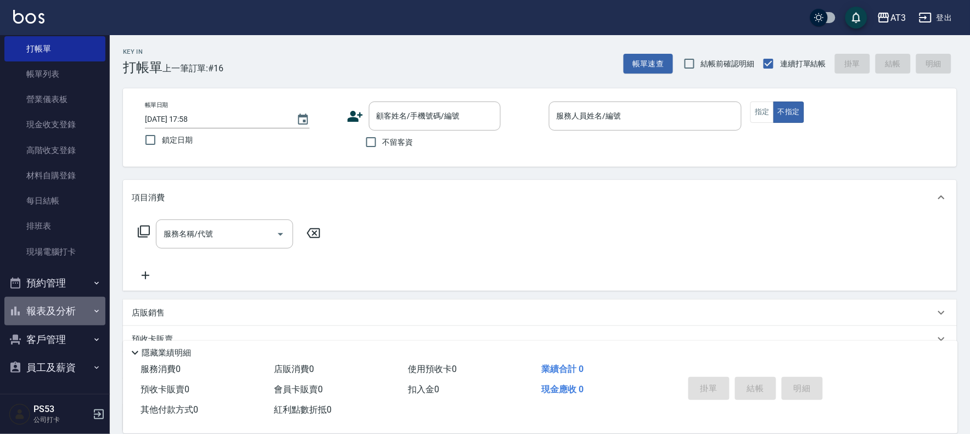
click at [57, 309] on button "報表及分析" at bounding box center [54, 311] width 101 height 29
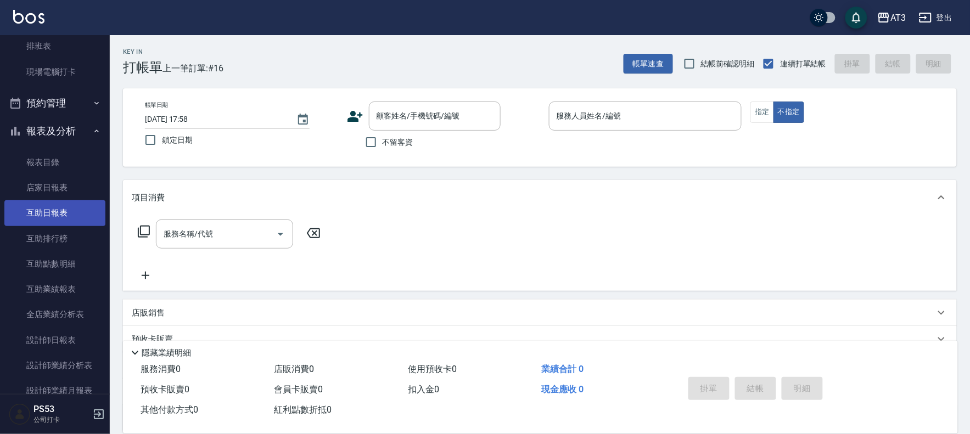
scroll to position [281, 0]
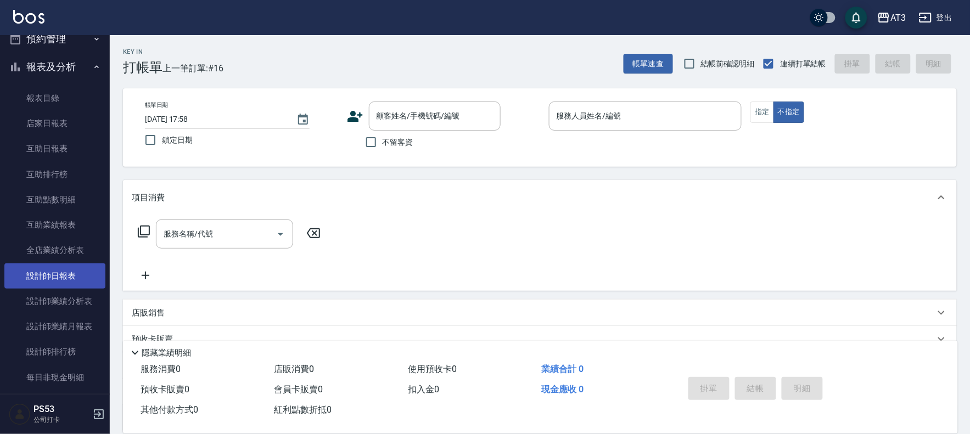
click at [62, 278] on link "設計師日報表" at bounding box center [54, 276] width 101 height 25
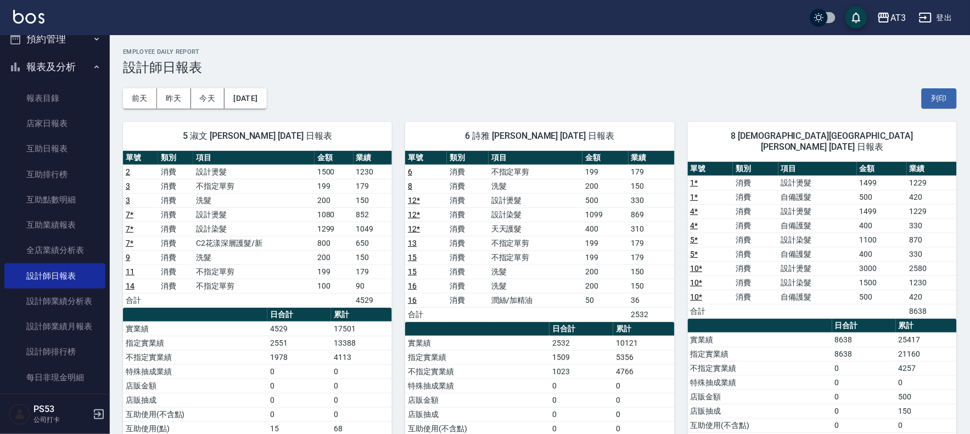
click at [695, 236] on link "5 *" at bounding box center [695, 240] width 8 height 9
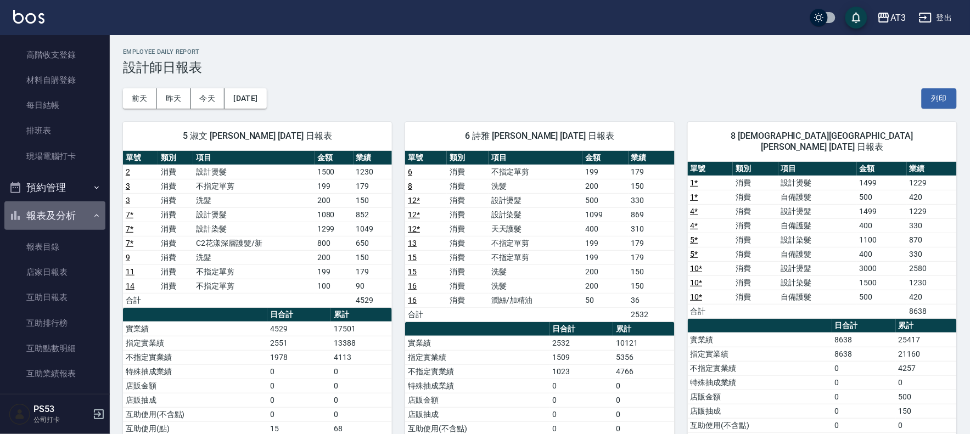
click at [57, 213] on button "報表及分析" at bounding box center [54, 216] width 101 height 29
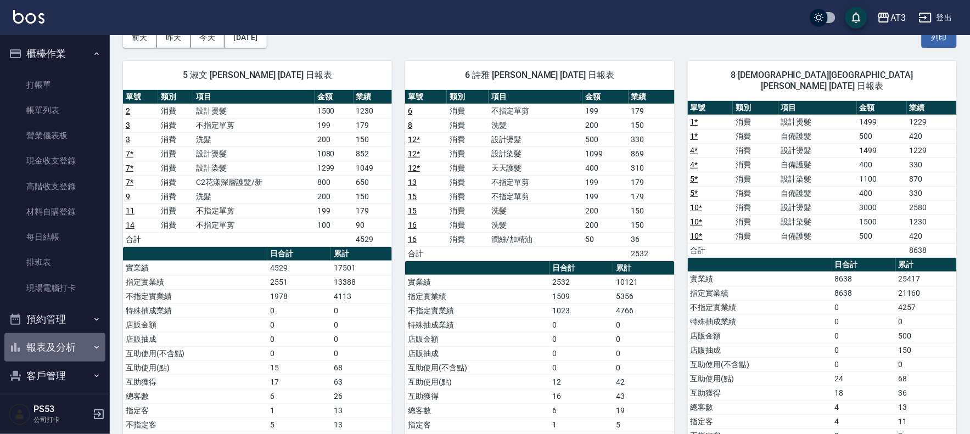
click at [69, 338] on button "報表及分析" at bounding box center [54, 347] width 101 height 29
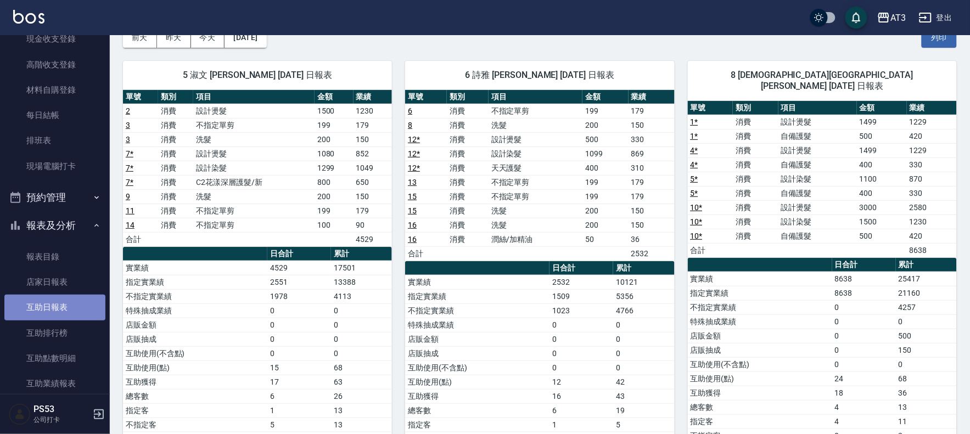
click at [70, 303] on link "互助日報表" at bounding box center [54, 307] width 101 height 25
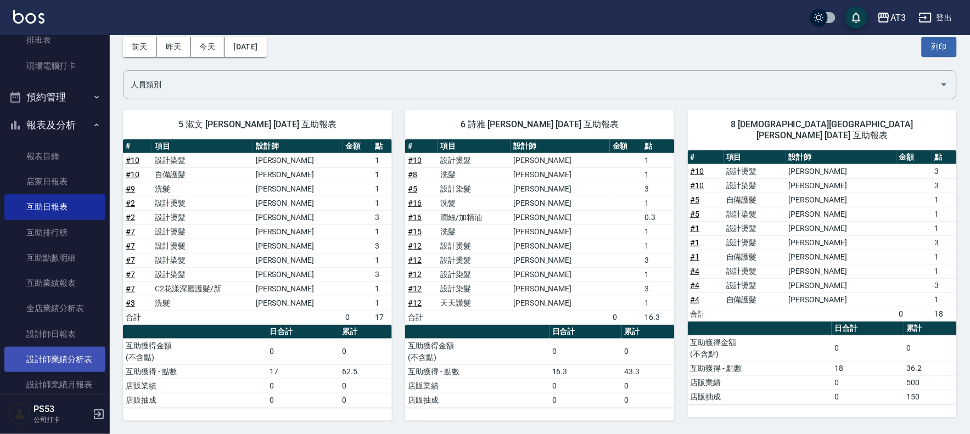
scroll to position [244, 0]
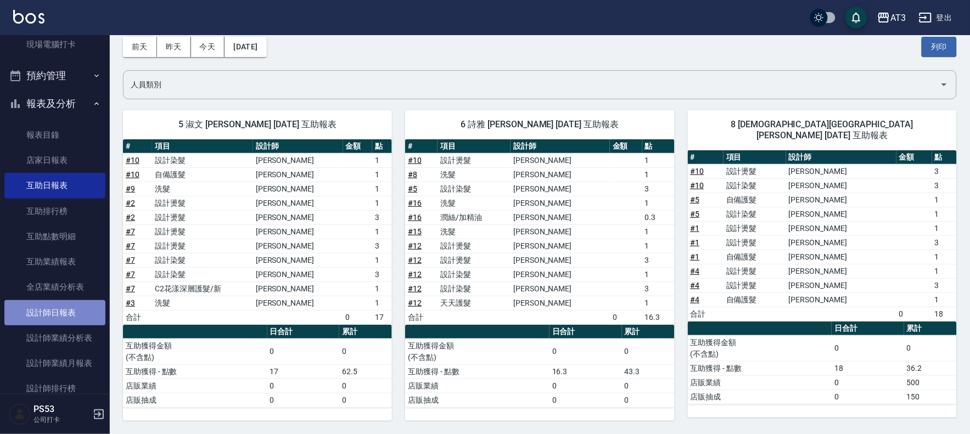
click at [55, 311] on link "設計師日報表" at bounding box center [54, 312] width 101 height 25
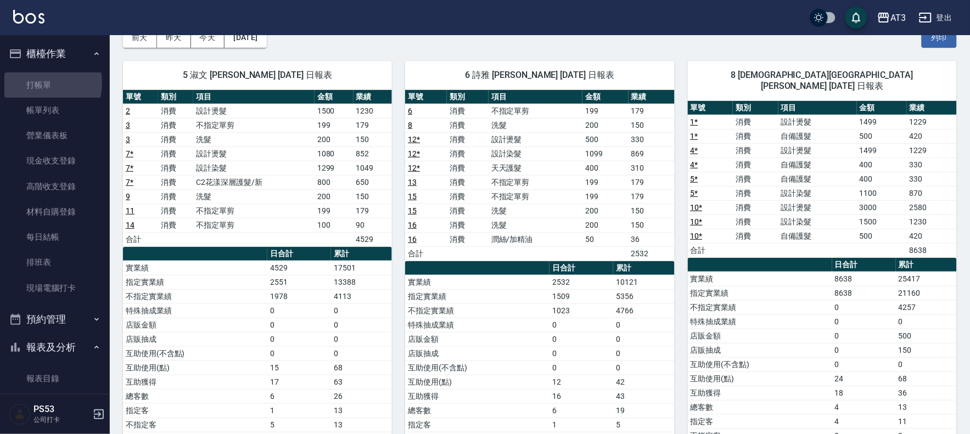
drag, startPoint x: 41, startPoint y: 83, endPoint x: 125, endPoint y: 80, distance: 84.6
click at [42, 82] on link "打帳單" at bounding box center [54, 84] width 101 height 25
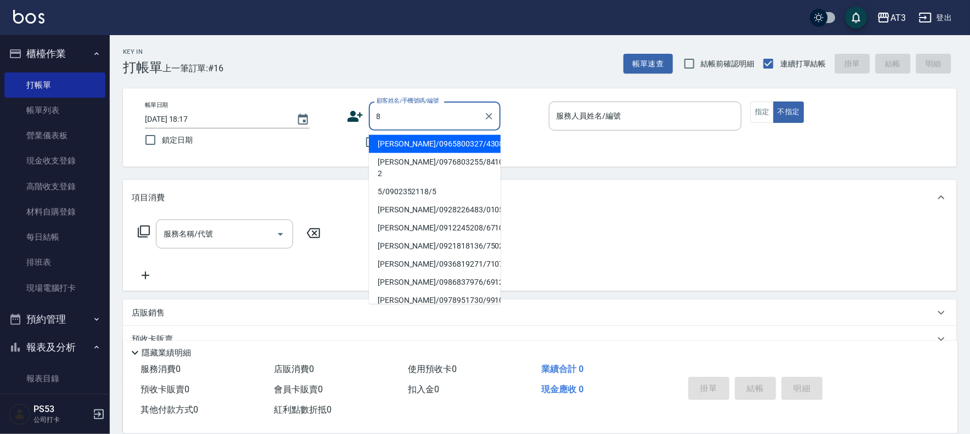
type input "8"
type input "5"
type input "宋佩蓁/0965800327/430812"
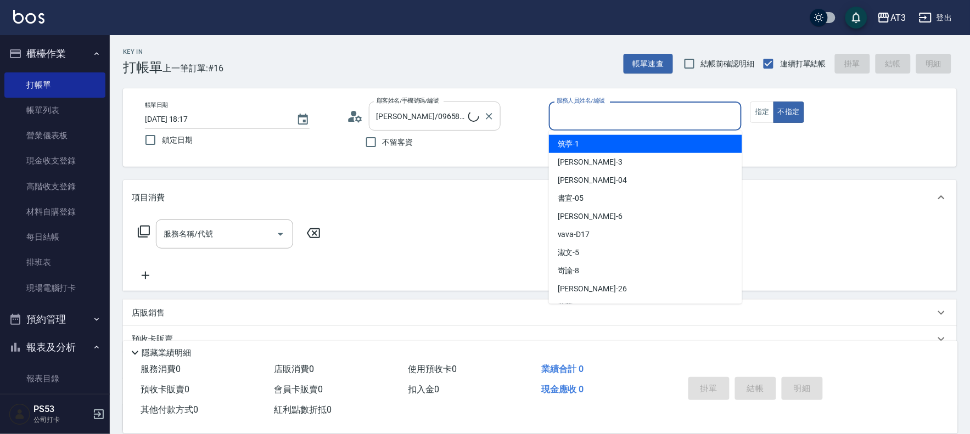
type input "8/8/8"
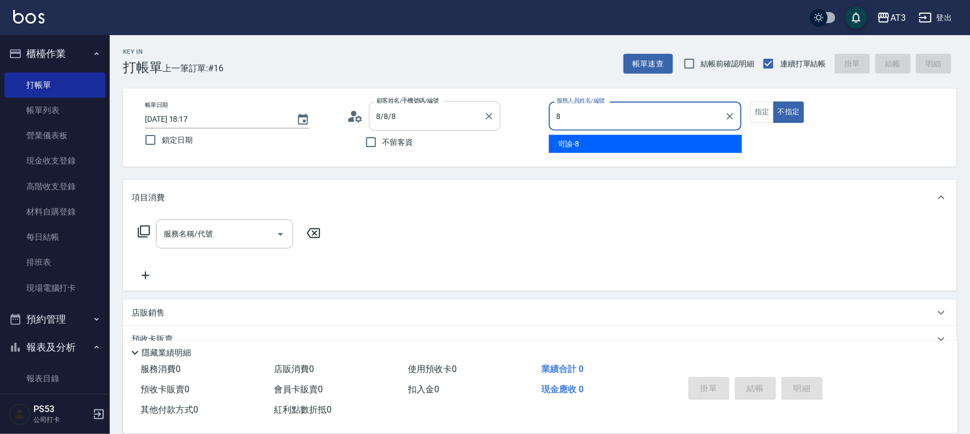
type input "岢諭-8"
type button "false"
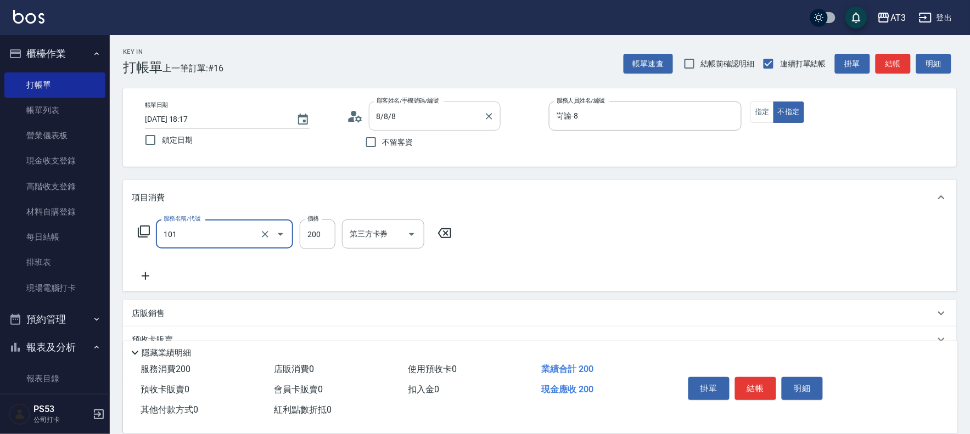
type input "洗髮(101)"
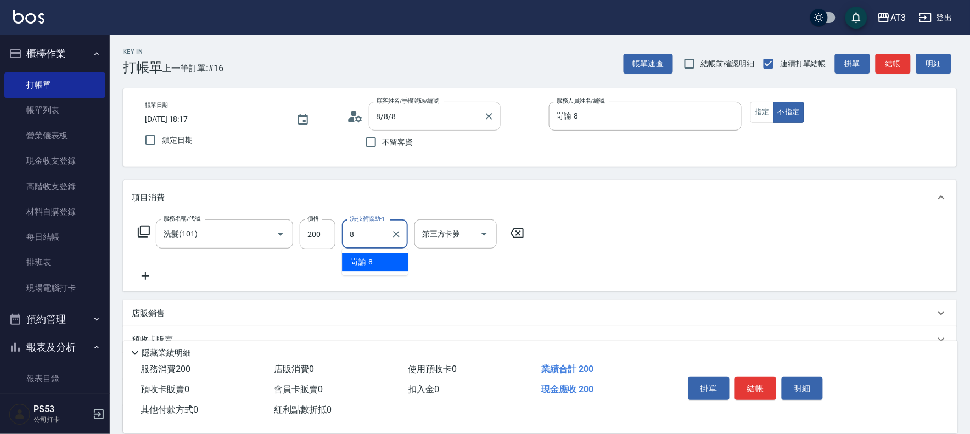
type input "岢諭-8"
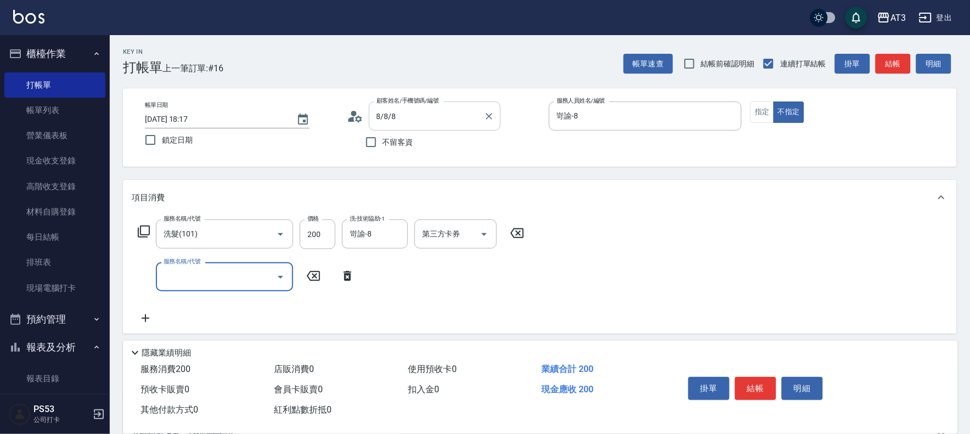
type input "5"
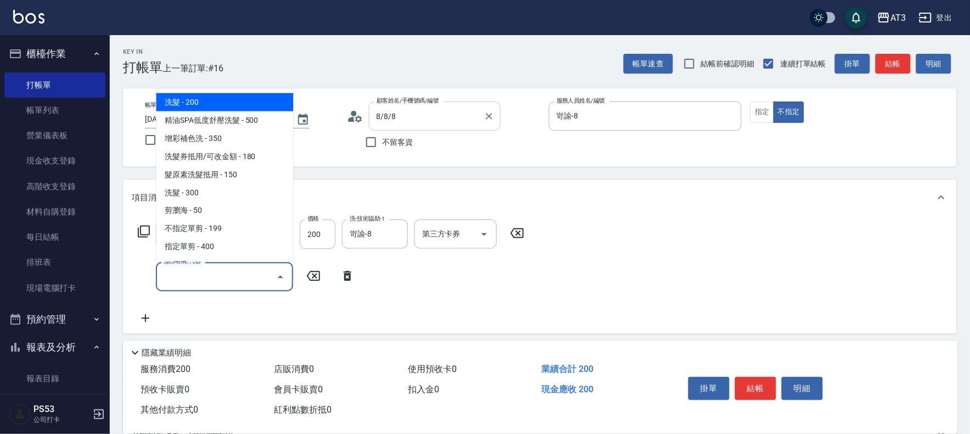
type input "0"
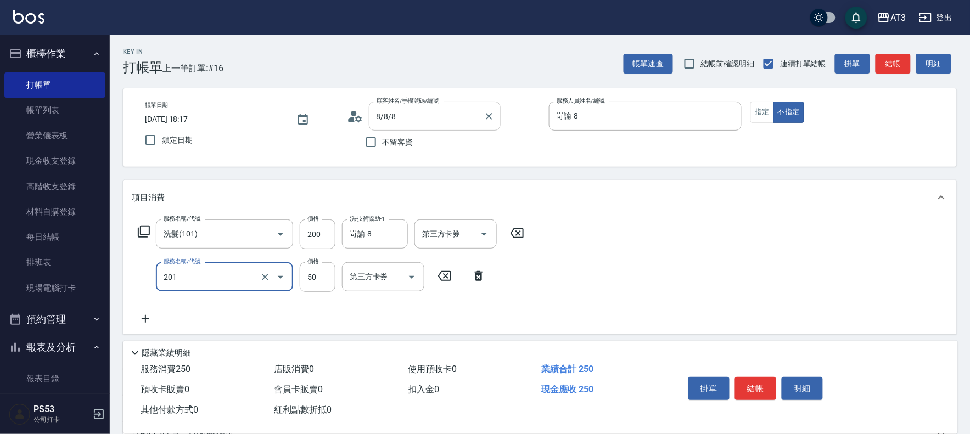
type input "剪瀏海(201)"
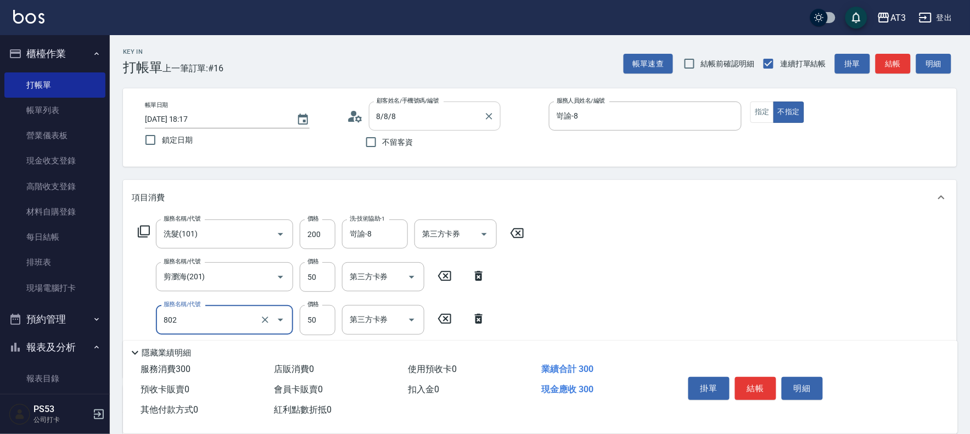
type input "潤絲/加精油(802)"
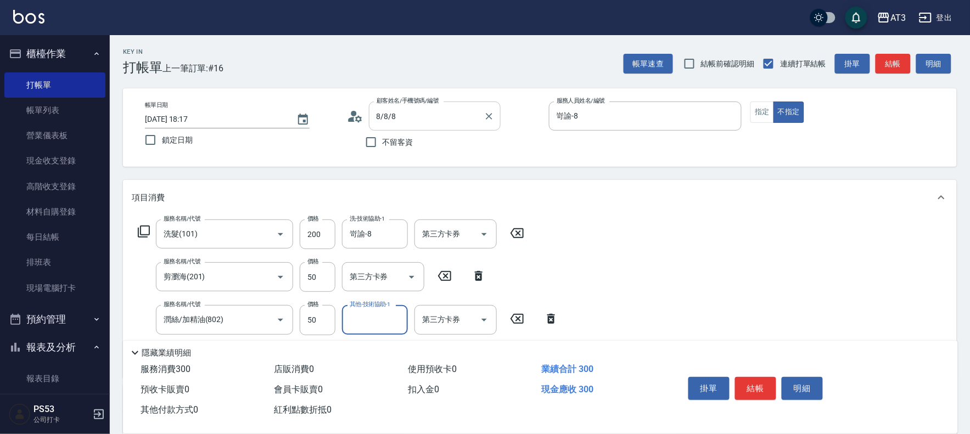
type input "5"
type input "岢諭-8"
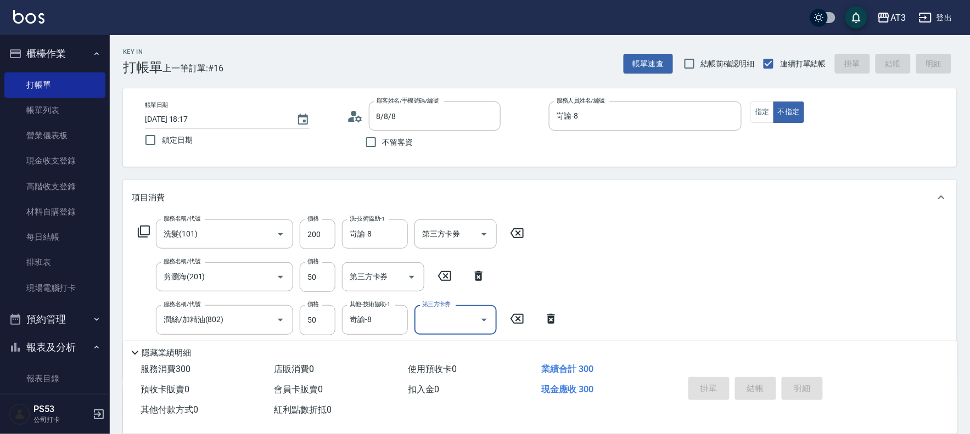
type input "2025/10/06 18:18"
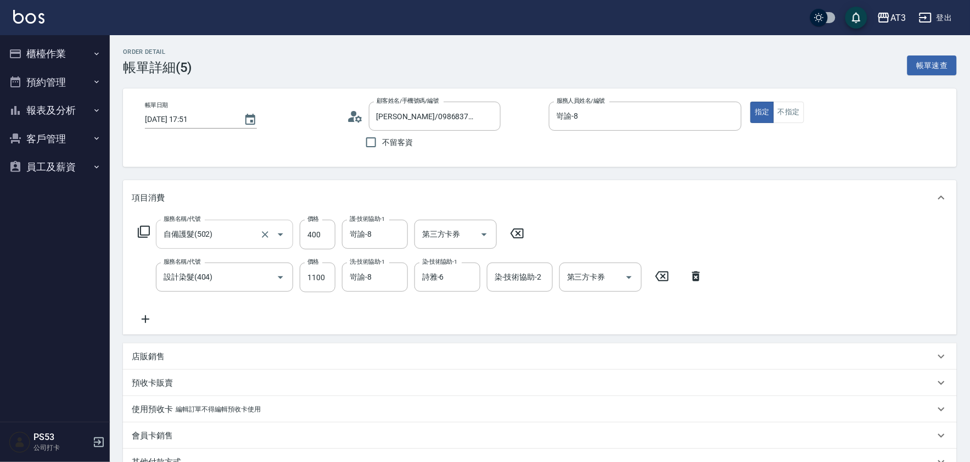
type input "[PERSON_NAME]/0986837976/691222"
type input "自備護髮(502)"
type input "設計染髮(404)"
click at [470, 277] on icon "Clear" at bounding box center [469, 277] width 11 height 11
type input "詩雅-6"
